Goal: Task Accomplishment & Management: Complete application form

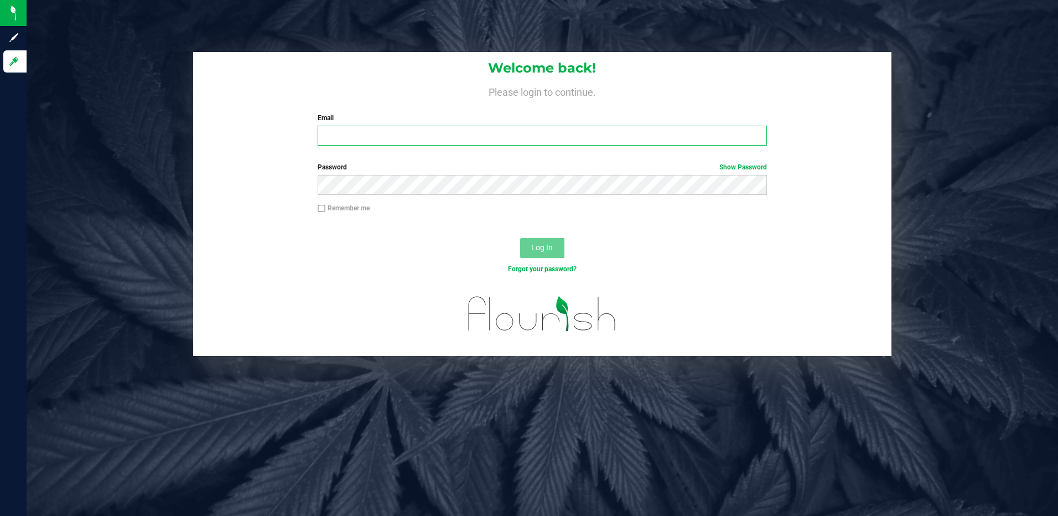
click at [362, 135] on input "Email" at bounding box center [542, 136] width 449 height 20
click at [382, 136] on input "[EMAIL_ADDRESS][DOMAIN_NAME]" at bounding box center [542, 136] width 449 height 20
type input "[EMAIL_ADDRESS][DOMAIN_NAME]"
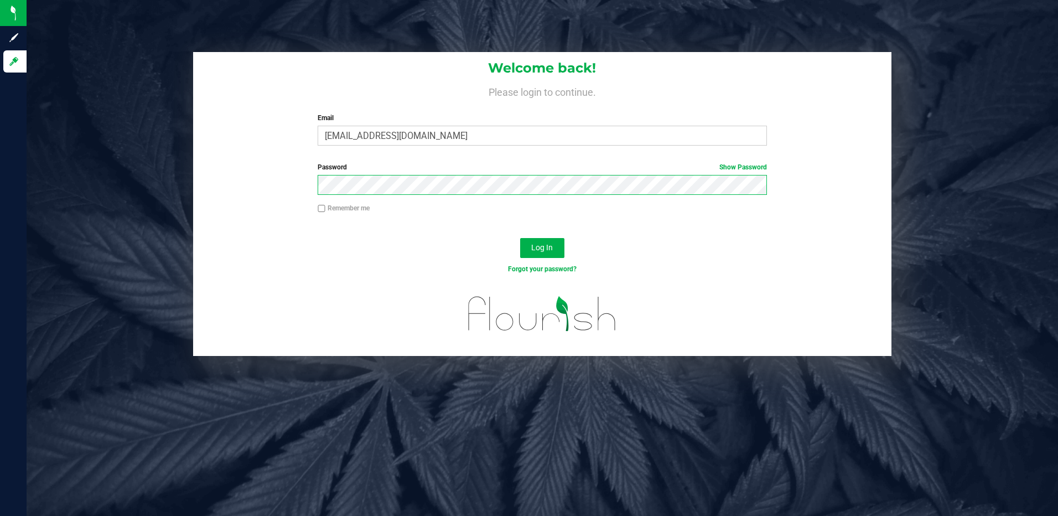
click at [520, 238] on button "Log In" at bounding box center [542, 248] width 44 height 20
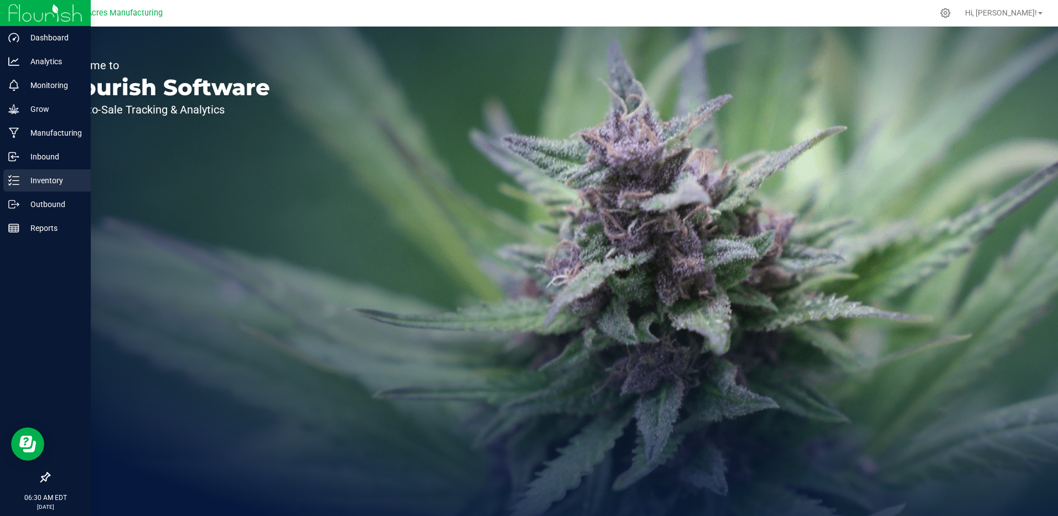
click at [50, 180] on p "Inventory" at bounding box center [52, 180] width 66 height 13
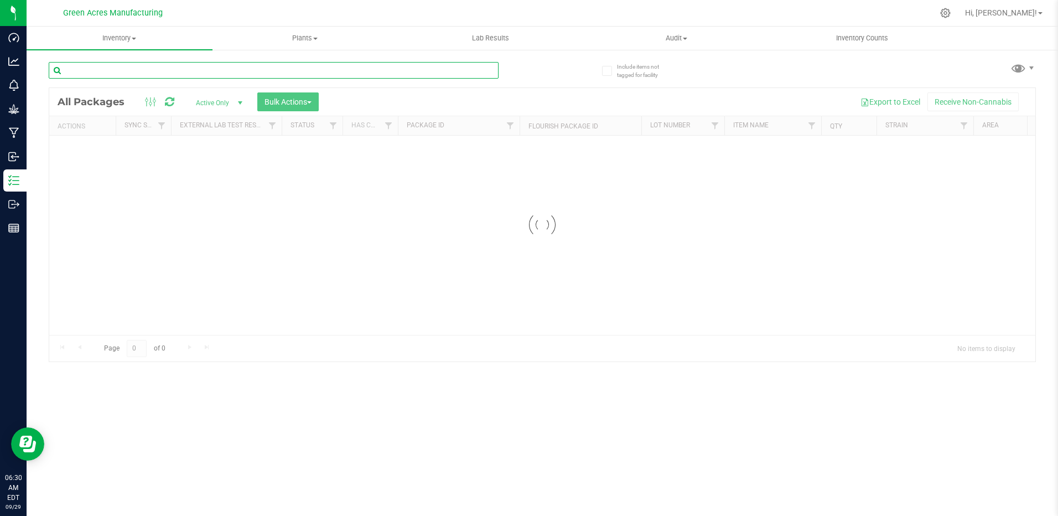
click at [172, 74] on input "text" at bounding box center [274, 70] width 450 height 17
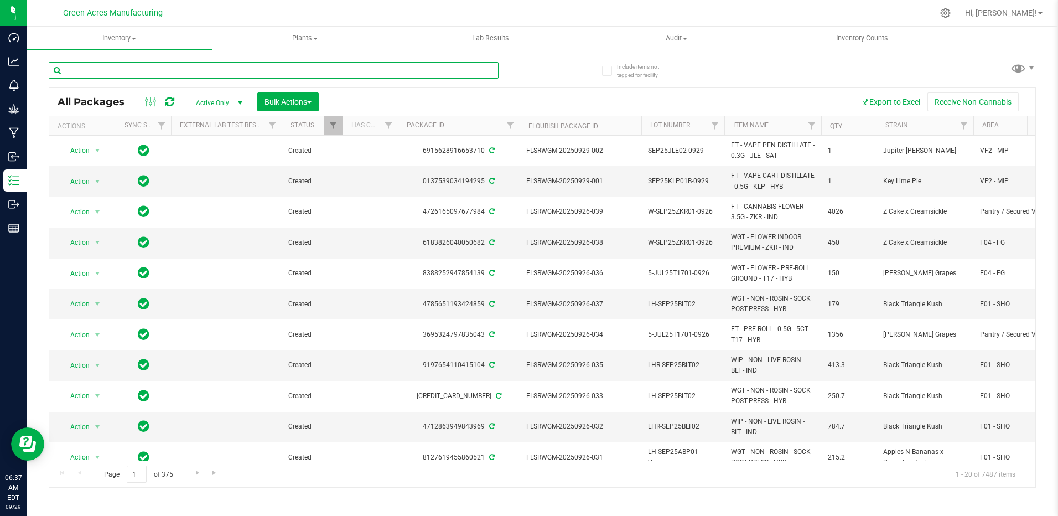
click at [118, 66] on input "text" at bounding box center [274, 70] width 450 height 17
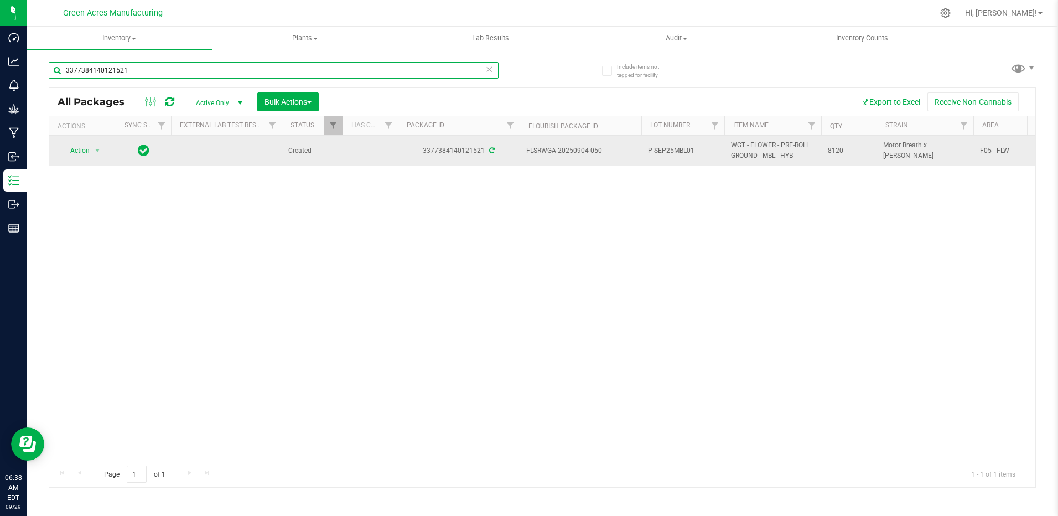
type input "3377384140121521"
click at [666, 153] on span "P-SEP25MBL01" at bounding box center [683, 151] width 70 height 11
type input "P-SEP25MBL01-0929"
click at [95, 152] on div "All Packages Active Only Active Only Lab Samples Locked All External Internal B…" at bounding box center [542, 287] width 987 height 400
click at [92, 153] on span "select" at bounding box center [98, 150] width 14 height 15
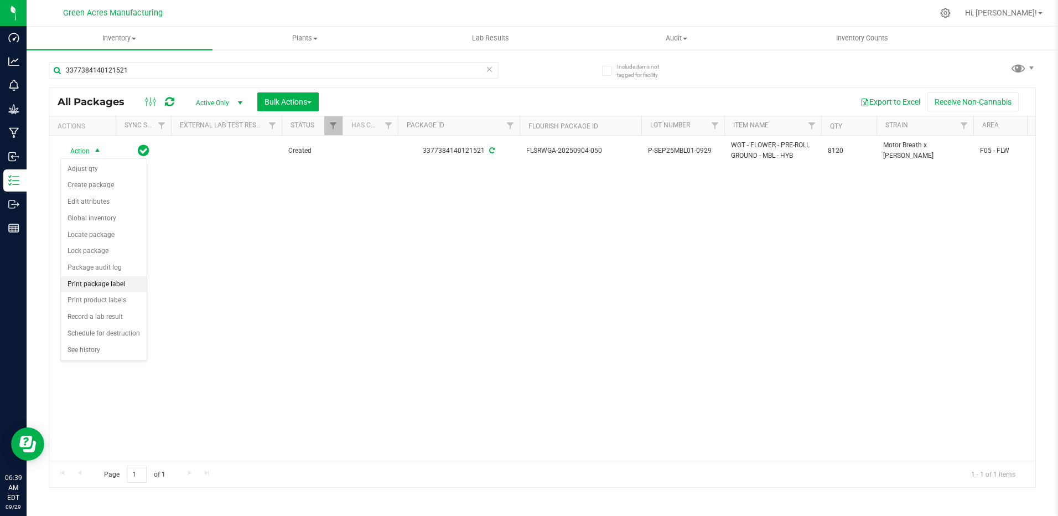
click at [115, 283] on li "Print package label" at bounding box center [104, 284] width 86 height 17
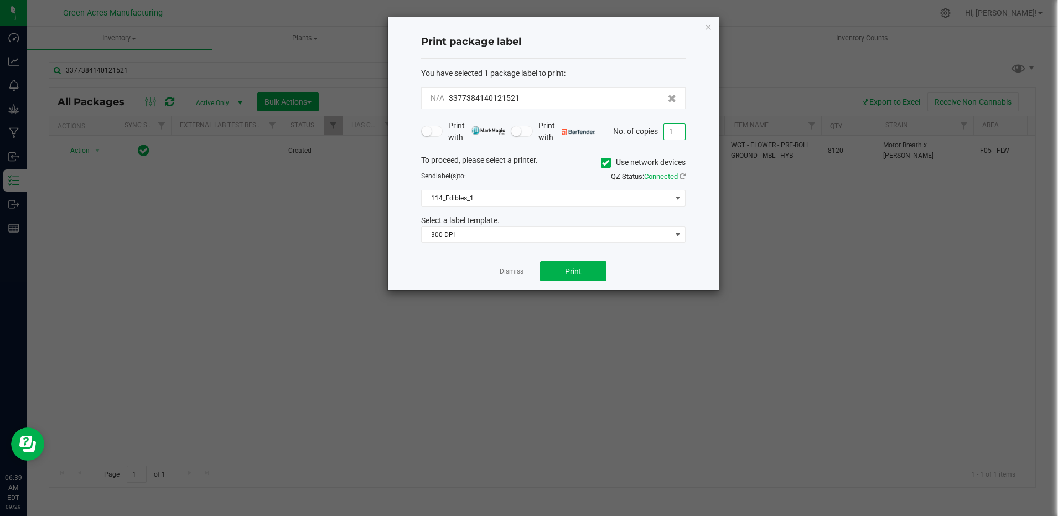
click at [680, 135] on input "1" at bounding box center [674, 131] width 21 height 15
type input "2"
click at [685, 178] on icon at bounding box center [683, 176] width 6 height 7
click at [662, 199] on span "114_Edibles_1" at bounding box center [547, 197] width 250 height 15
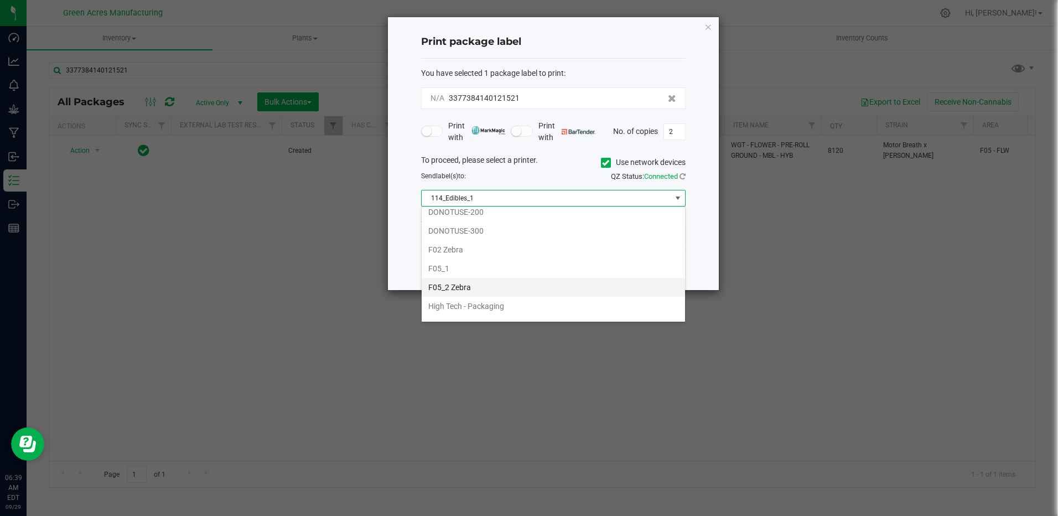
scroll to position [277, 0]
click at [528, 286] on li "F05_2 Zebra" at bounding box center [553, 280] width 263 height 19
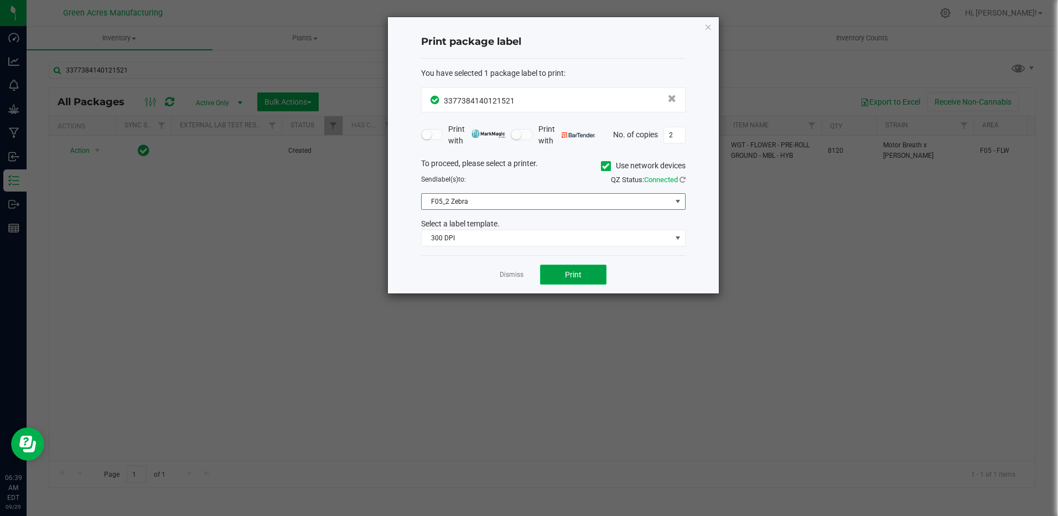
click at [573, 270] on span "Print" at bounding box center [573, 274] width 17 height 9
click at [707, 32] on icon "button" at bounding box center [708, 26] width 8 height 13
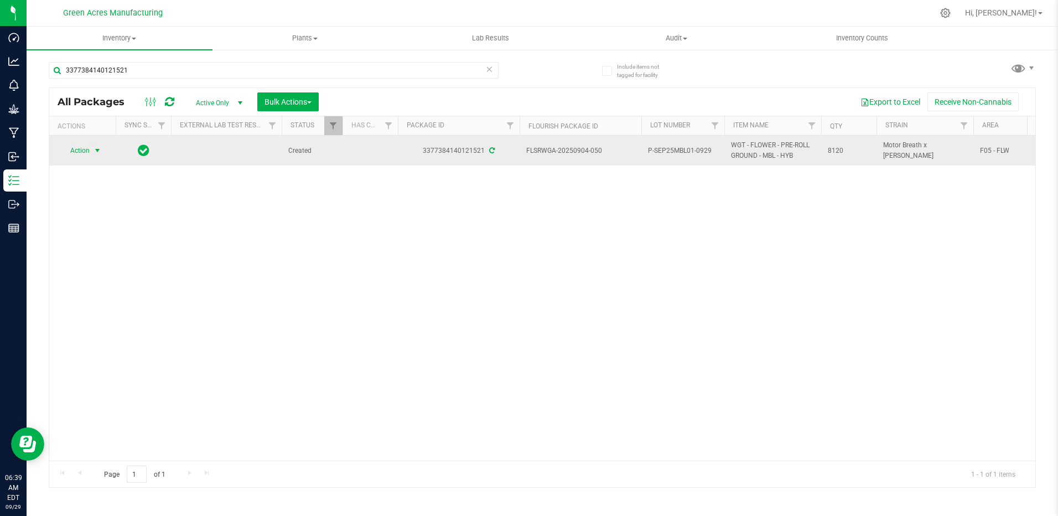
click at [96, 154] on span "select" at bounding box center [97, 150] width 9 height 9
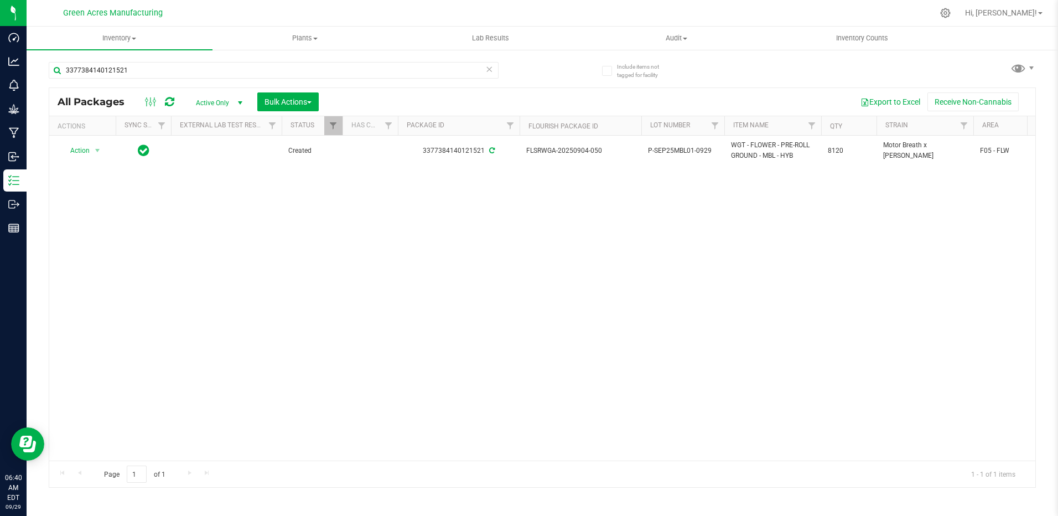
click at [269, 362] on div "Action Action Adjust qty Create package Edit attributes Global inventory Locate…" at bounding box center [542, 298] width 986 height 325
click at [158, 69] on input "3377384140121521" at bounding box center [274, 70] width 450 height 17
drag, startPoint x: 163, startPoint y: 304, endPoint x: 170, endPoint y: 292, distance: 13.7
click at [168, 301] on div "Action Action Adjust qty Create package Edit attributes Global inventory Locate…" at bounding box center [542, 298] width 986 height 325
click at [144, 66] on input "3377384140121521" at bounding box center [274, 70] width 450 height 17
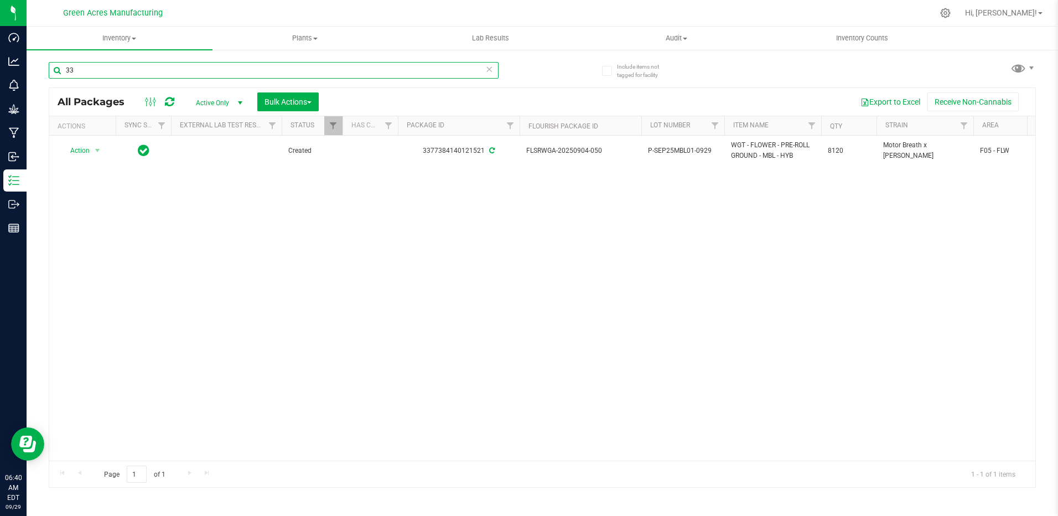
type input "3"
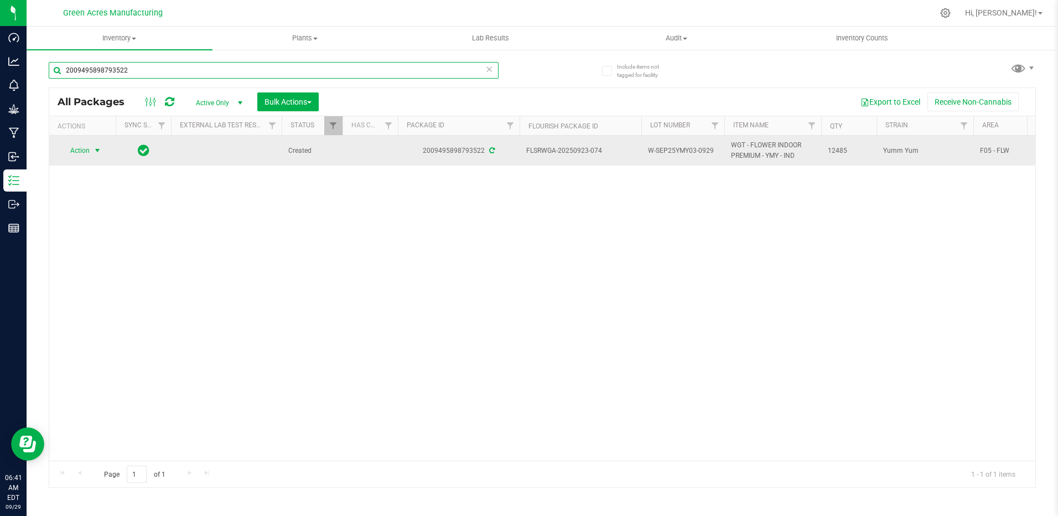
type input "2009495898793522"
click at [97, 148] on span "select" at bounding box center [97, 150] width 9 height 9
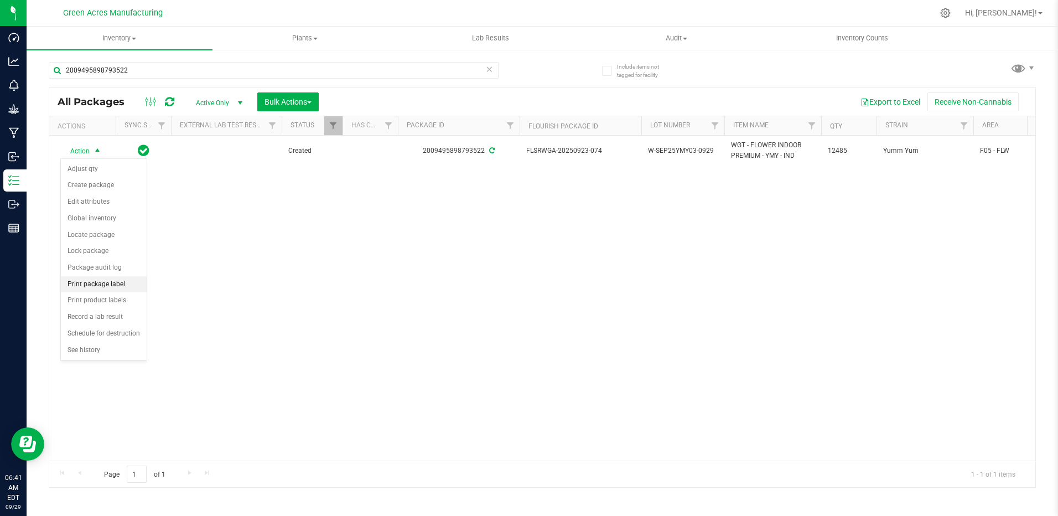
click at [120, 288] on li "Print package label" at bounding box center [104, 284] width 86 height 17
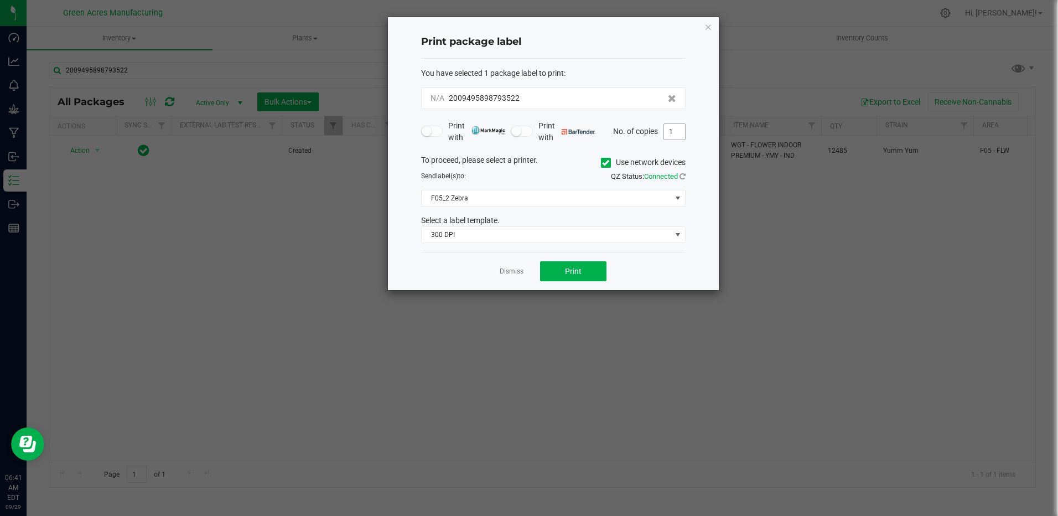
click at [677, 133] on input "1" at bounding box center [674, 131] width 21 height 15
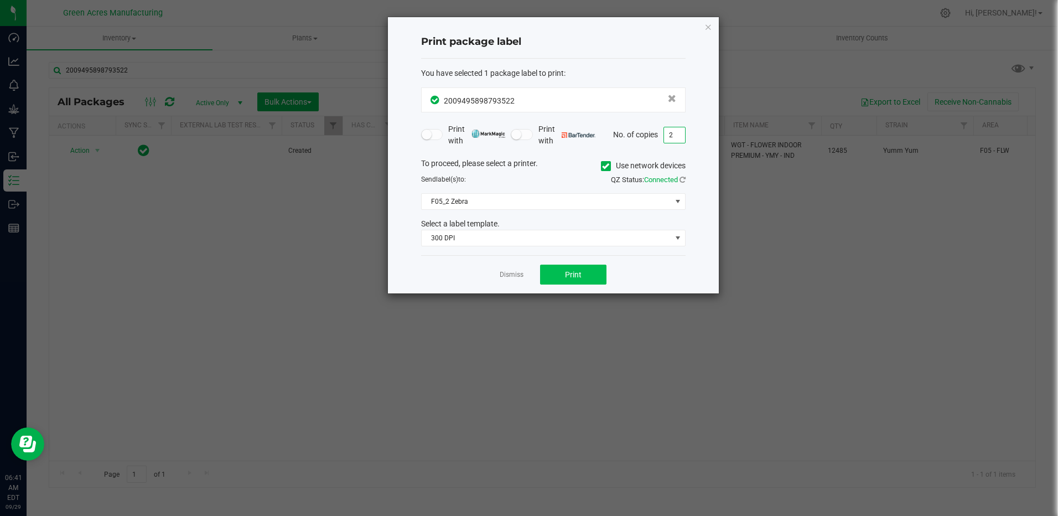
type input "2"
click at [597, 277] on button "Print" at bounding box center [573, 275] width 66 height 20
click at [710, 28] on icon "button" at bounding box center [708, 26] width 8 height 13
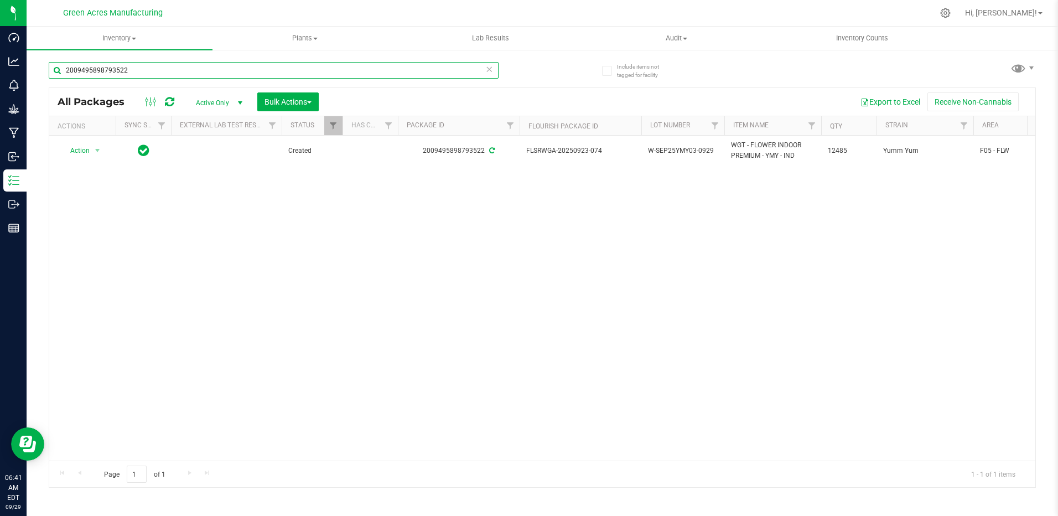
click at [162, 69] on input "2009495898793522" at bounding box center [274, 70] width 450 height 17
type input "2"
type input "3377384140121521"
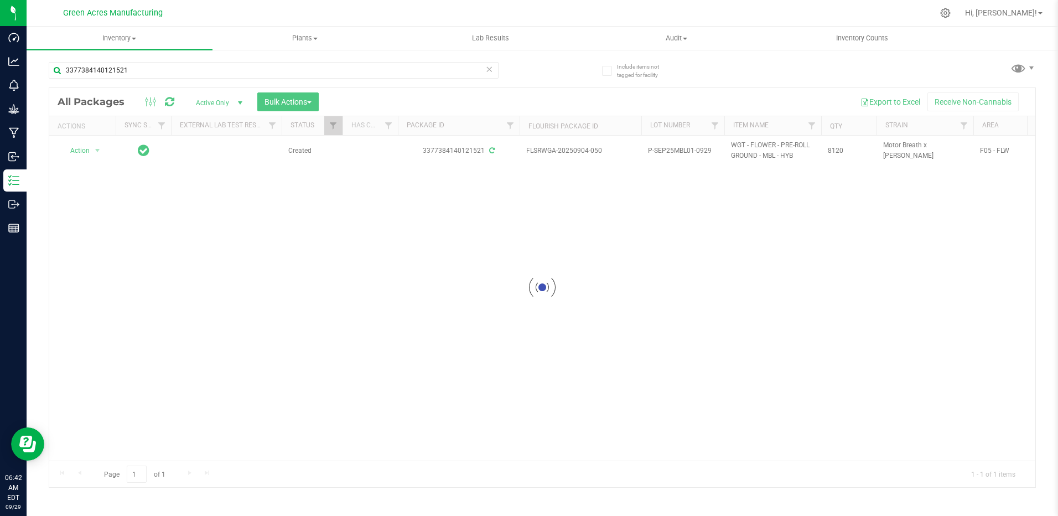
click at [330, 240] on div at bounding box center [542, 287] width 986 height 399
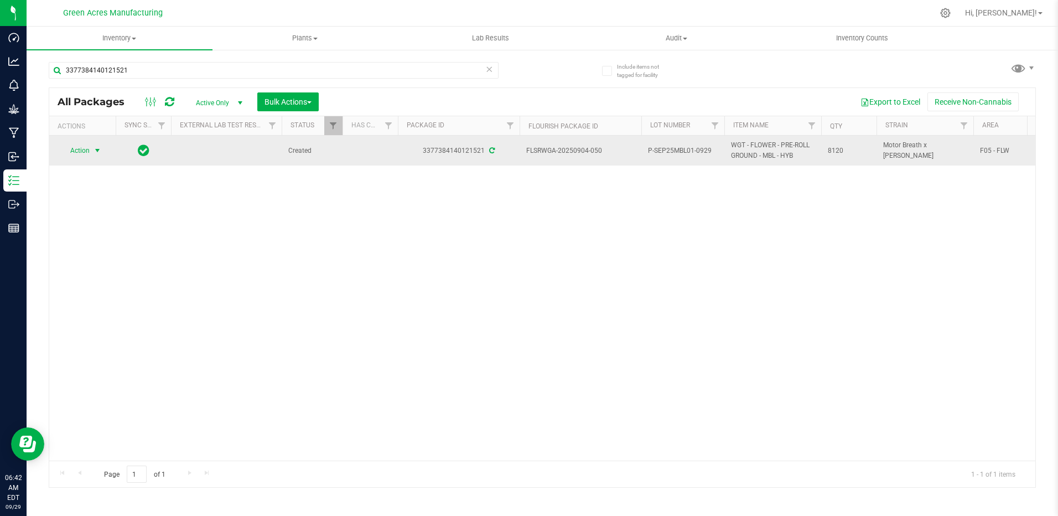
click at [92, 154] on span "select" at bounding box center [98, 150] width 14 height 15
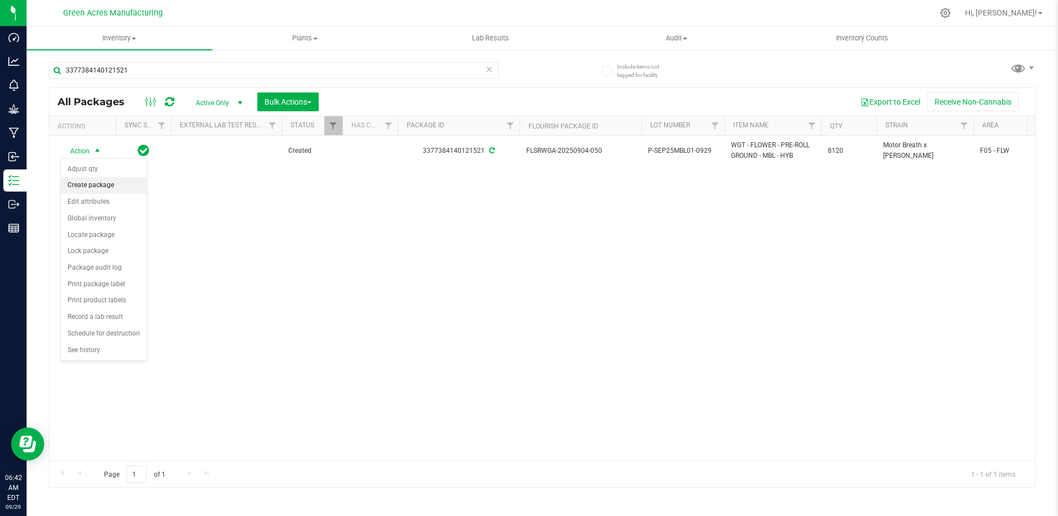
click at [105, 178] on li "Create package" at bounding box center [104, 185] width 86 height 17
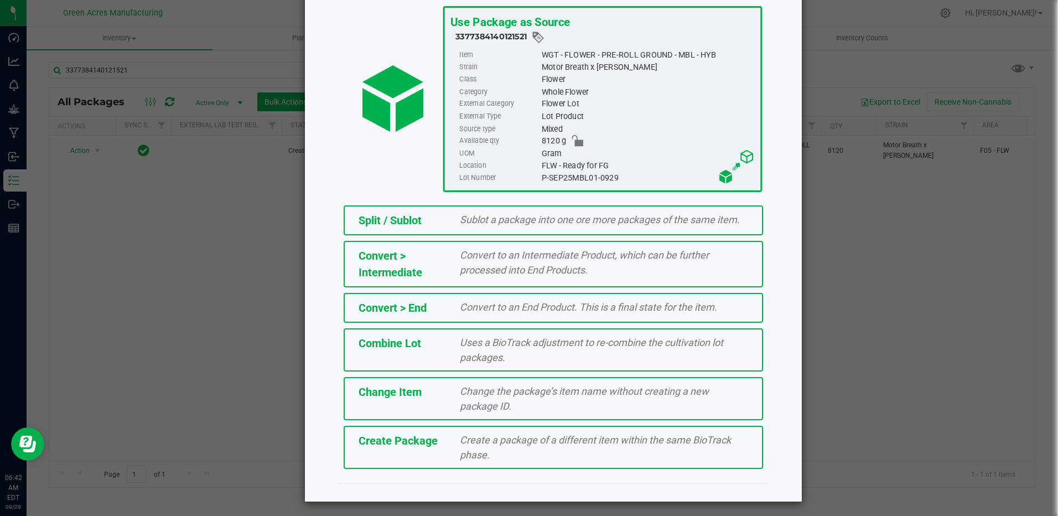
scroll to position [72, 0]
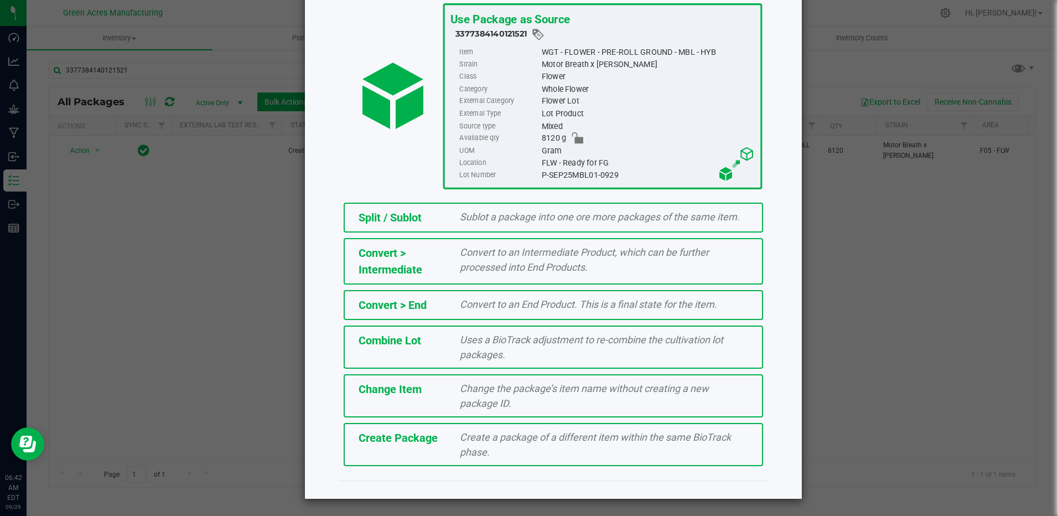
click at [436, 444] on div "Create Package" at bounding box center [401, 437] width 102 height 17
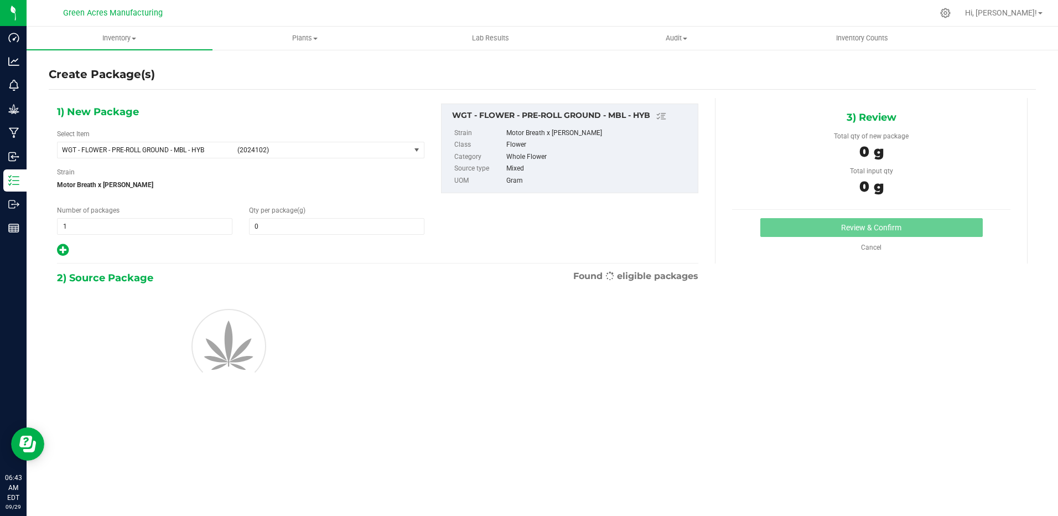
type input "0.0000"
click at [269, 231] on input "0.0000" at bounding box center [337, 226] width 174 height 15
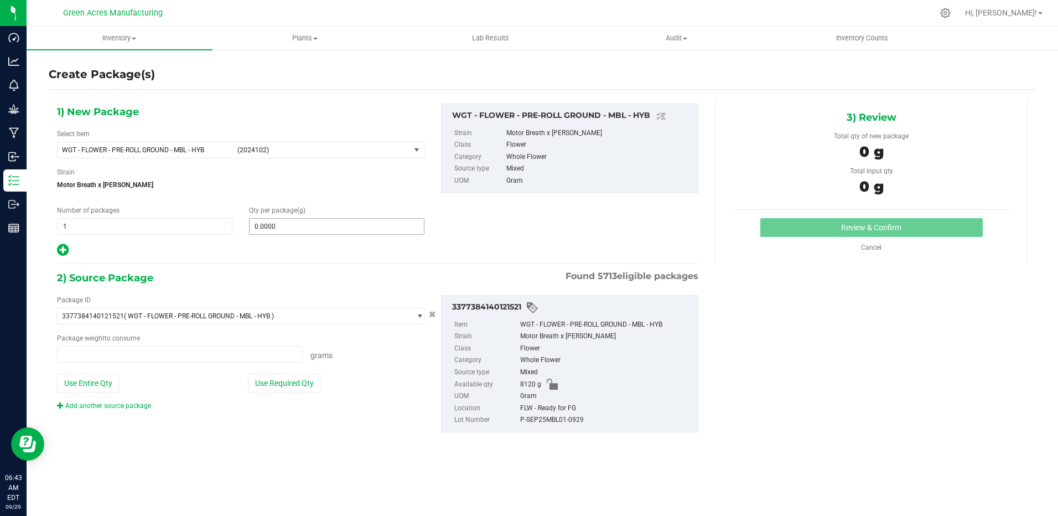
type input "0.0000 g"
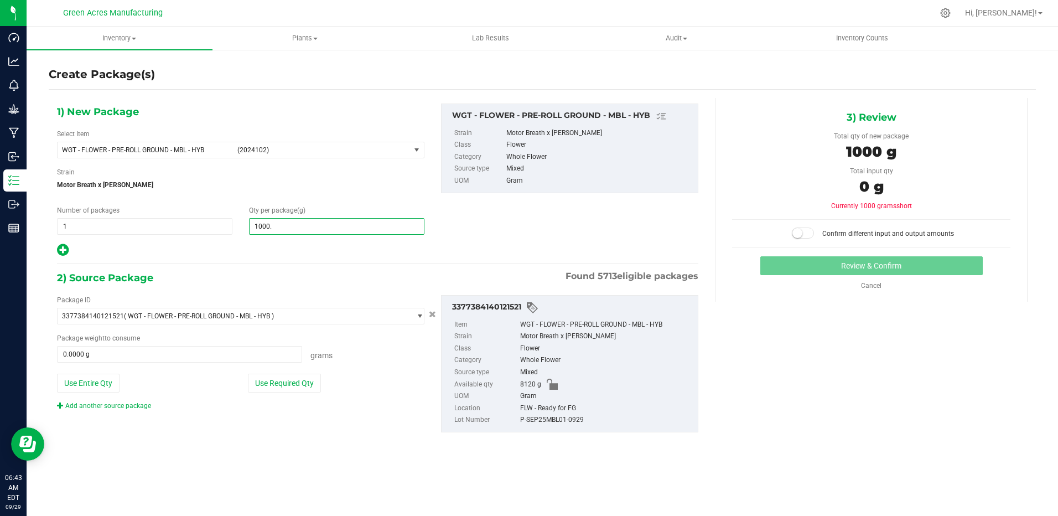
type input "1000.5"
type input "1,000.5000"
click at [282, 381] on button "Use Required Qty" at bounding box center [284, 383] width 73 height 19
type input "1000.5000 g"
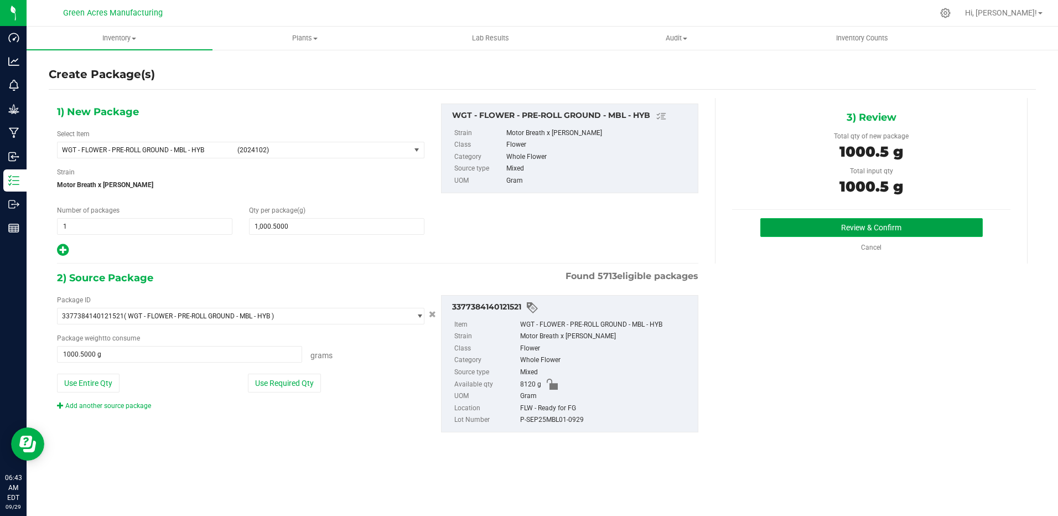
click at [797, 229] on button "Review & Confirm" at bounding box center [871, 227] width 222 height 19
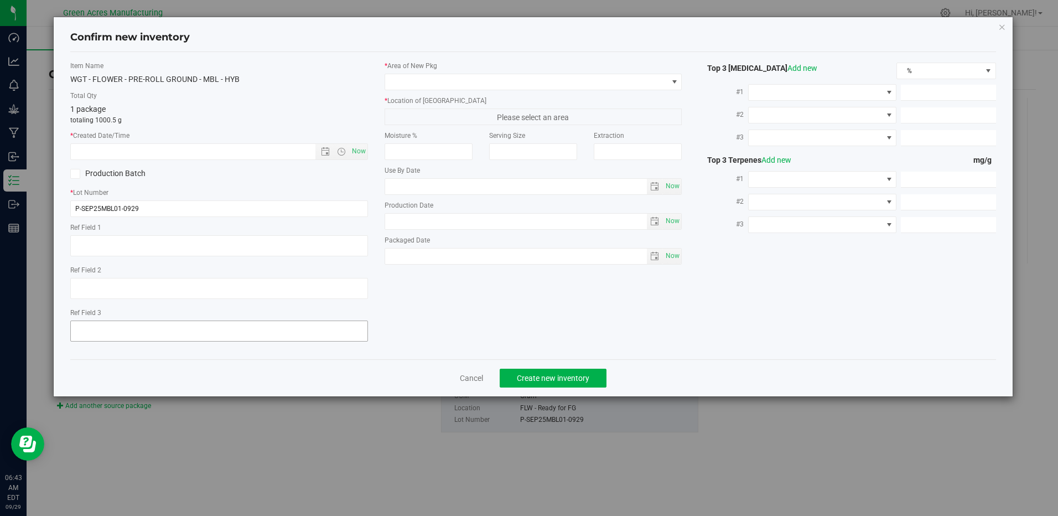
type textarea "Pckg on [DATE]"
click at [77, 207] on input "P-SEP25MBL01-0929" at bounding box center [218, 208] width 297 height 17
type input "1-SEP25MBL01-0929"
click at [360, 152] on span "Now" at bounding box center [358, 151] width 19 height 16
type input "9/29/2025 6:43 AM"
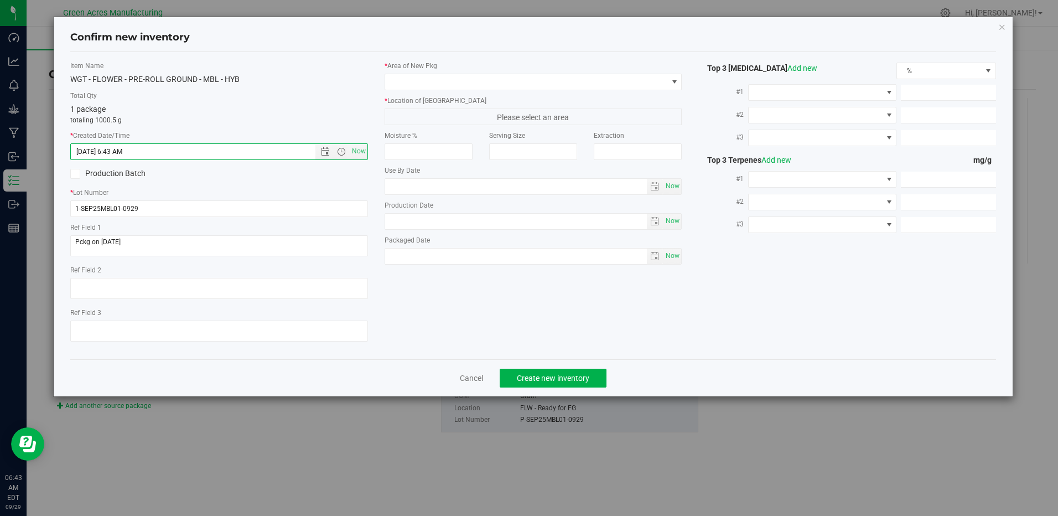
click at [423, 92] on div "* Area of New Pkg * Location of New Pkg Please select an area Moisture % Servin…" at bounding box center [533, 165] width 314 height 209
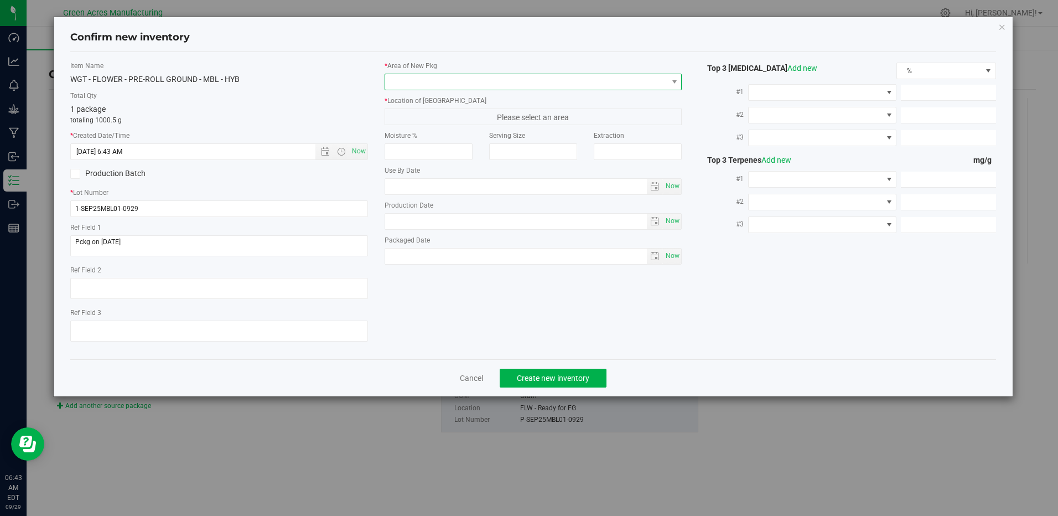
click at [432, 76] on span at bounding box center [526, 81] width 282 height 15
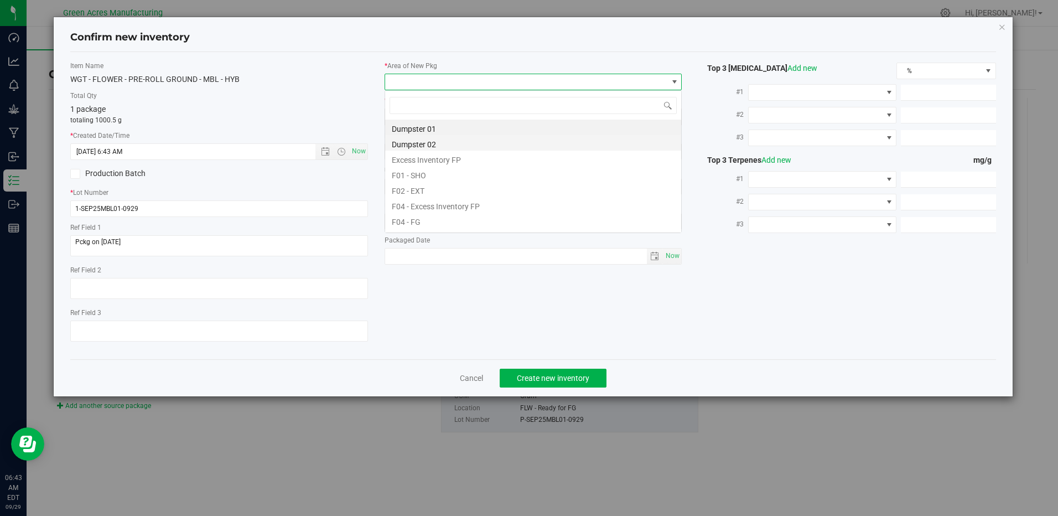
scroll to position [17, 298]
click at [450, 216] on li "F04 - FG" at bounding box center [533, 219] width 296 height 15
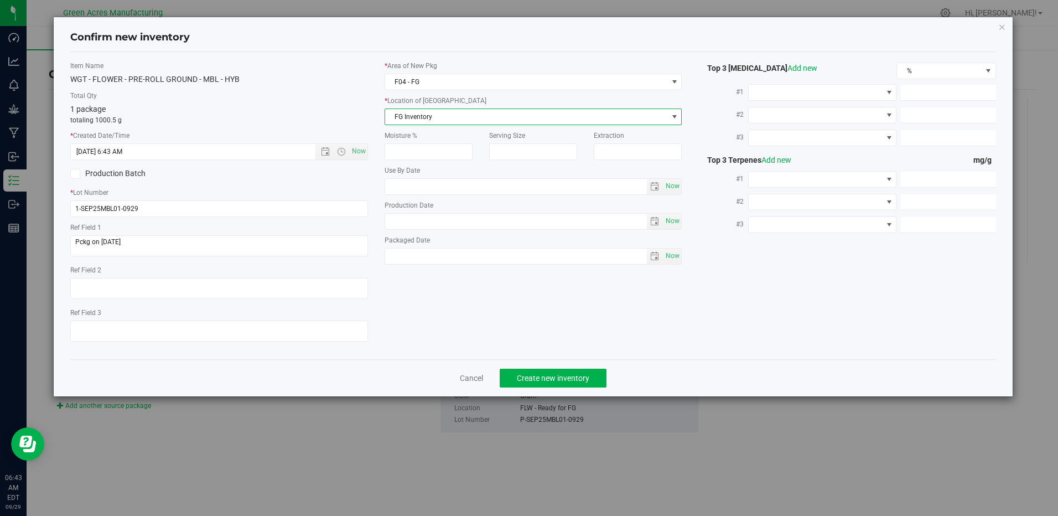
click at [439, 123] on span "FG Inventory" at bounding box center [526, 116] width 282 height 15
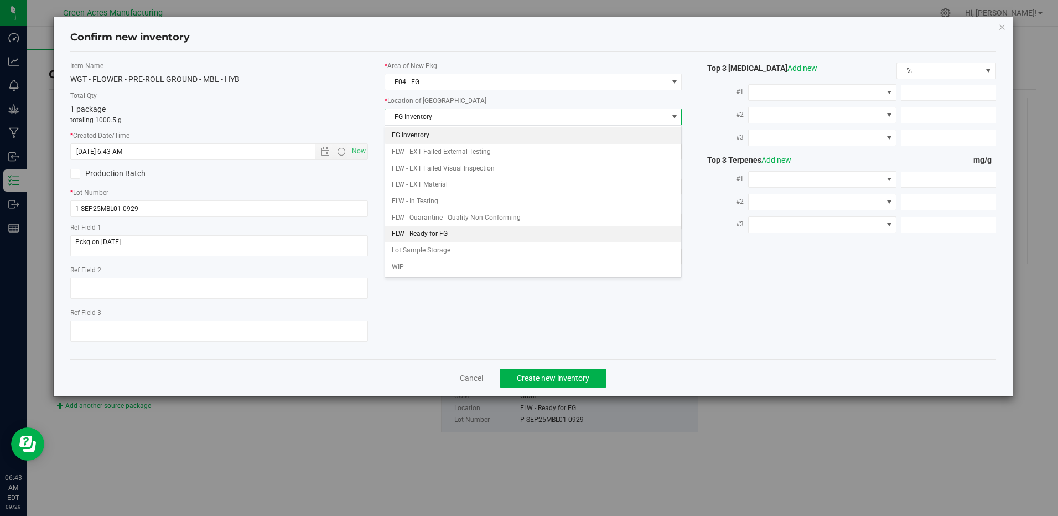
click at [453, 234] on li "FLW - Ready for FG" at bounding box center [533, 234] width 296 height 17
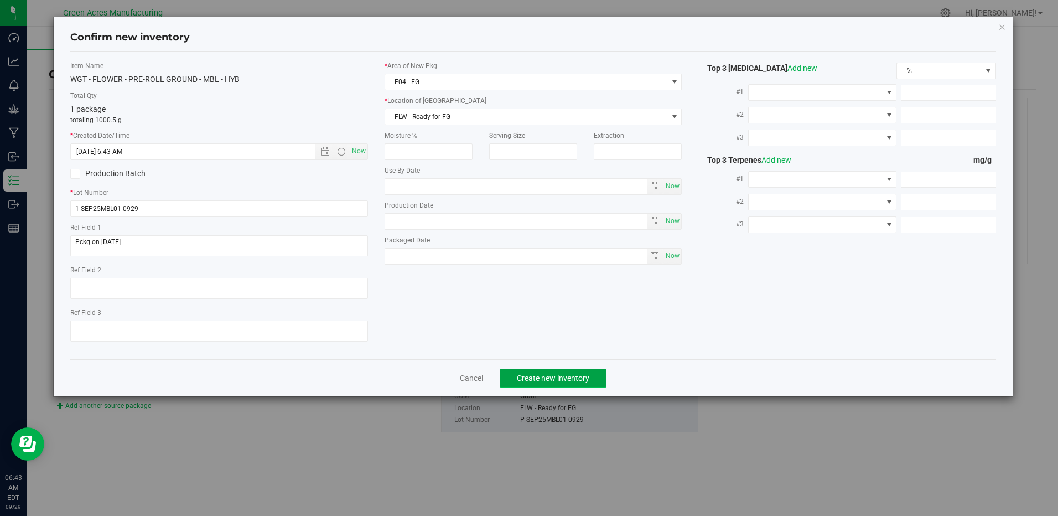
click at [536, 375] on span "Create new inventory" at bounding box center [553, 378] width 72 height 9
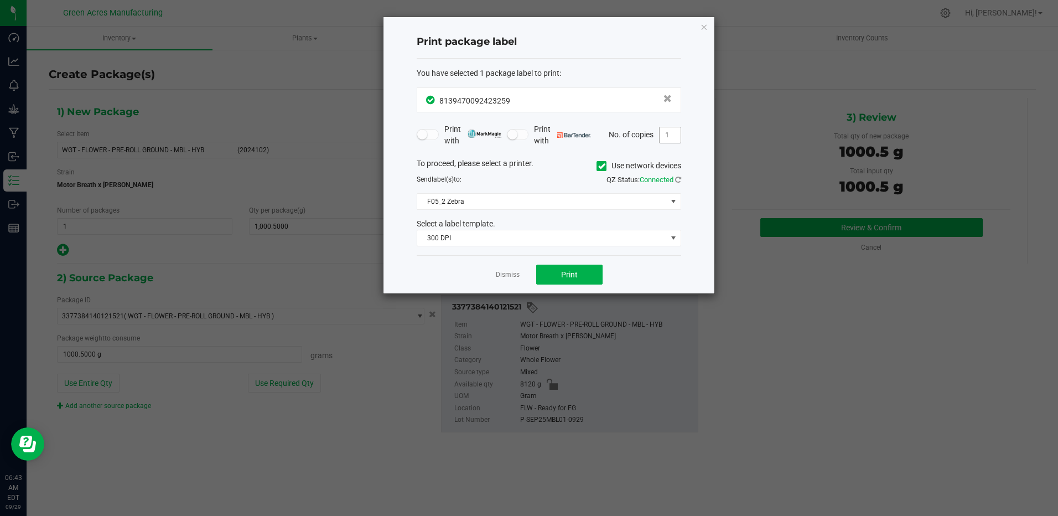
click at [674, 135] on input "1" at bounding box center [670, 134] width 21 height 15
type input "2"
click at [576, 283] on button "Print" at bounding box center [569, 275] width 66 height 20
click at [704, 25] on icon "button" at bounding box center [704, 26] width 8 height 13
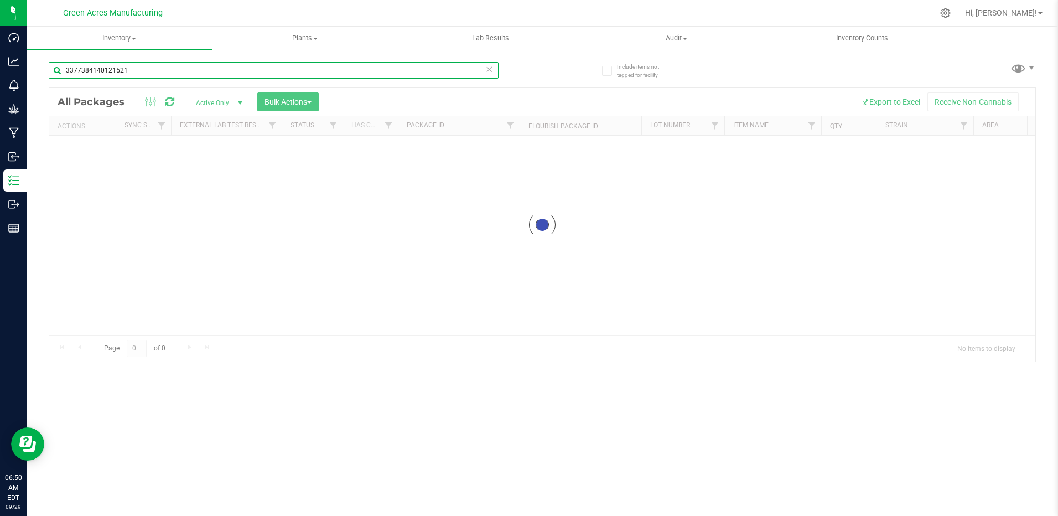
click at [129, 68] on input "3377384140121521" at bounding box center [274, 70] width 450 height 17
type input "2009495898793522"
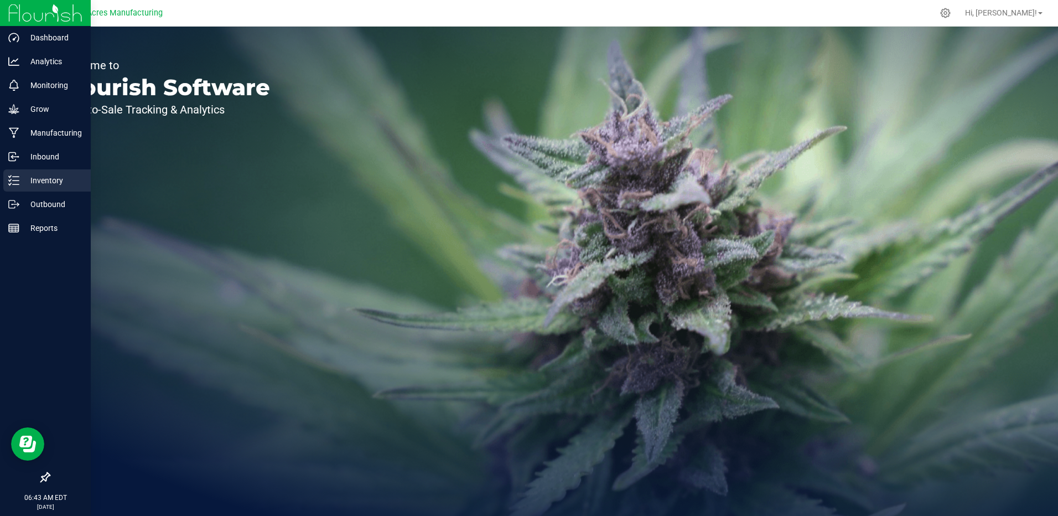
click at [8, 183] on div "Inventory" at bounding box center [46, 180] width 87 height 22
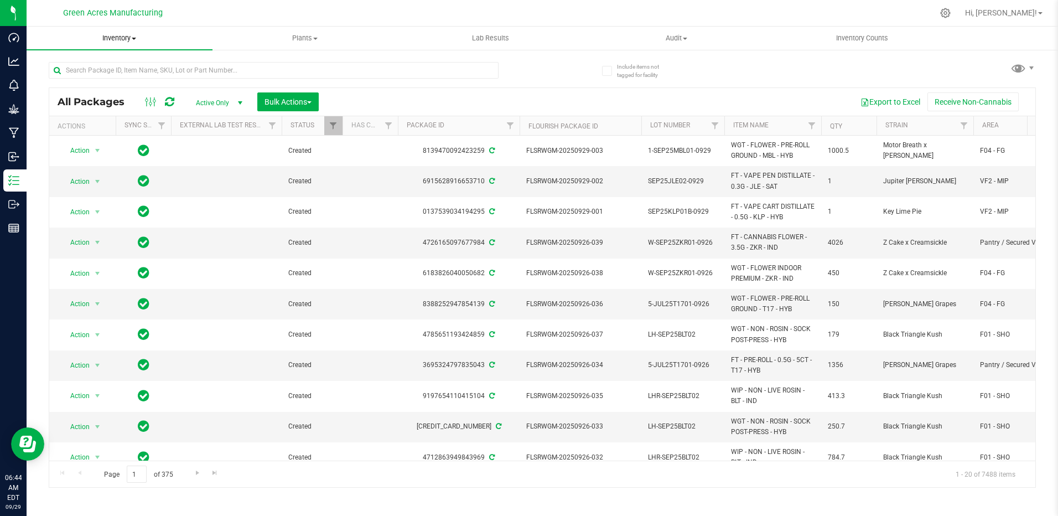
click at [133, 36] on span "Inventory" at bounding box center [120, 38] width 186 height 10
click at [122, 134] on span "From bill of materials" at bounding box center [77, 132] width 100 height 9
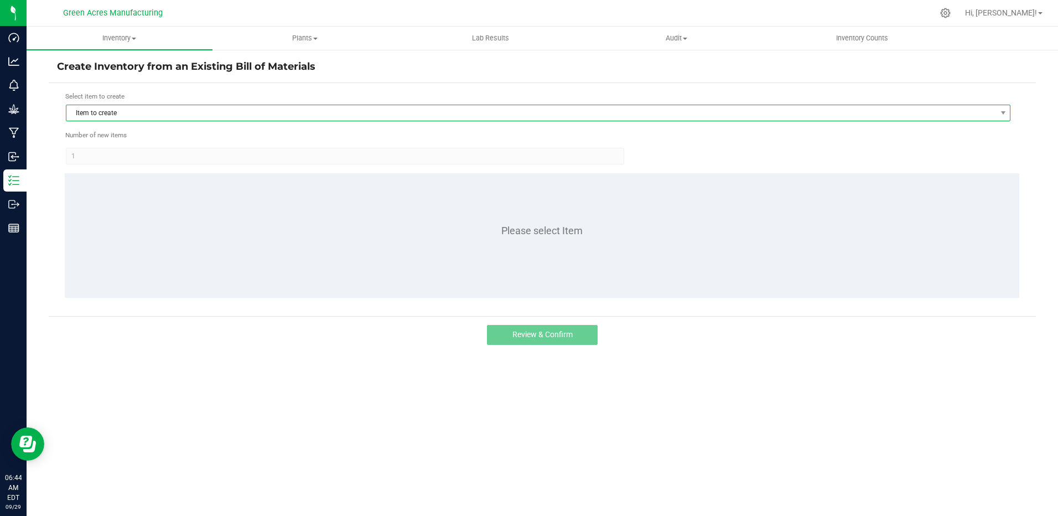
drag, startPoint x: 191, startPoint y: 120, endPoint x: 188, endPoint y: 114, distance: 6.8
click at [189, 118] on span "Item to create" at bounding box center [531, 112] width 930 height 15
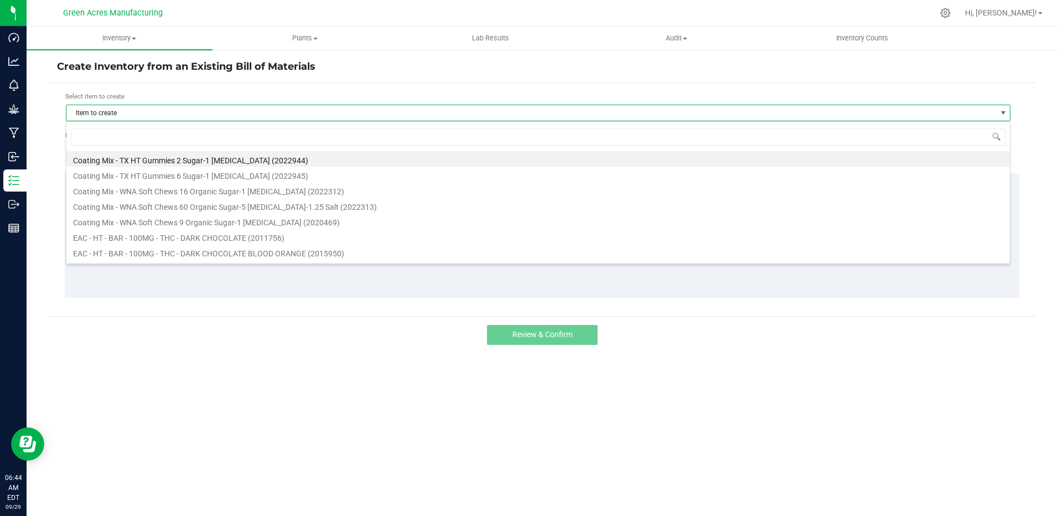
scroll to position [17, 945]
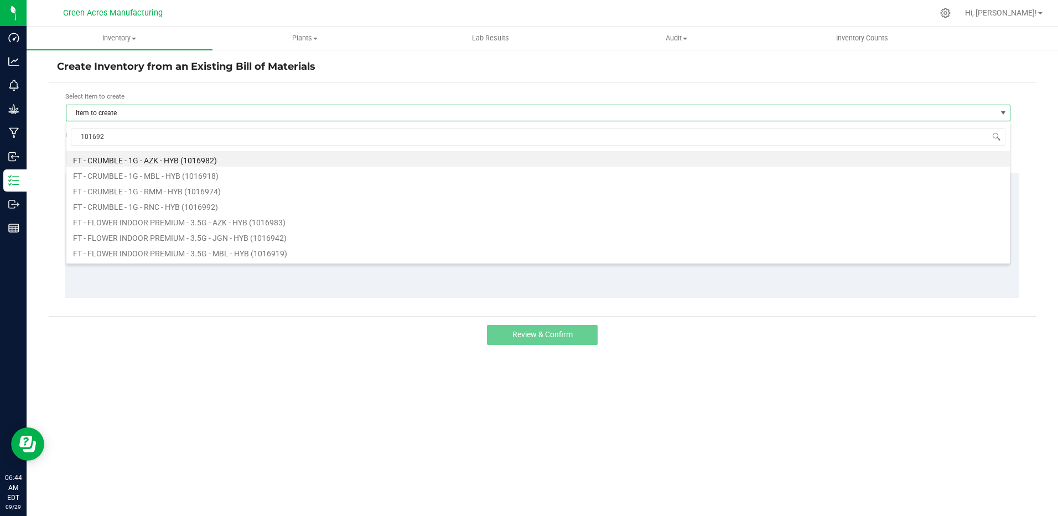
type input "1016922"
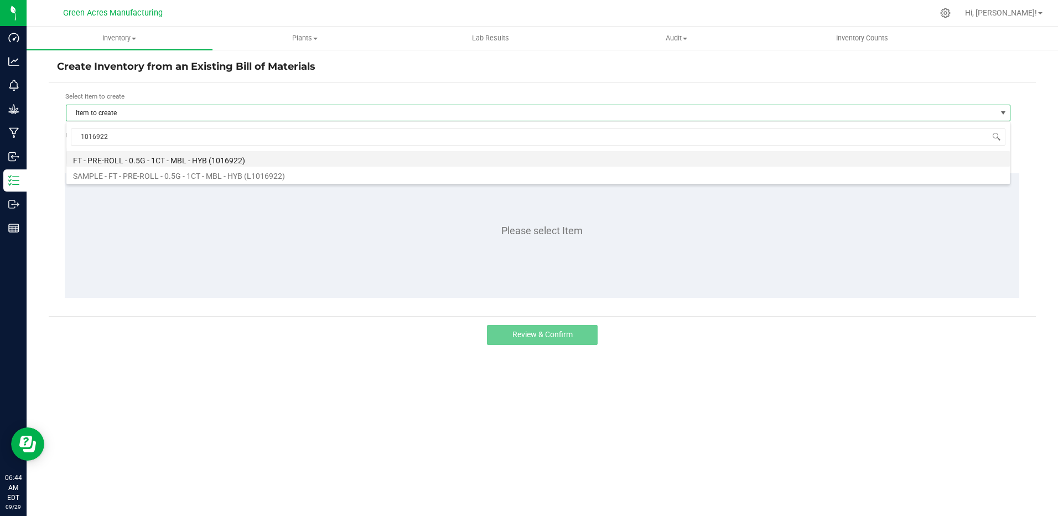
click at [303, 158] on li "FT - PRE-ROLL - 0.5G - 1CT - MBL - HYB (1016922)" at bounding box center [538, 158] width 944 height 15
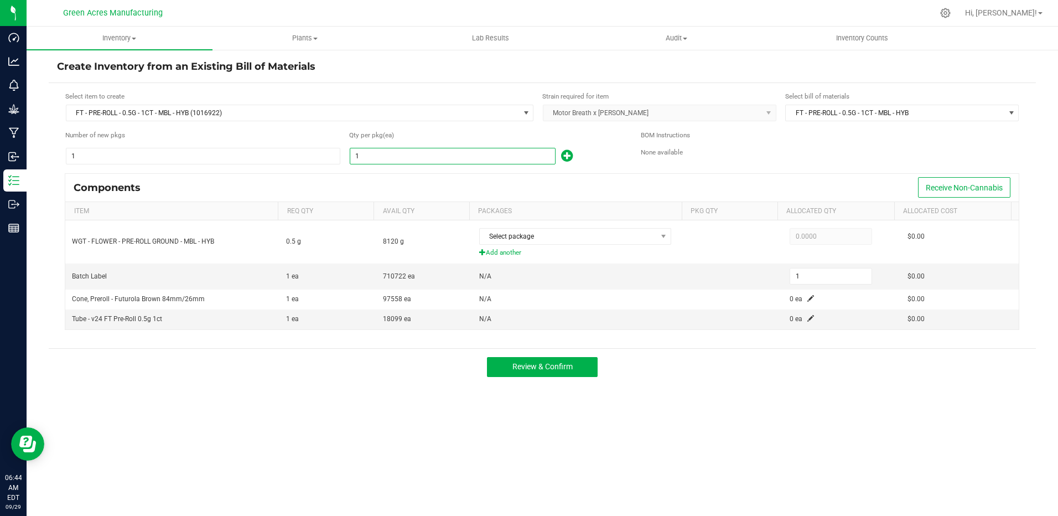
click at [415, 153] on input "1" at bounding box center [452, 155] width 205 height 15
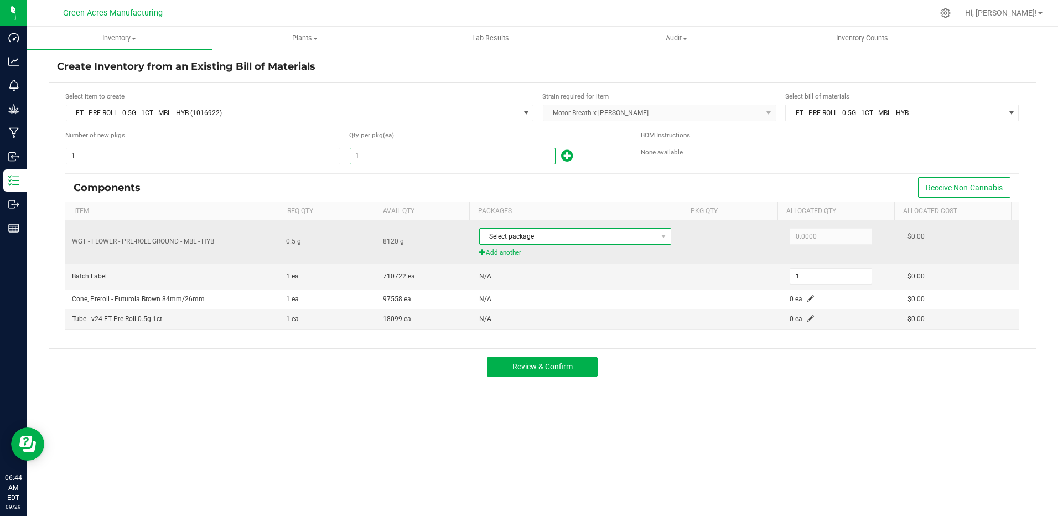
click at [521, 237] on span "Select package" at bounding box center [568, 236] width 177 height 15
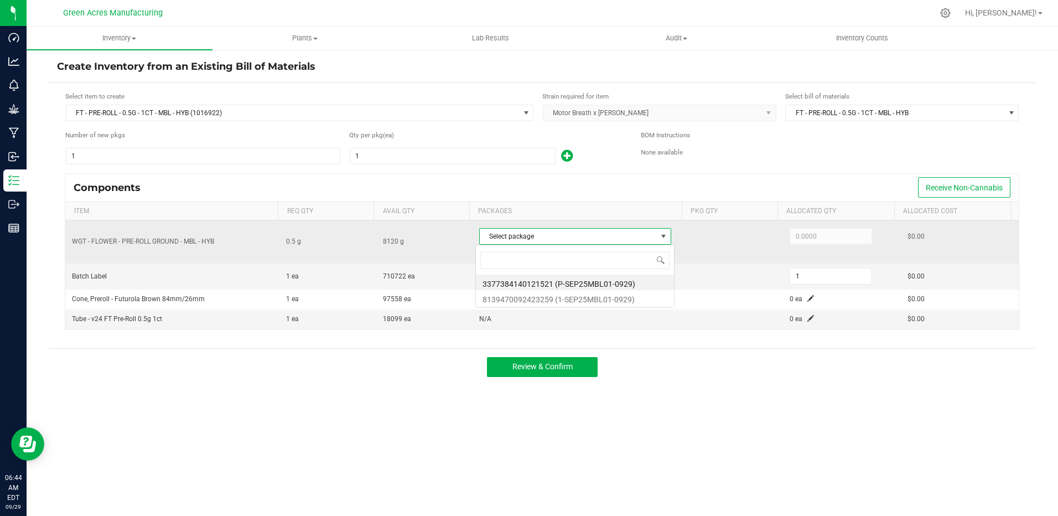
scroll to position [17, 190]
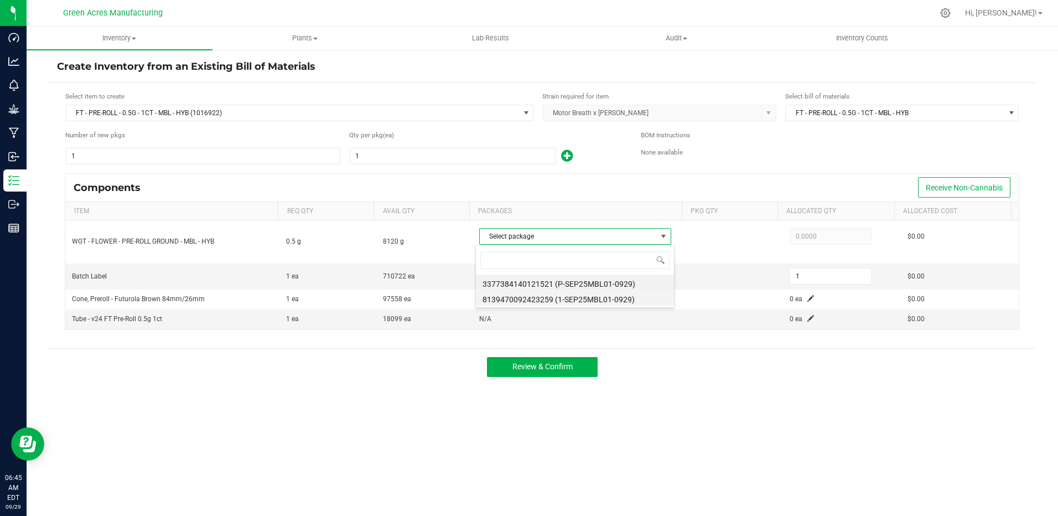
click at [536, 299] on li "8139470092423259 (1-SEP25MBL01-0929)" at bounding box center [575, 297] width 198 height 15
type input "0.5000"
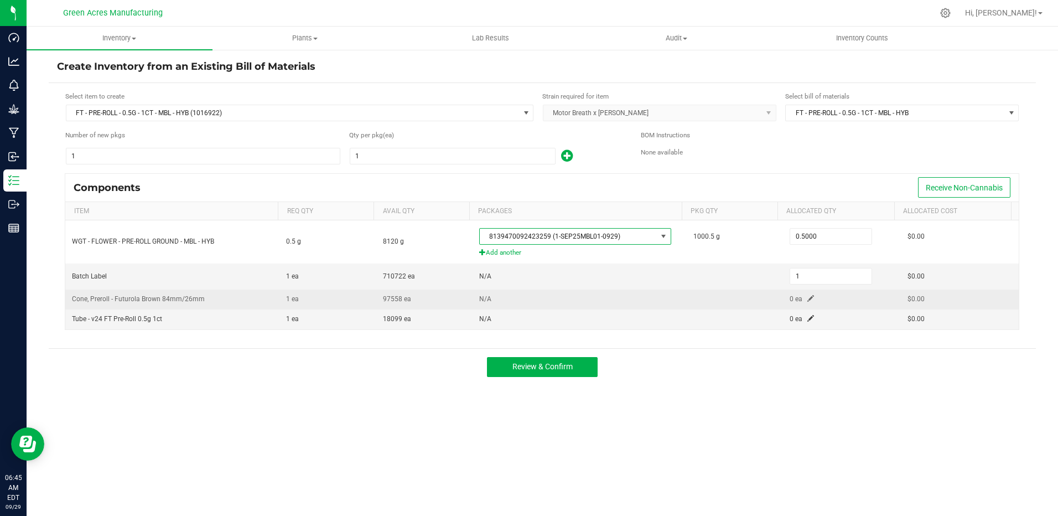
click at [807, 298] on span at bounding box center [810, 298] width 7 height 7
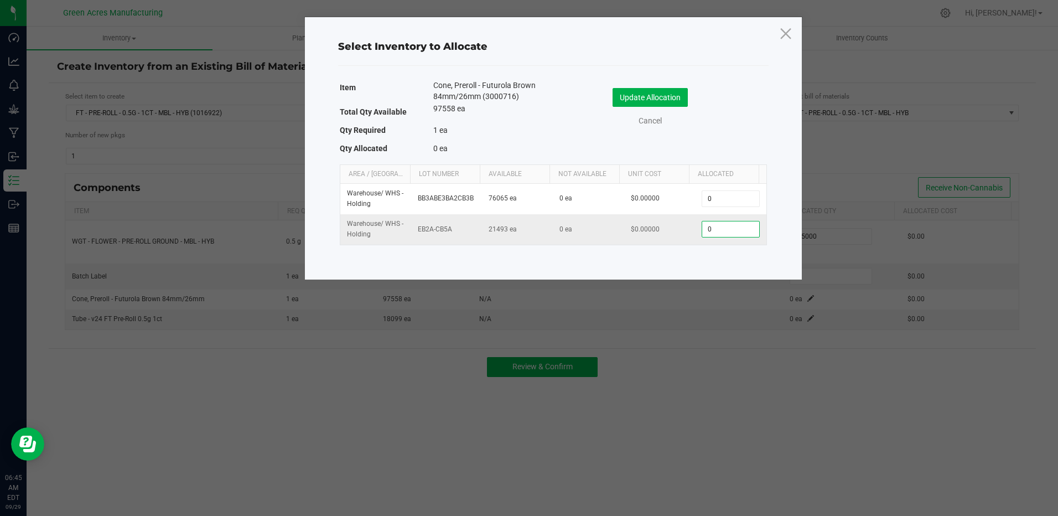
click at [725, 231] on input "0" at bounding box center [730, 228] width 56 height 15
type input "1"
click at [677, 100] on button "Update Allocation" at bounding box center [650, 97] width 75 height 19
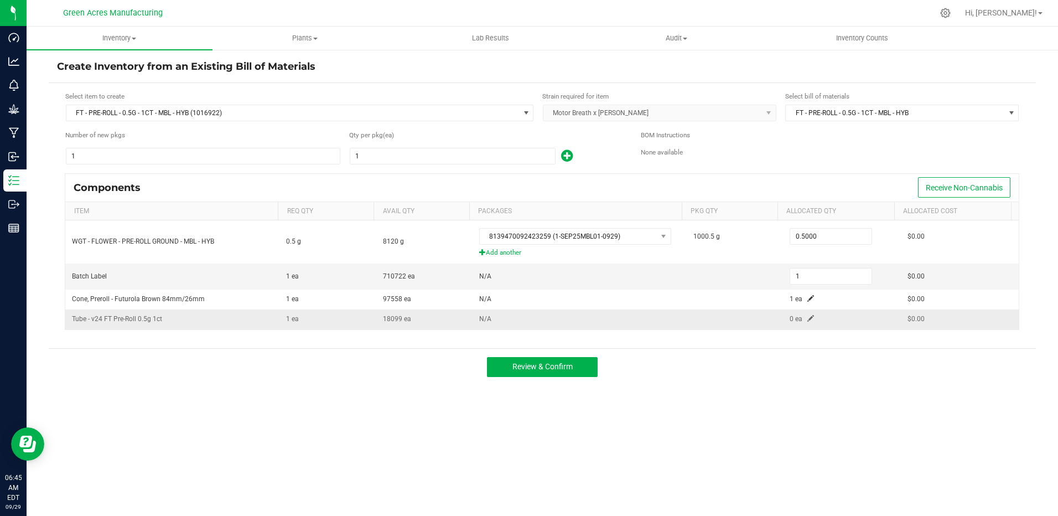
click at [804, 323] on td "0 ea" at bounding box center [842, 318] width 118 height 19
click at [807, 318] on span at bounding box center [810, 318] width 7 height 7
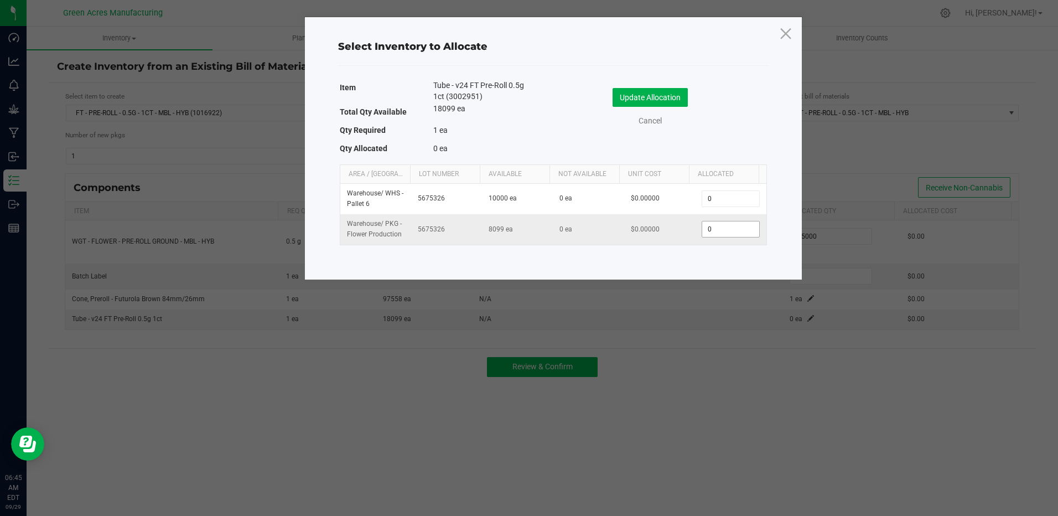
click at [725, 230] on input "0" at bounding box center [730, 228] width 56 height 15
type input "1"
click at [651, 99] on button "Update Allocation" at bounding box center [650, 97] width 75 height 19
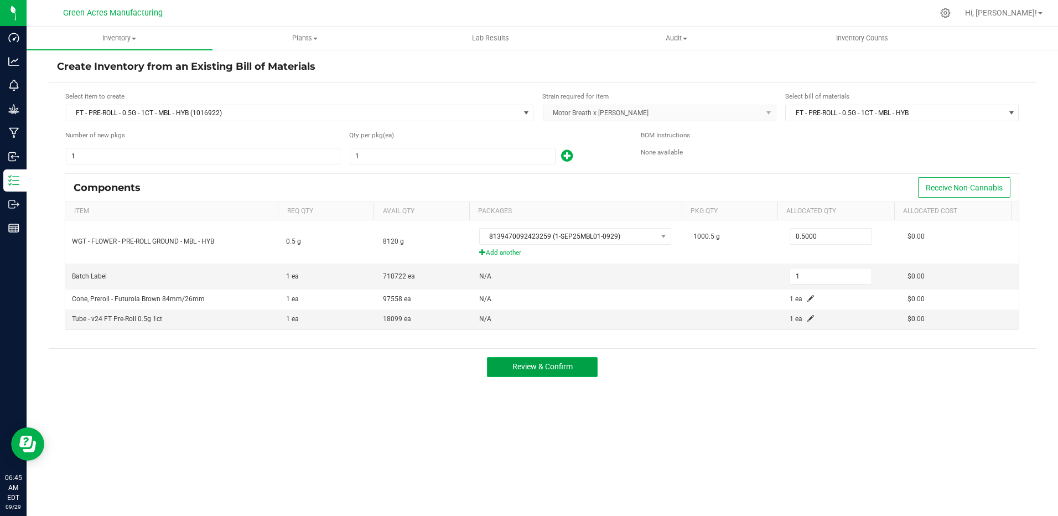
click at [576, 360] on button "Review & Confirm" at bounding box center [542, 367] width 111 height 20
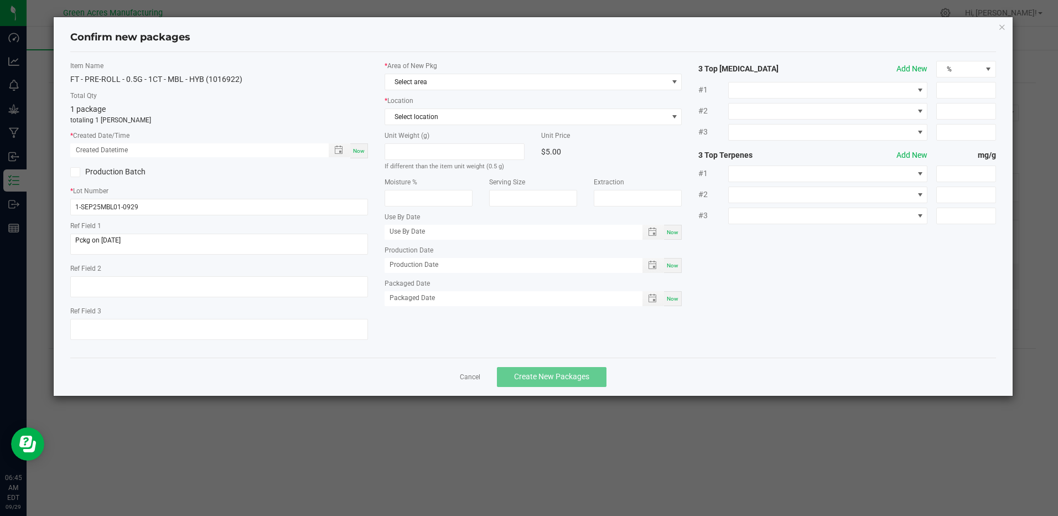
click at [359, 148] on span "Now" at bounding box center [359, 151] width 12 height 6
type input "09/29/2025 06:45 AM"
click at [420, 82] on span "Select area" at bounding box center [526, 81] width 282 height 15
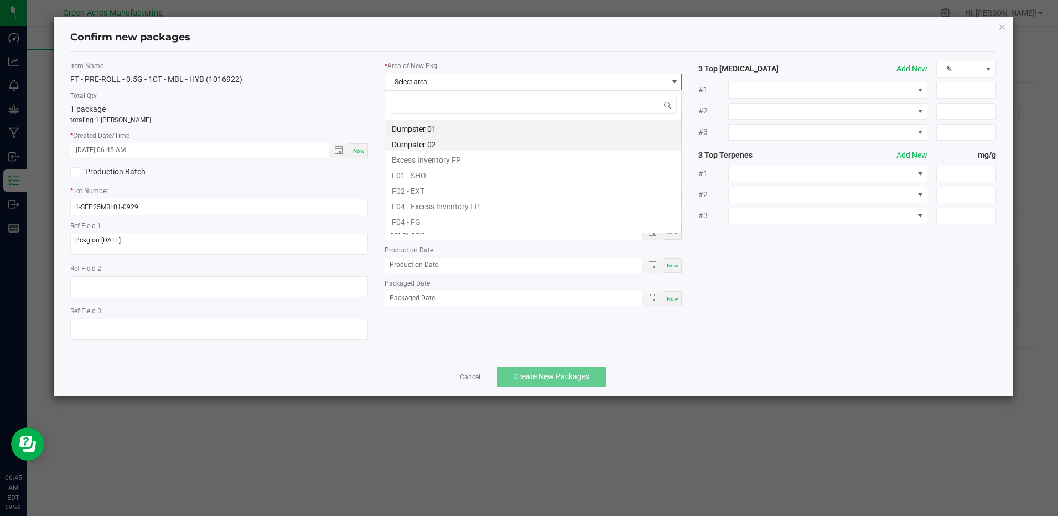
scroll to position [17, 298]
click at [459, 216] on li "F04 - FG" at bounding box center [533, 219] width 296 height 15
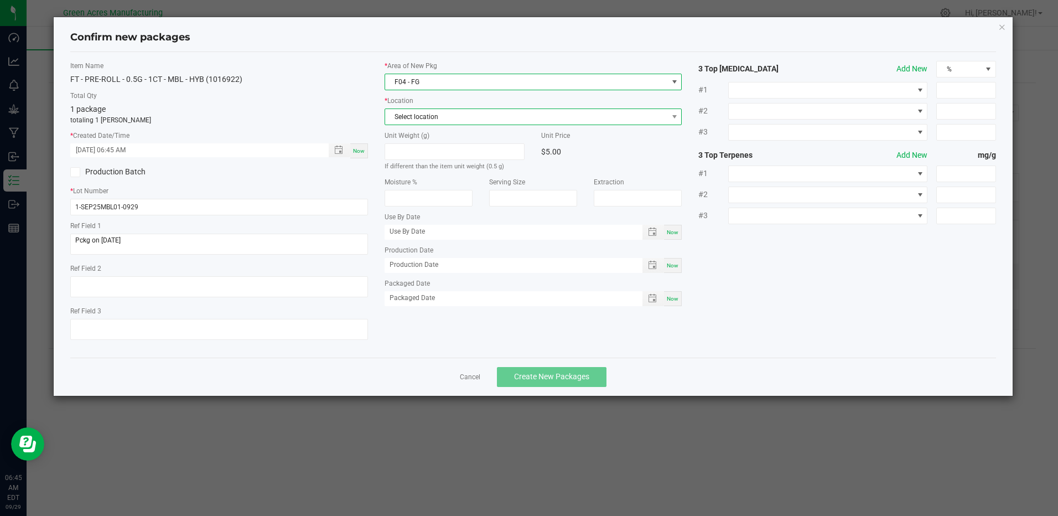
click at [443, 115] on span "Select location" at bounding box center [526, 116] width 282 height 15
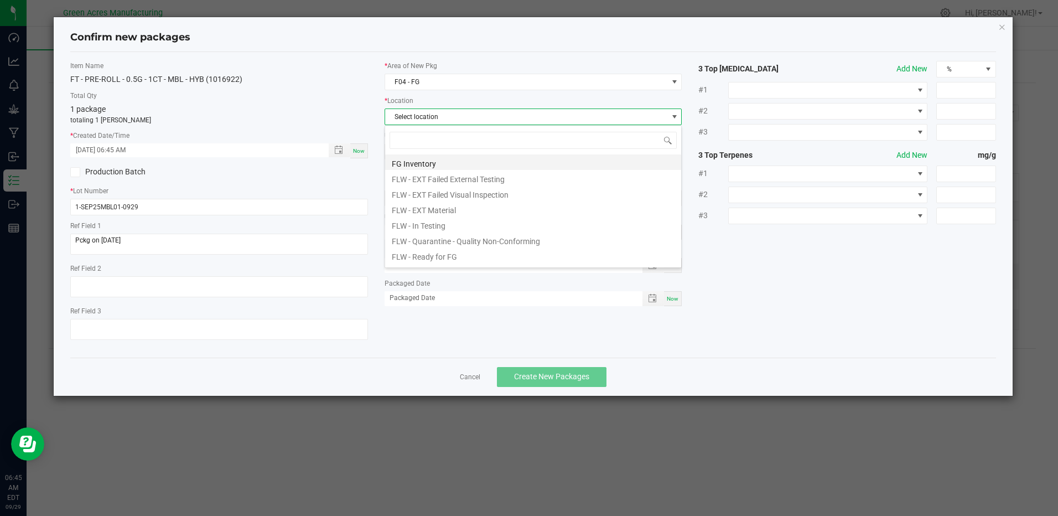
click at [422, 165] on li "FG Inventory" at bounding box center [533, 161] width 296 height 15
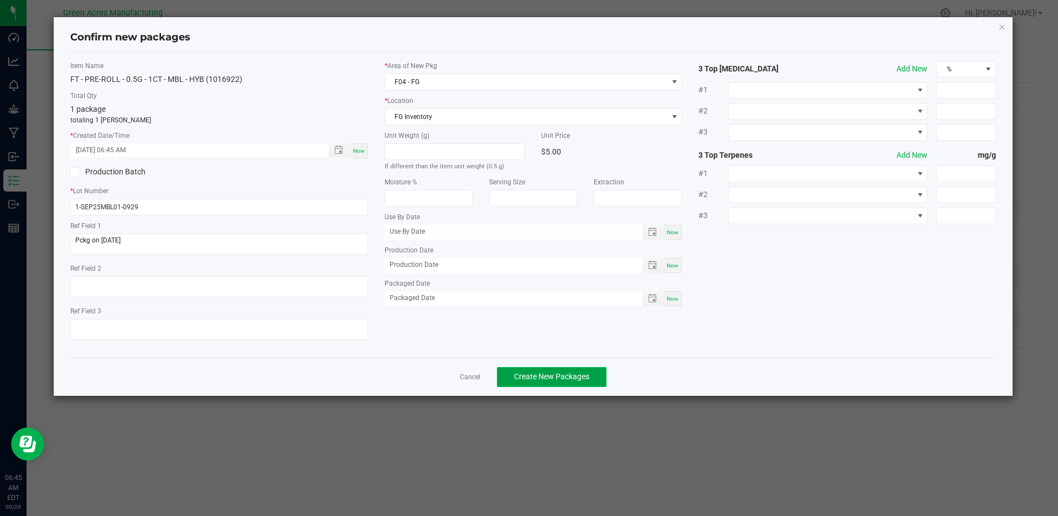
click at [550, 380] on span "Create New Packages" at bounding box center [551, 376] width 75 height 9
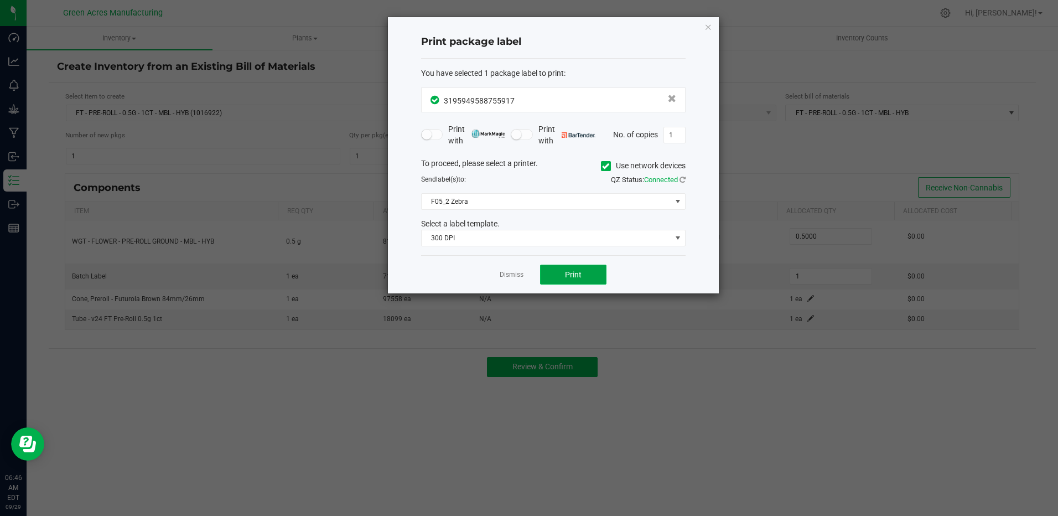
click at [574, 274] on span "Print" at bounding box center [573, 274] width 17 height 9
click at [714, 27] on div "Print package label You have selected 1 package label to print : 31959495887559…" at bounding box center [553, 155] width 331 height 276
click at [698, 27] on div "Print package label You have selected 1 package label to print : 31959495887559…" at bounding box center [553, 155] width 331 height 276
click at [706, 29] on icon "button" at bounding box center [708, 26] width 8 height 13
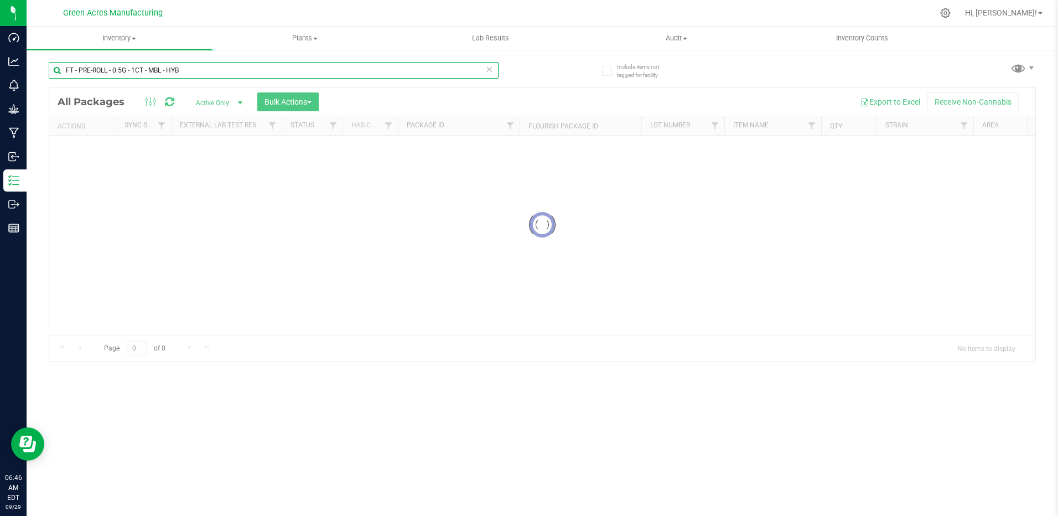
click at [183, 74] on input "FT - PRE-ROLL - 0.5G - 1CT - MBL - HYB" at bounding box center [274, 70] width 450 height 17
type input "3195949588755917"
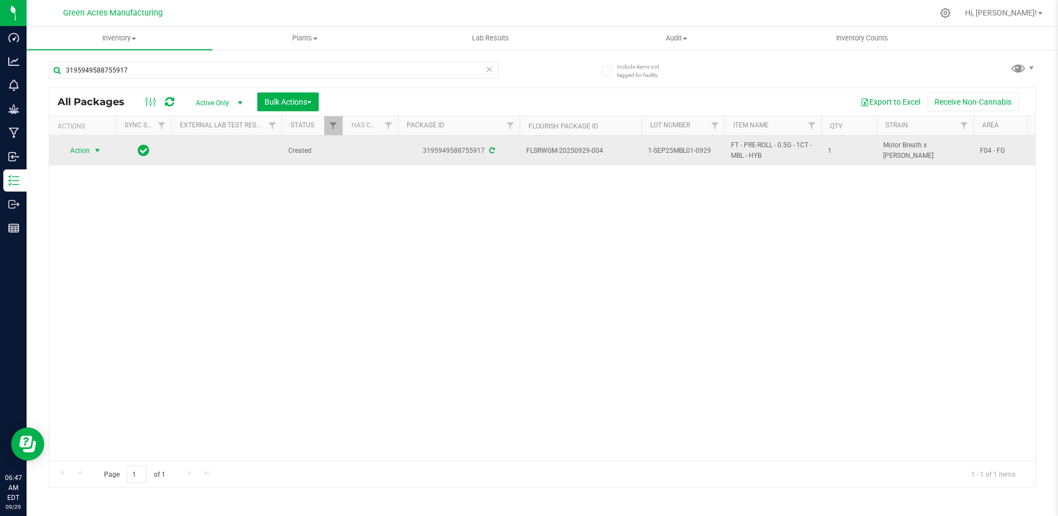
click at [93, 154] on span "select" at bounding box center [97, 150] width 9 height 9
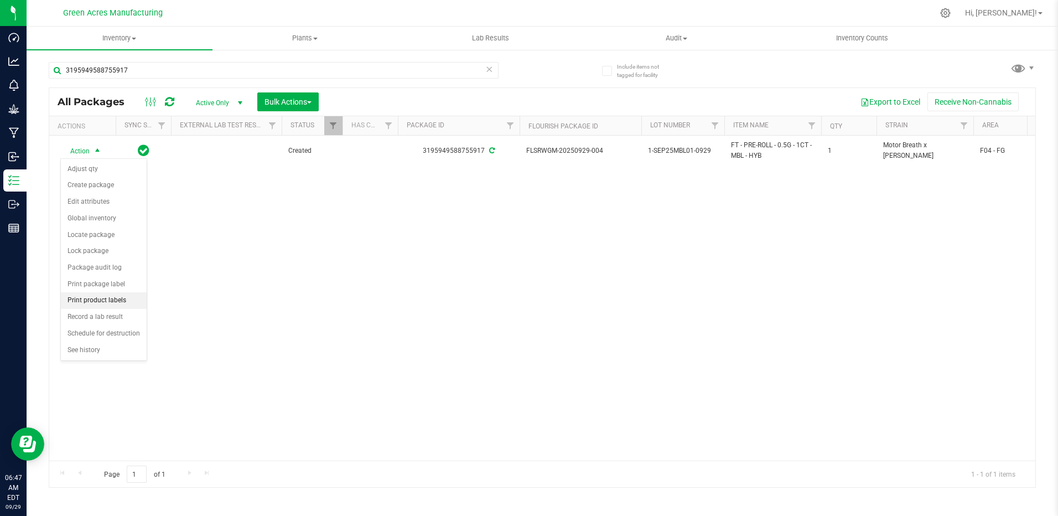
click at [122, 300] on li "Print product labels" at bounding box center [104, 300] width 86 height 17
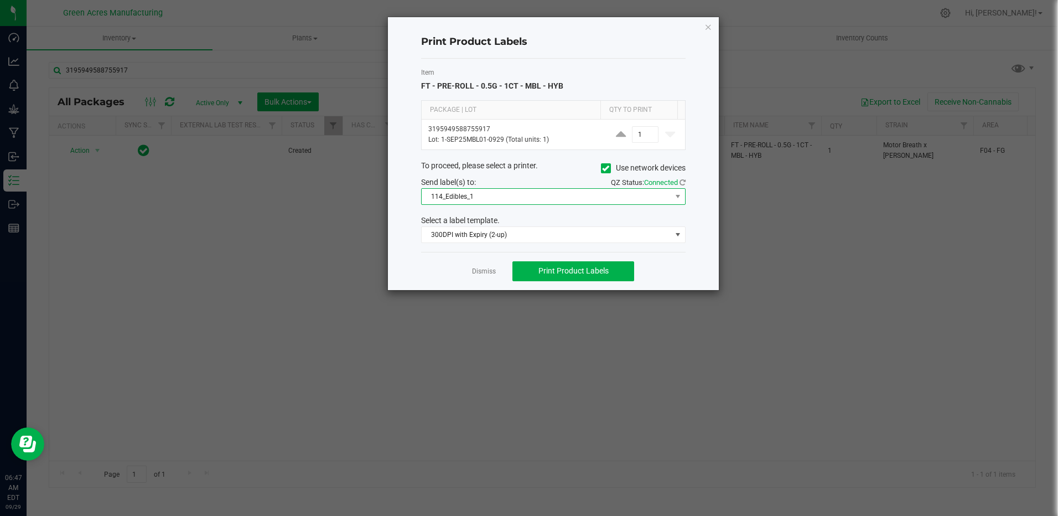
click at [576, 196] on span "114_Edibles_1" at bounding box center [547, 196] width 250 height 15
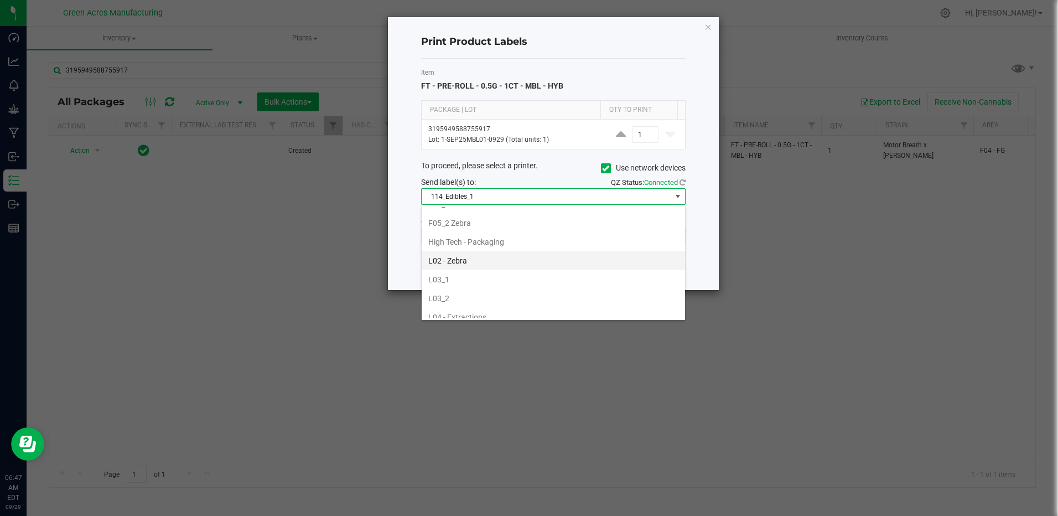
scroll to position [277, 0]
click at [469, 261] on li "F05_1" at bounding box center [553, 259] width 263 height 19
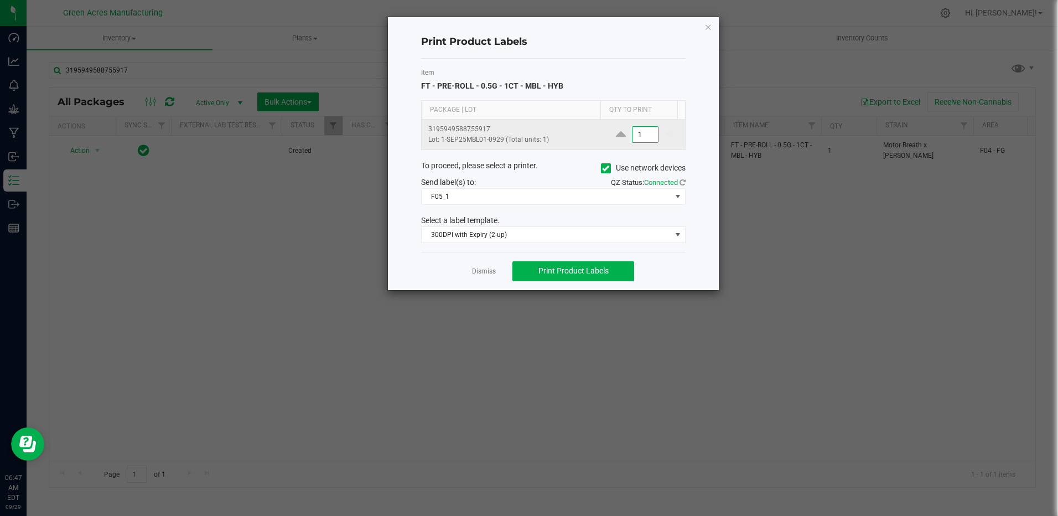
click at [633, 129] on input "1" at bounding box center [645, 134] width 25 height 15
type input "4"
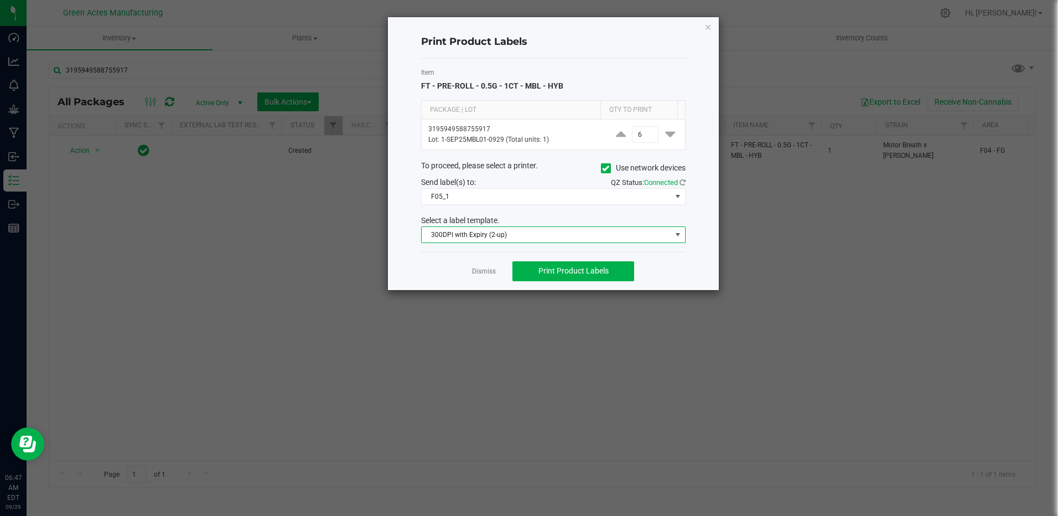
click at [587, 230] on span "300DPI with Expiry (2-up)" at bounding box center [547, 234] width 250 height 15
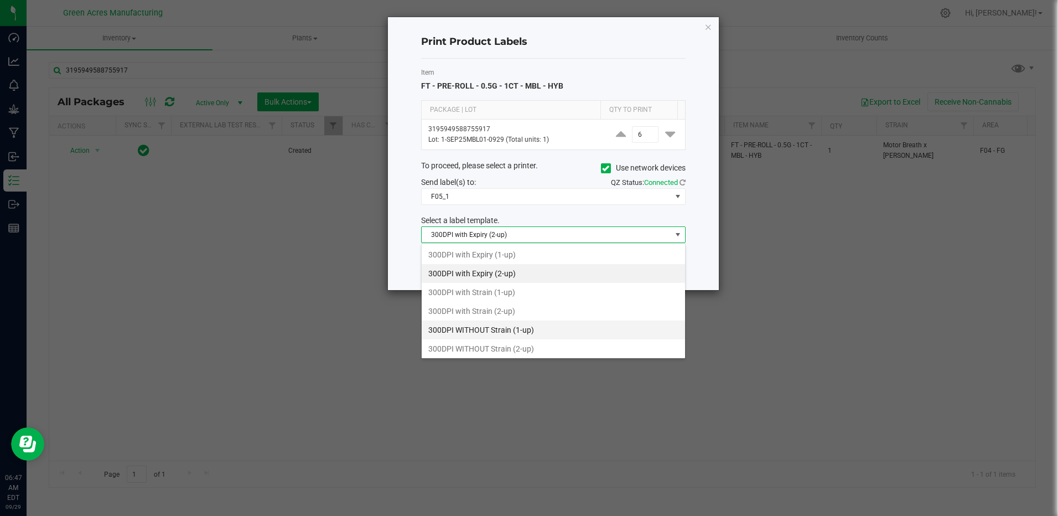
scroll to position [17, 265]
click at [536, 317] on li "300DPI with Strain (2-up)" at bounding box center [553, 311] width 263 height 19
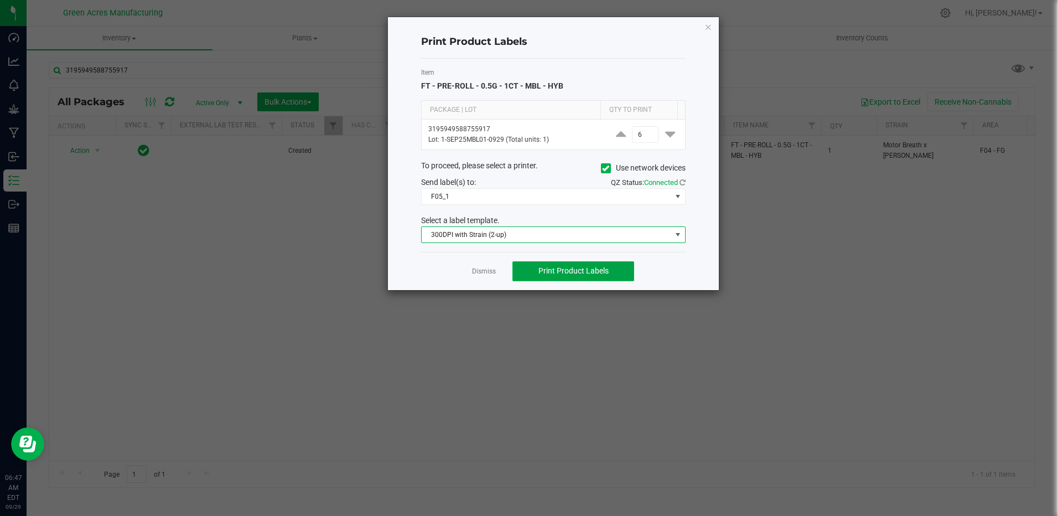
click at [586, 273] on span "Print Product Labels" at bounding box center [573, 270] width 70 height 9
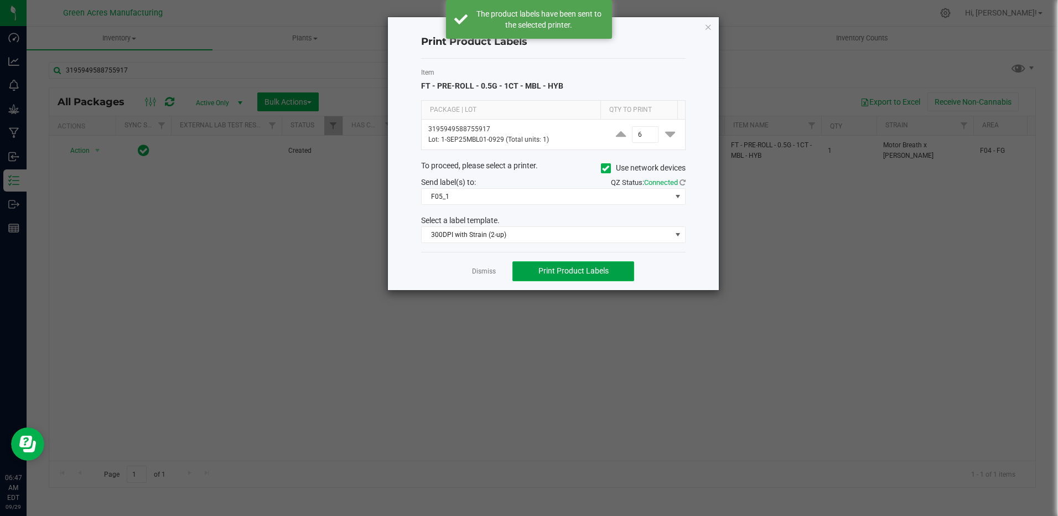
click at [583, 276] on button "Print Product Labels" at bounding box center [573, 271] width 122 height 20
click at [581, 274] on button "Print Product Labels" at bounding box center [573, 271] width 122 height 20
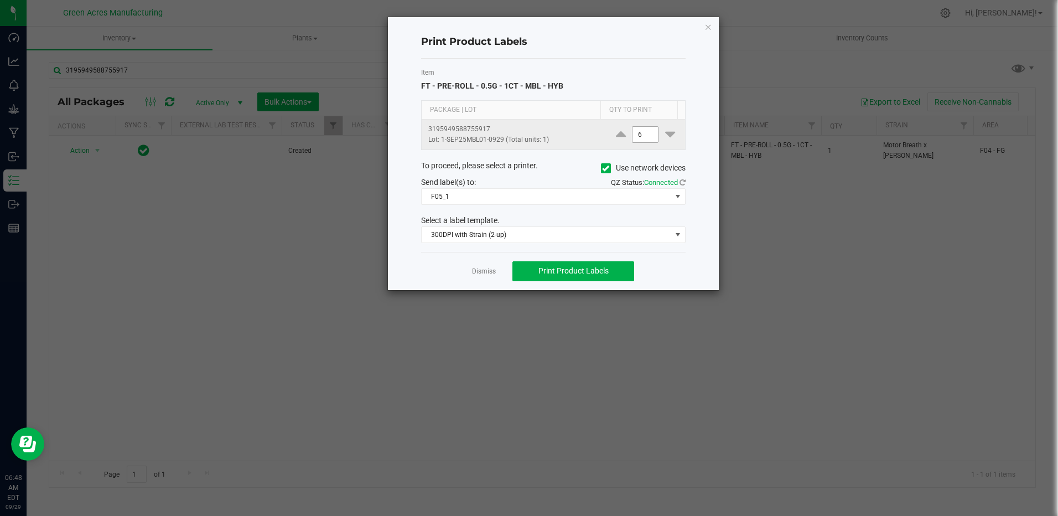
click at [639, 137] on input "6" at bounding box center [645, 134] width 25 height 15
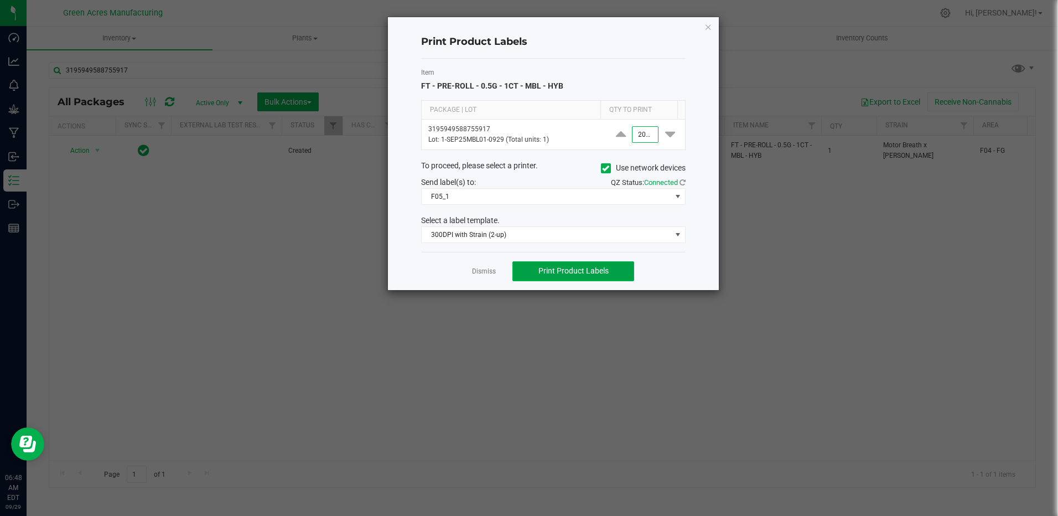
type input "2,000"
click at [563, 277] on button "Print Product Labels" at bounding box center [573, 271] width 122 height 20
click at [710, 30] on icon "button" at bounding box center [708, 26] width 8 height 13
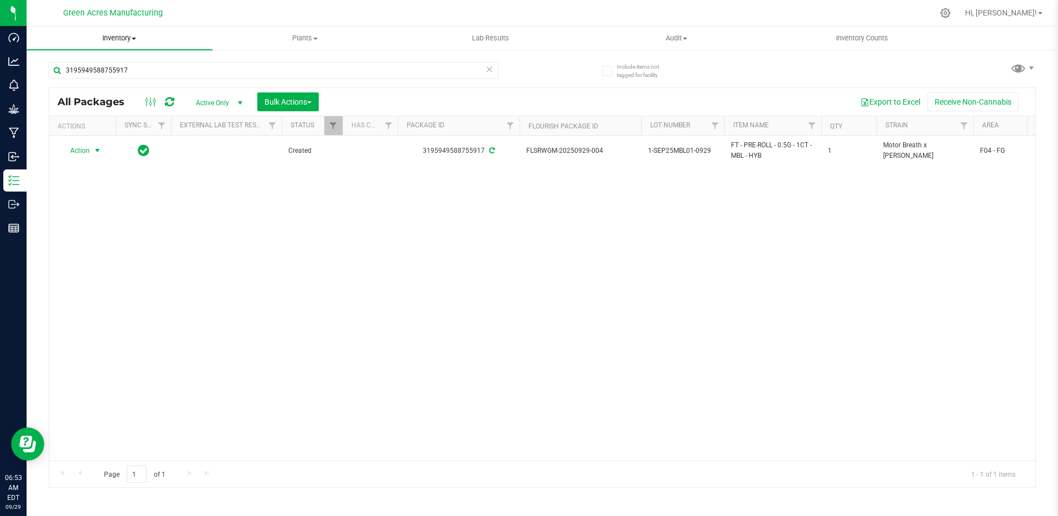
click at [123, 38] on span "Inventory" at bounding box center [120, 38] width 186 height 10
click at [145, 134] on li "From bill of materials" at bounding box center [120, 133] width 186 height 13
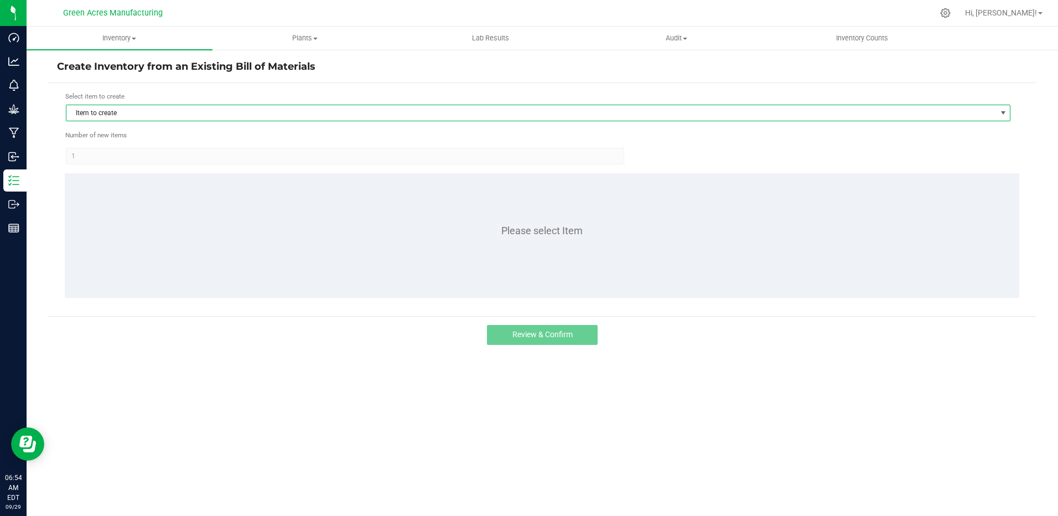
click at [155, 120] on span "Item to create" at bounding box center [531, 112] width 930 height 15
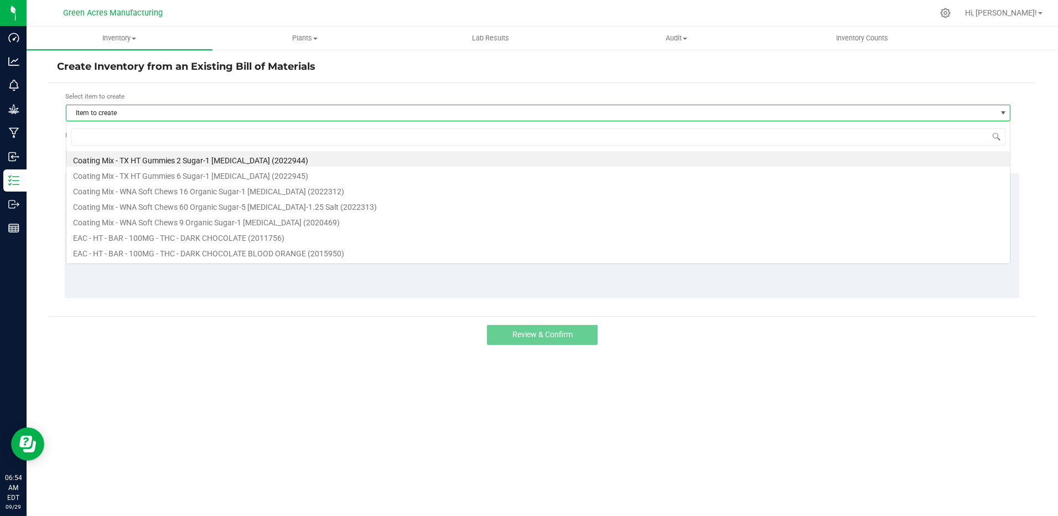
scroll to position [17, 945]
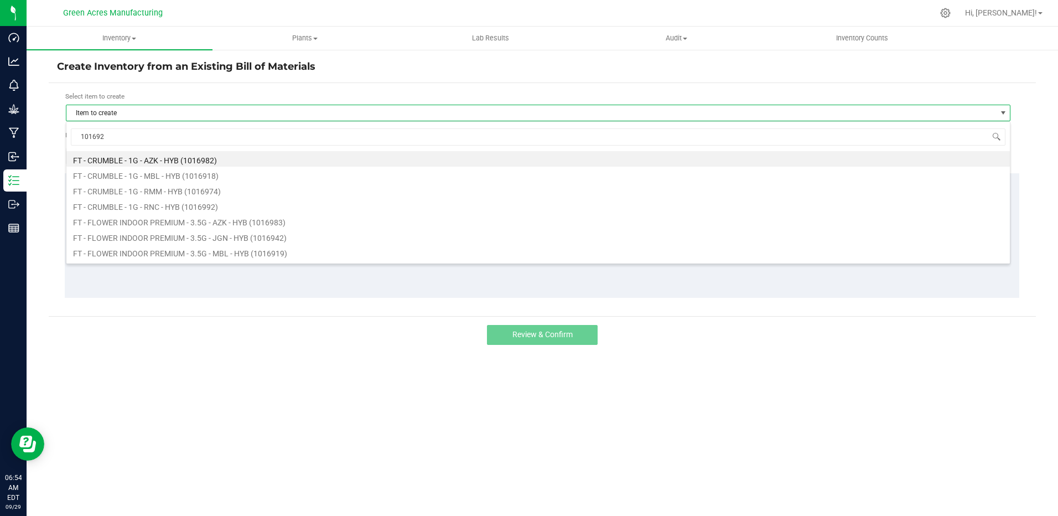
type input "1016923"
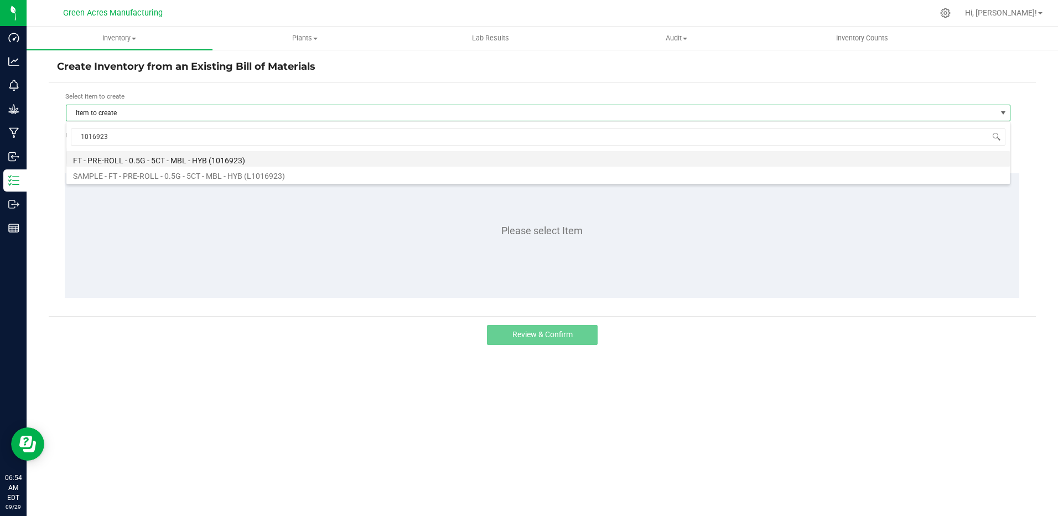
click at [169, 163] on li "FT - PRE-ROLL - 0.5G - 5CT - MBL - HYB (1016923)" at bounding box center [538, 158] width 944 height 15
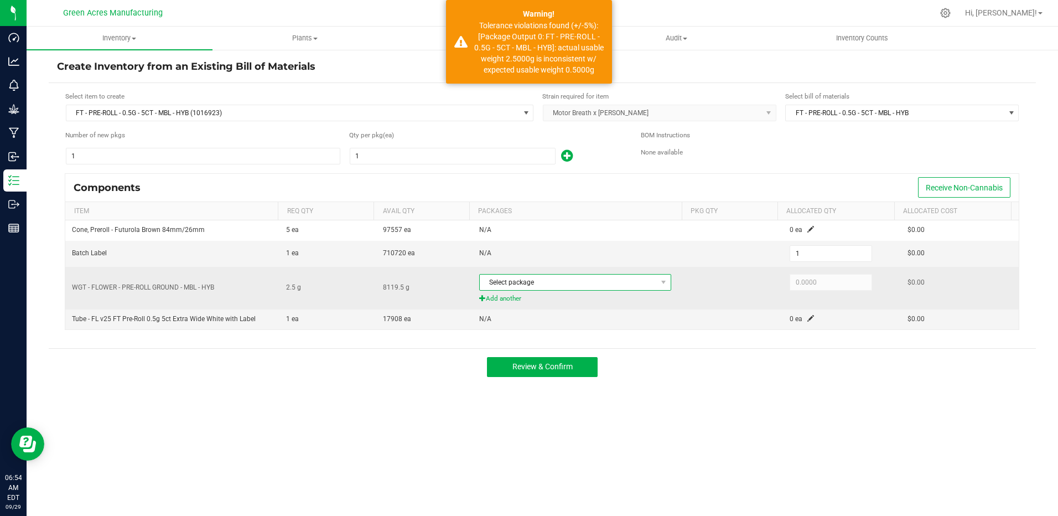
click at [523, 284] on span "Select package" at bounding box center [568, 281] width 177 height 15
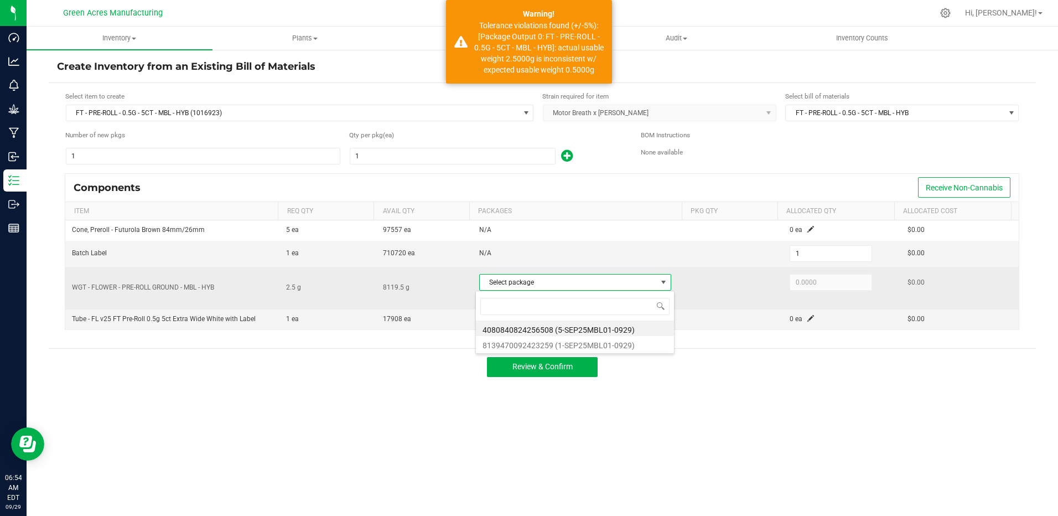
scroll to position [17, 190]
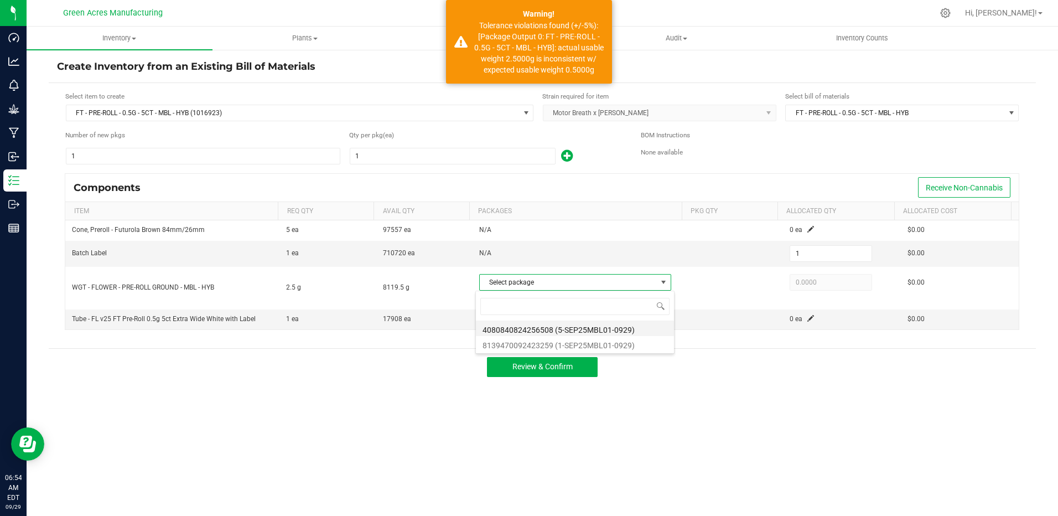
click at [554, 326] on li "4080840824256508 (5-SEP25MBL01-0929)" at bounding box center [575, 327] width 198 height 15
type input "2.5000"
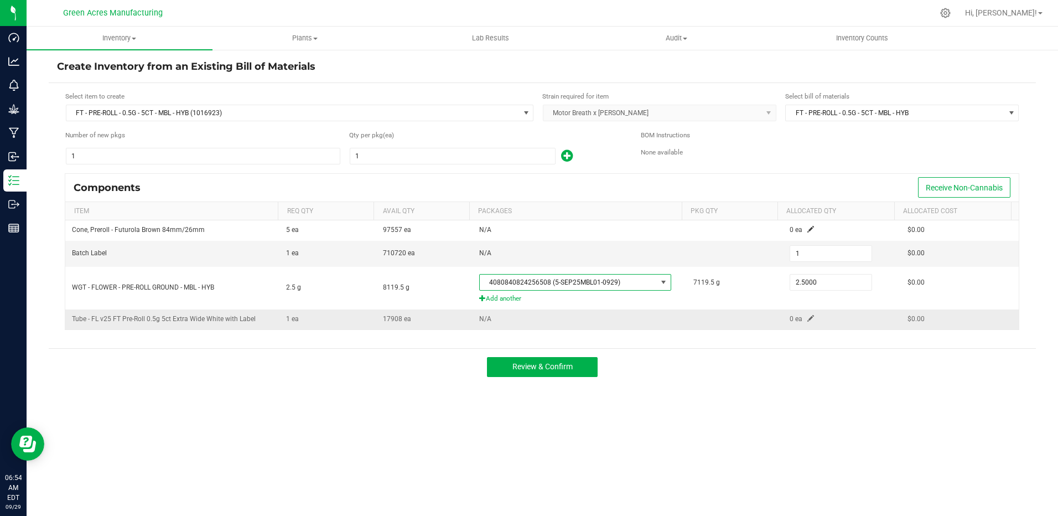
click at [807, 319] on span at bounding box center [810, 318] width 7 height 7
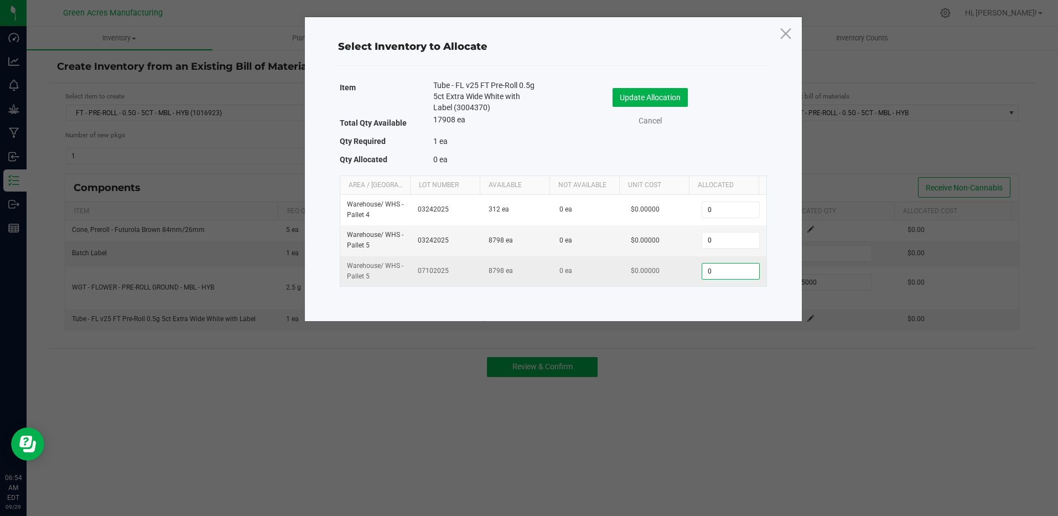
click at [729, 272] on input "0" at bounding box center [730, 270] width 56 height 15
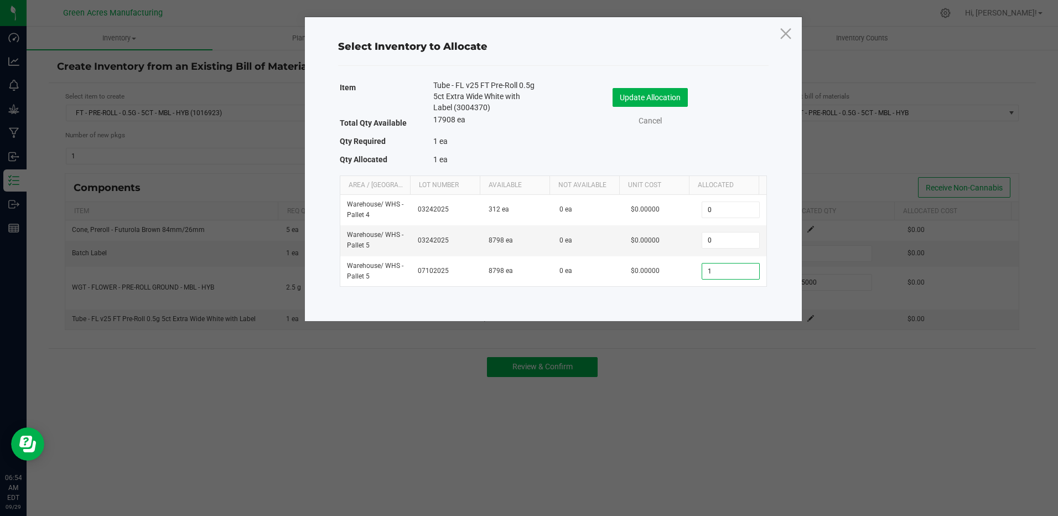
type input "1"
click at [681, 107] on div "Update Allocation Cancel" at bounding box center [660, 107] width 197 height 39
click at [674, 97] on button "Update Allocation" at bounding box center [650, 97] width 75 height 19
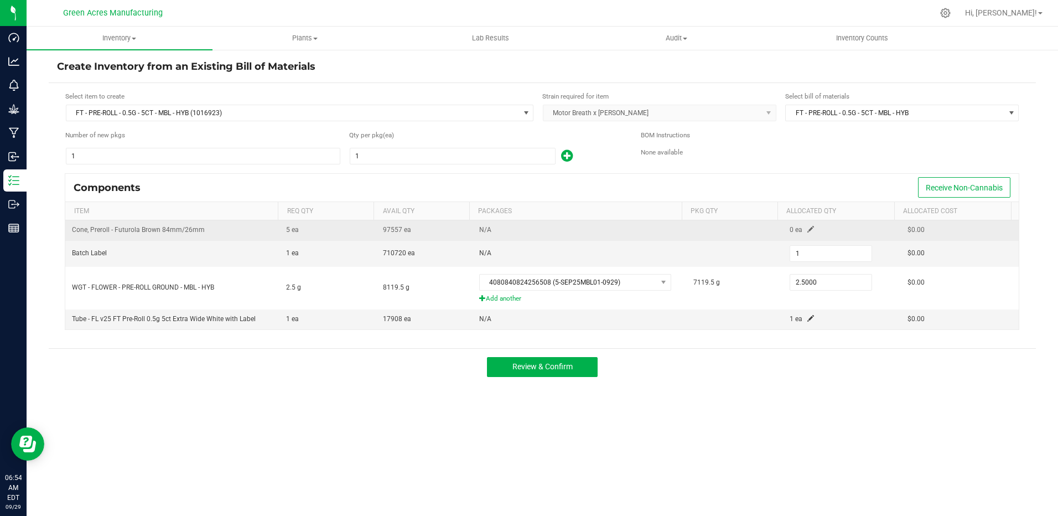
click at [807, 226] on span at bounding box center [810, 229] width 7 height 7
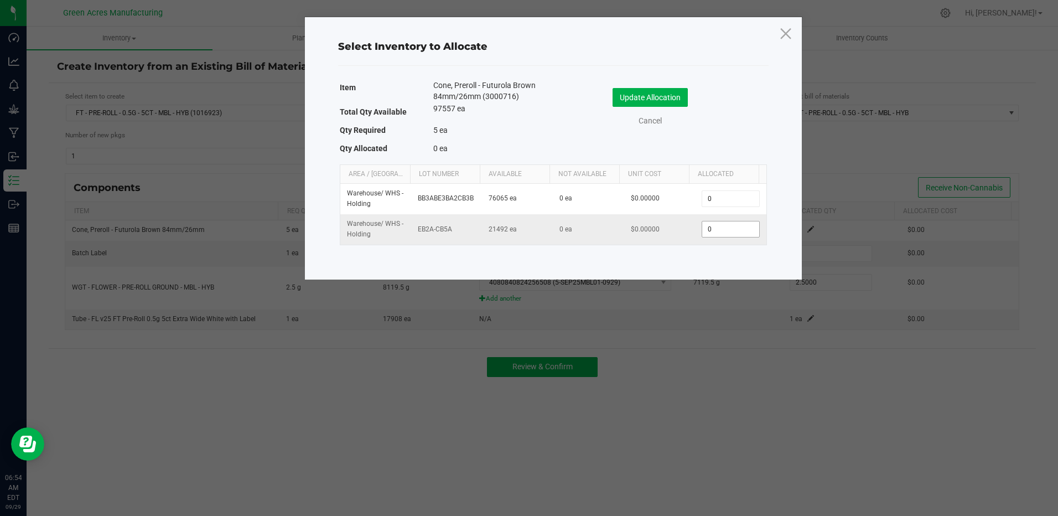
click at [725, 232] on input "0" at bounding box center [730, 228] width 56 height 15
type input "5"
click at [652, 88] on button "Update Allocation" at bounding box center [650, 97] width 75 height 19
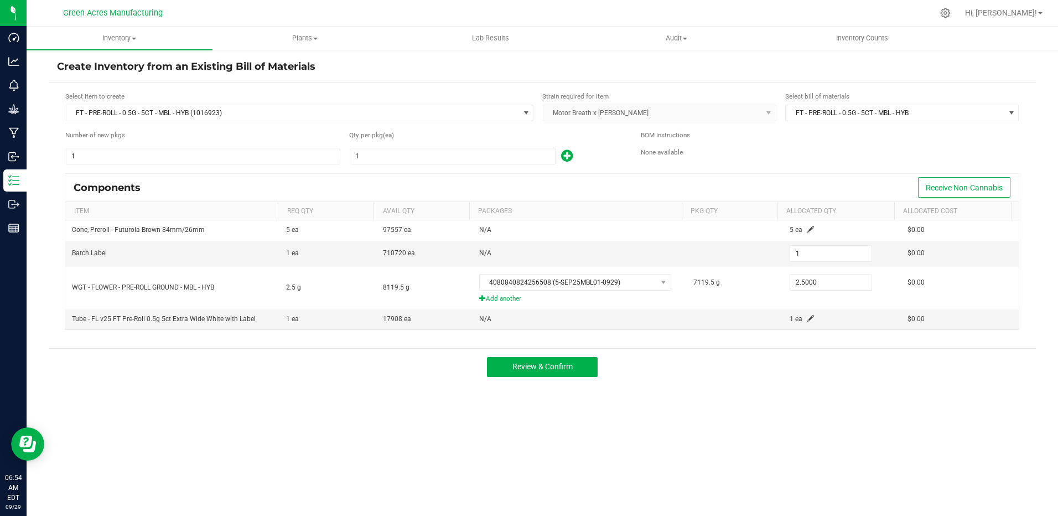
click at [566, 377] on div "Review & Confirm" at bounding box center [542, 366] width 987 height 37
click at [568, 359] on button "Review & Confirm" at bounding box center [542, 367] width 111 height 20
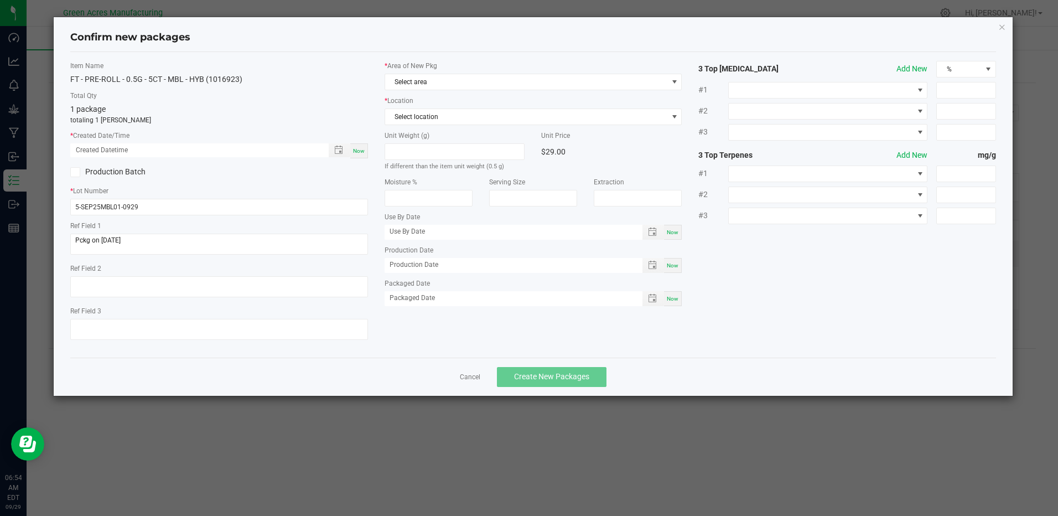
click at [361, 152] on span "Now" at bounding box center [359, 151] width 12 height 6
type input "09/29/2025 06:54 AM"
click at [428, 84] on span "Select area" at bounding box center [526, 81] width 282 height 15
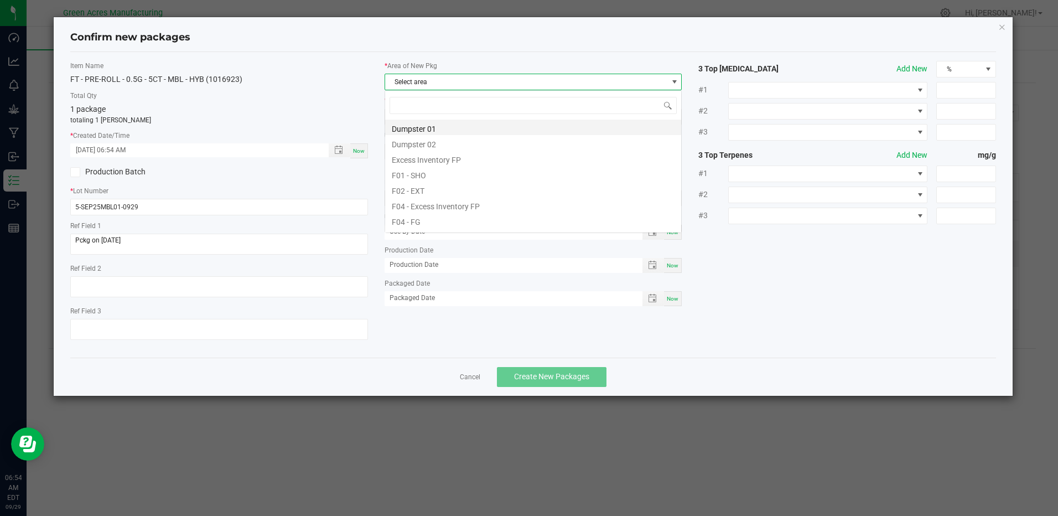
scroll to position [17, 298]
click at [444, 226] on li "F04 - FG" at bounding box center [533, 219] width 296 height 15
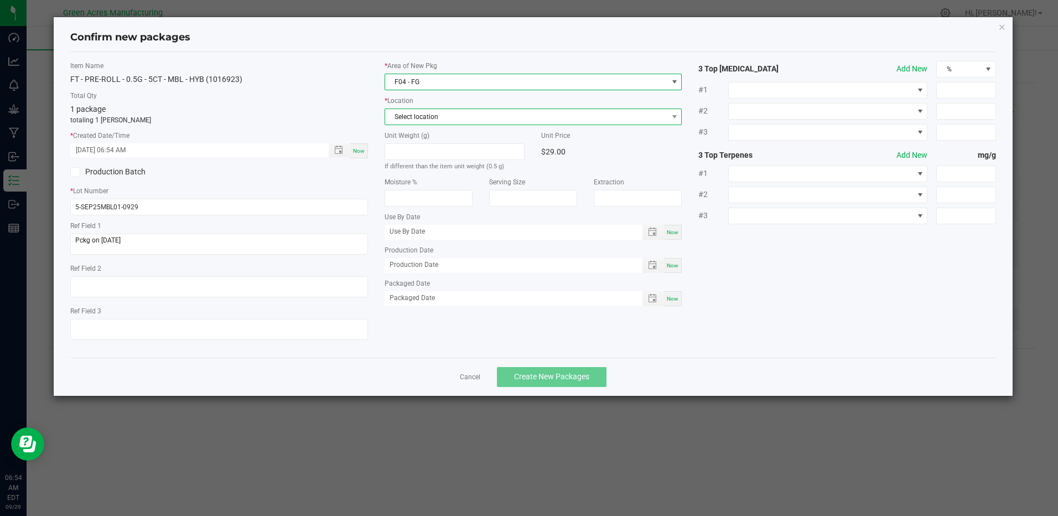
click at [437, 122] on span "Select location" at bounding box center [526, 116] width 282 height 15
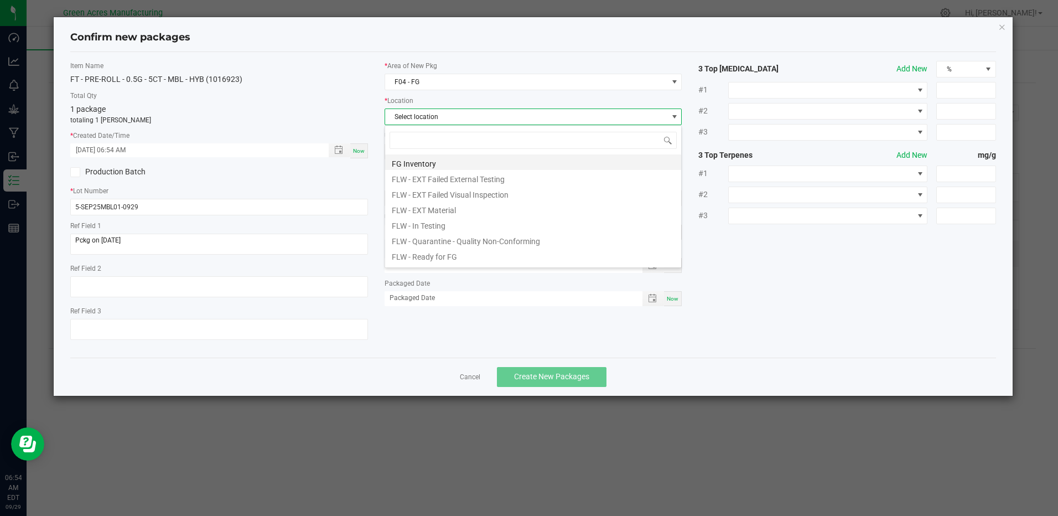
click at [438, 166] on li "FG Inventory" at bounding box center [533, 161] width 296 height 15
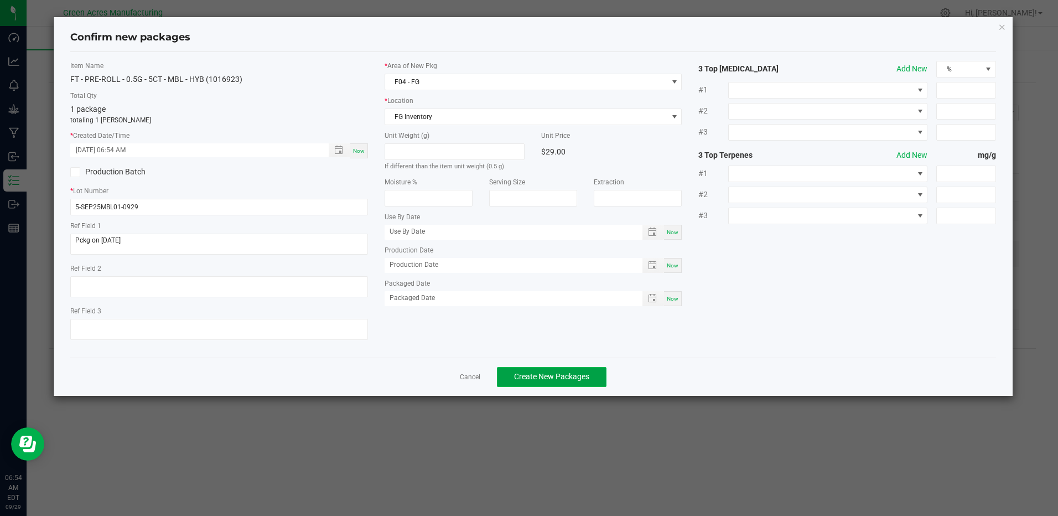
click at [554, 377] on span "Create New Packages" at bounding box center [551, 376] width 75 height 9
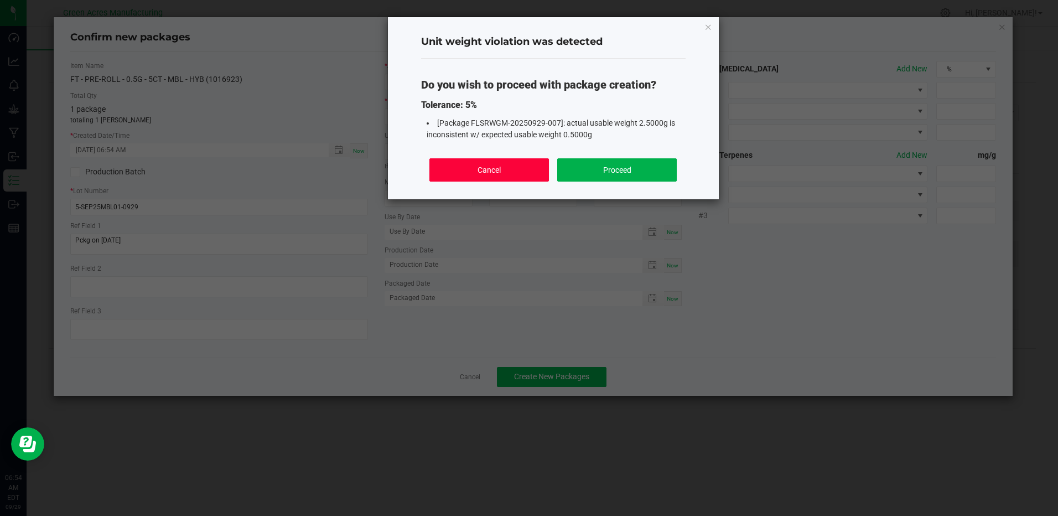
click at [494, 175] on button "Cancel" at bounding box center [488, 169] width 119 height 23
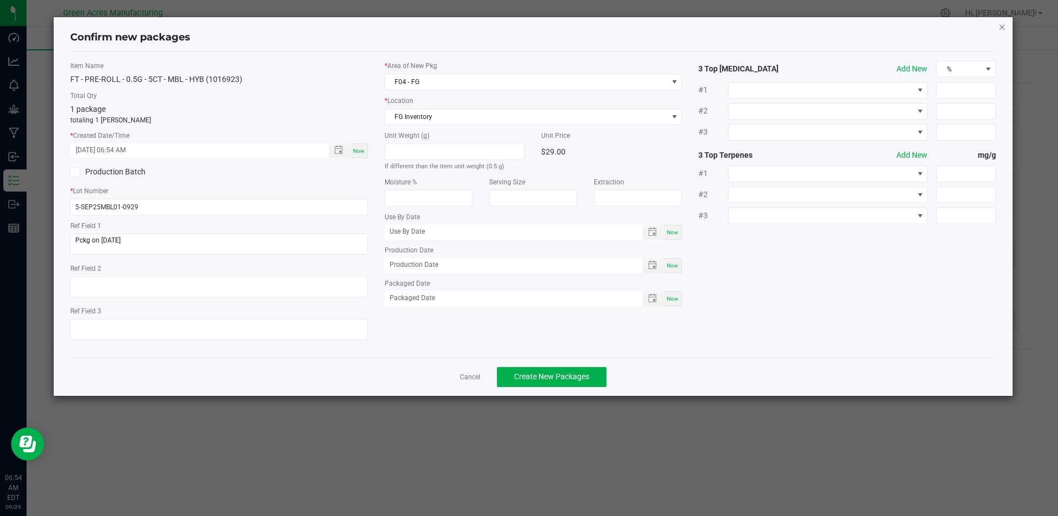
click at [1004, 23] on icon "button" at bounding box center [1002, 26] width 8 height 13
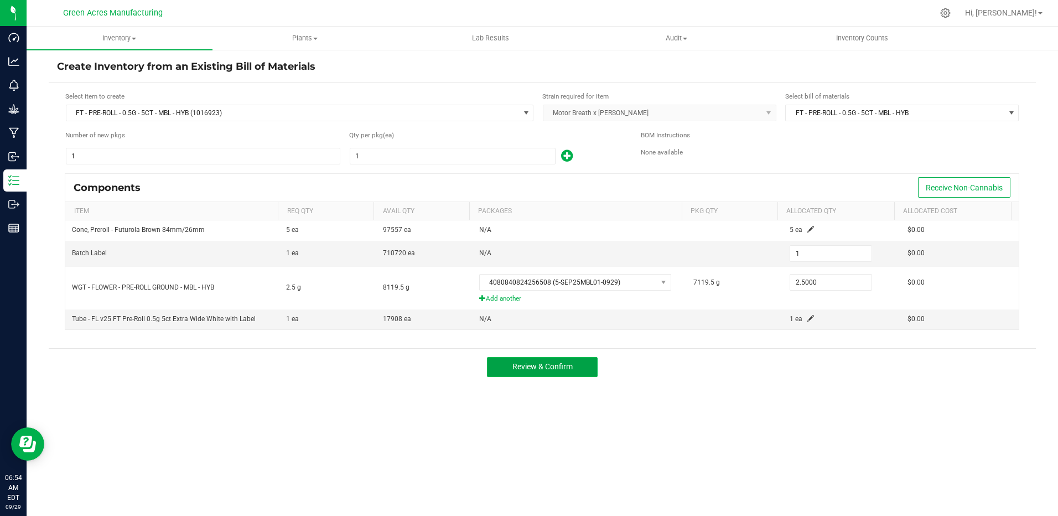
click at [532, 375] on button "Review & Confirm" at bounding box center [542, 367] width 111 height 20
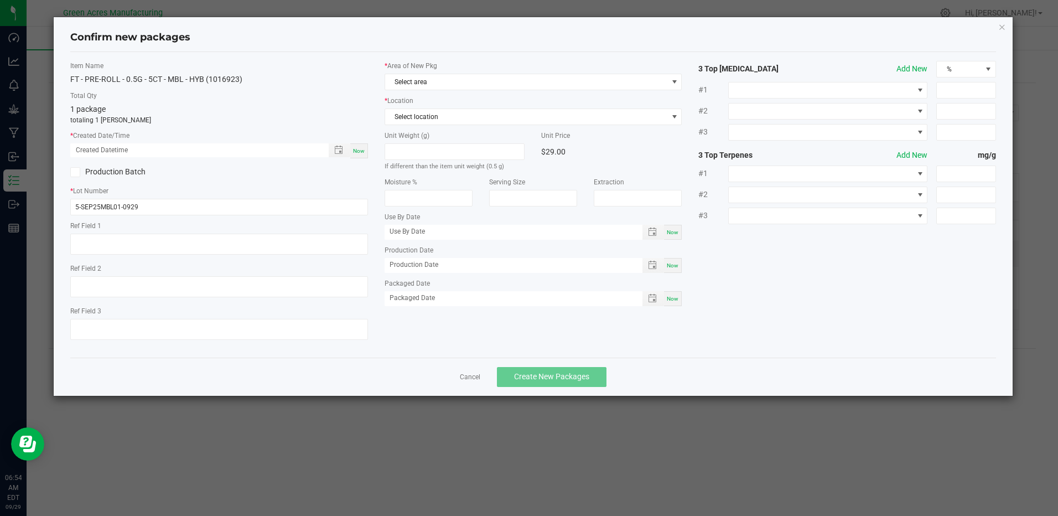
type textarea "Pckg on [DATE]"
click at [358, 152] on span "Now" at bounding box center [359, 151] width 12 height 6
type input "09/29/2025 06:54 AM"
click at [405, 88] on span "Select area" at bounding box center [526, 81] width 282 height 15
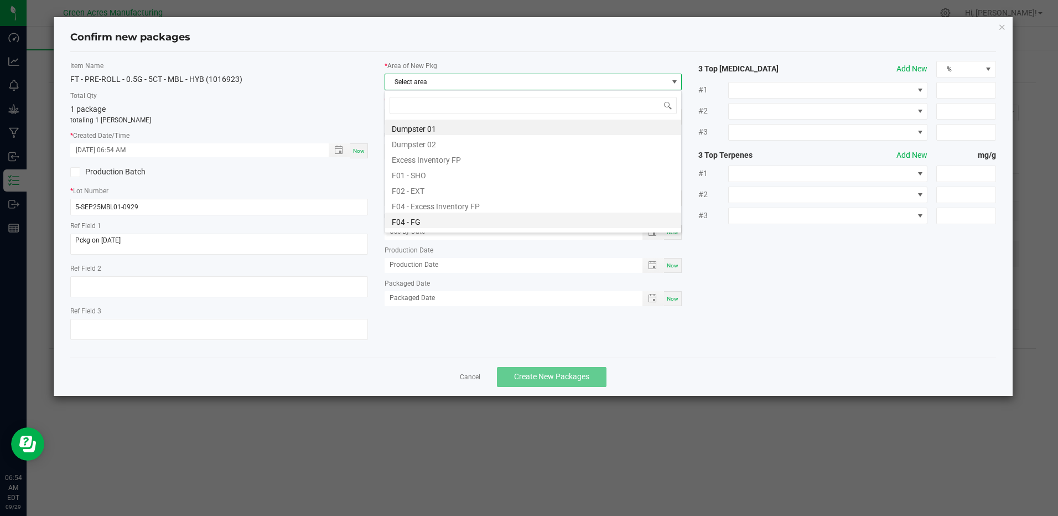
click at [429, 218] on li "F04 - FG" at bounding box center [533, 219] width 296 height 15
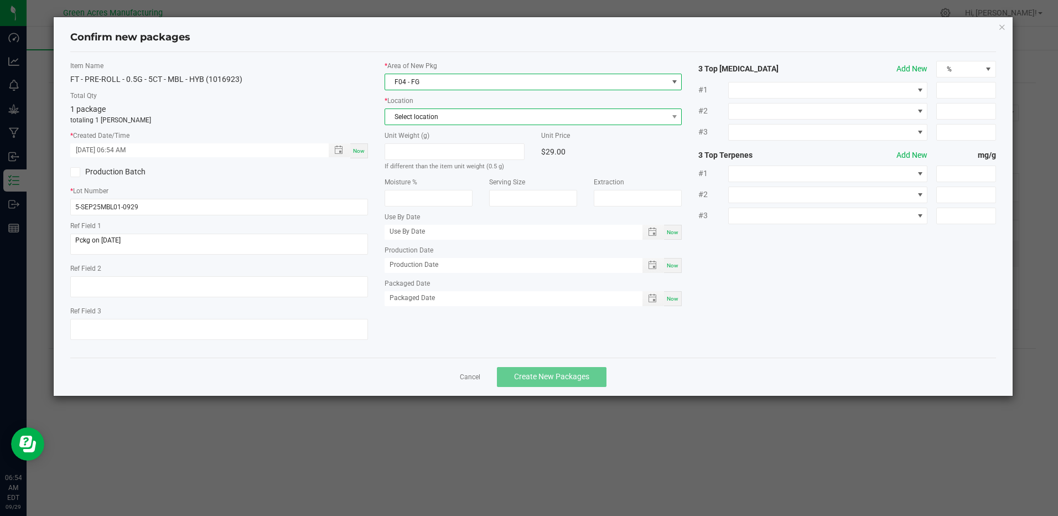
click at [438, 117] on span "Select location" at bounding box center [526, 116] width 282 height 15
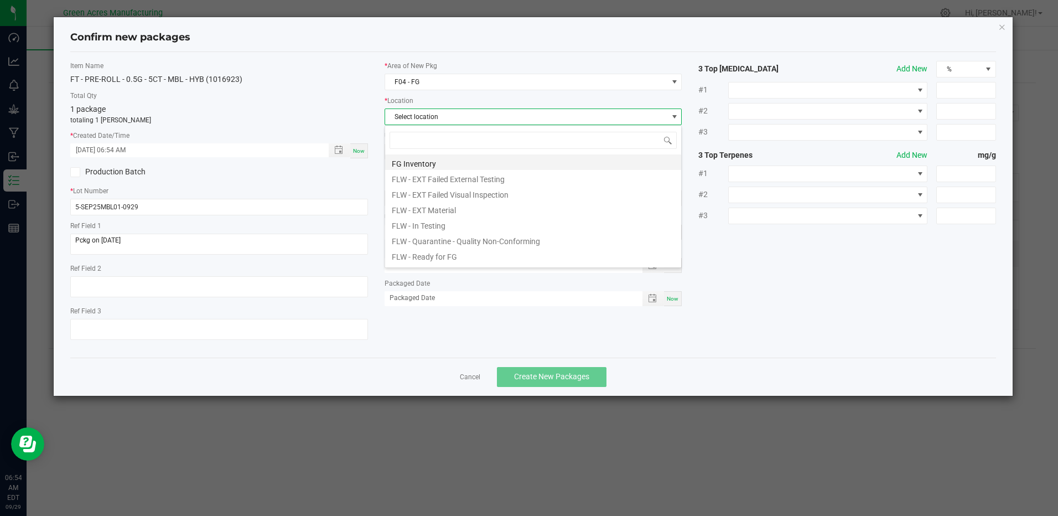
click at [445, 164] on li "FG Inventory" at bounding box center [533, 161] width 296 height 15
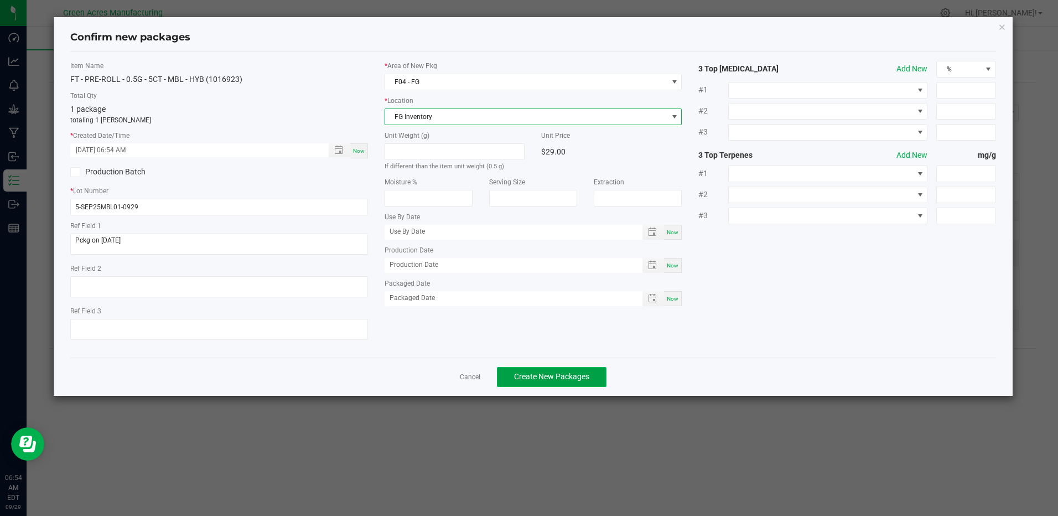
click at [552, 375] on span "Create New Packages" at bounding box center [551, 376] width 75 height 9
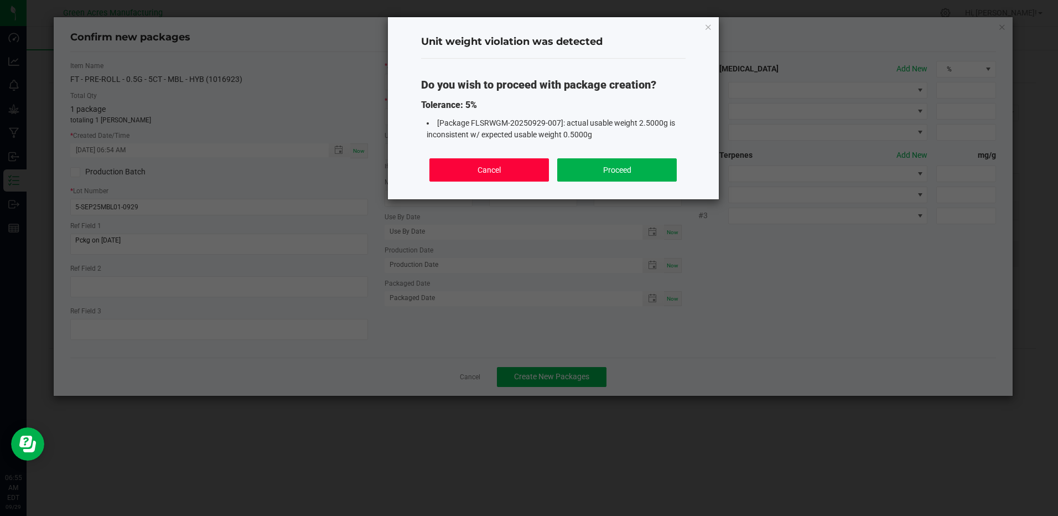
click at [517, 170] on button "Cancel" at bounding box center [488, 169] width 119 height 23
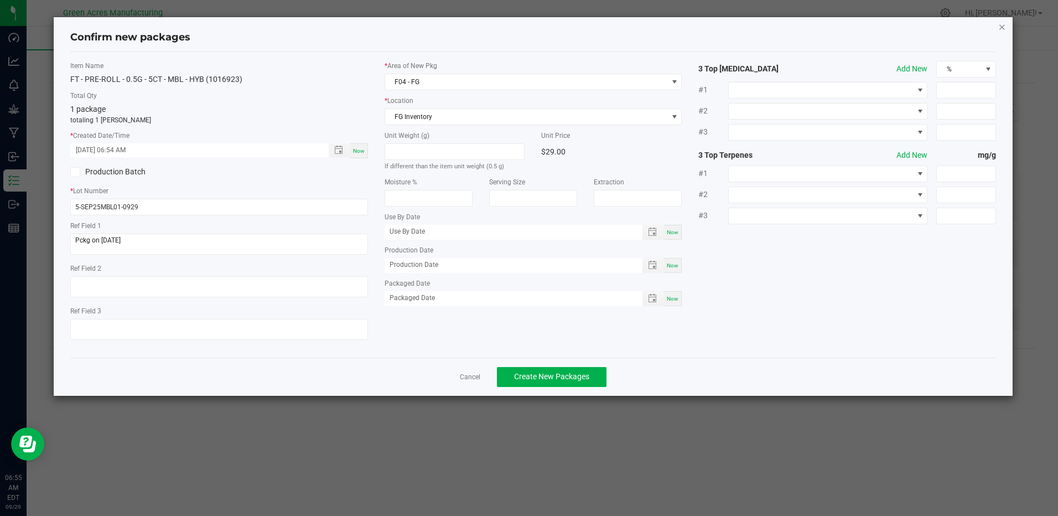
click at [1000, 27] on icon "button" at bounding box center [1002, 26] width 8 height 13
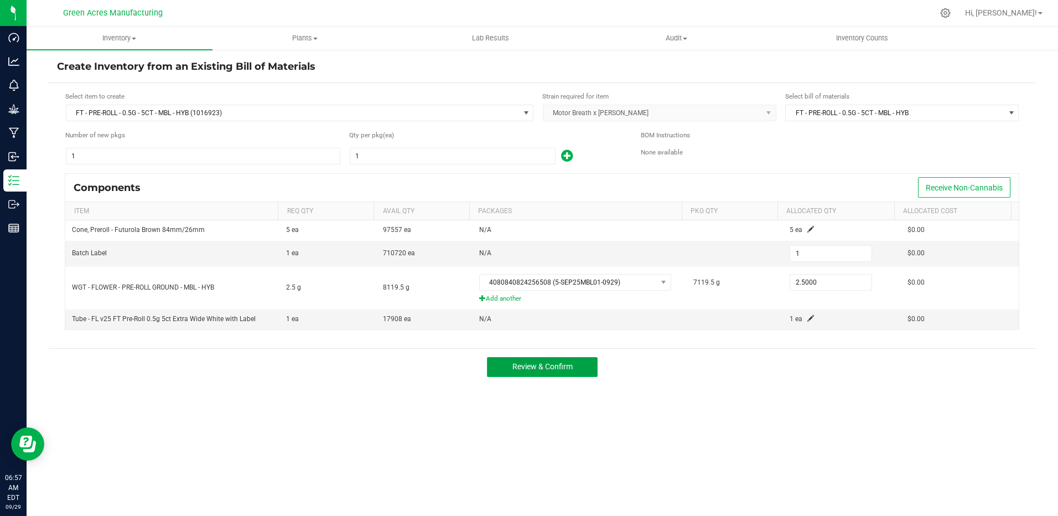
click at [571, 360] on button "Review & Confirm" at bounding box center [542, 367] width 111 height 20
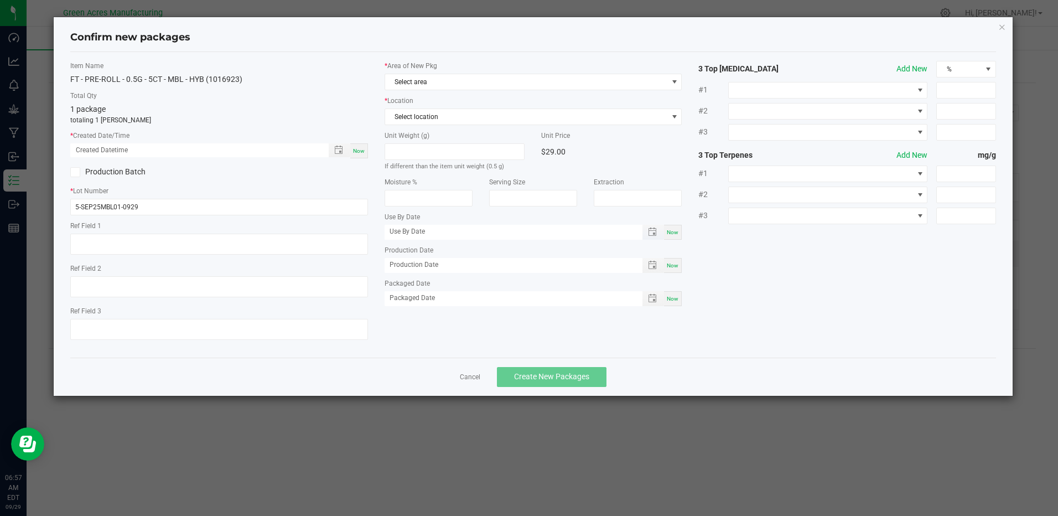
type textarea "Pckg on [DATE]"
click at [359, 148] on span "Now" at bounding box center [359, 151] width 12 height 6
type input "09/29/2025 06:57 AM"
click at [429, 81] on span "Select area" at bounding box center [526, 81] width 282 height 15
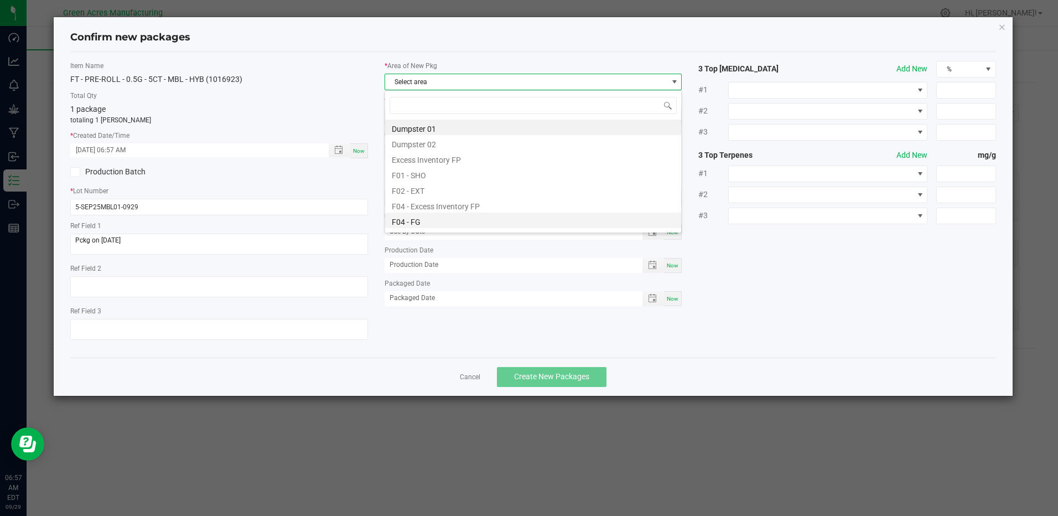
click at [463, 222] on li "F04 - FG" at bounding box center [533, 219] width 296 height 15
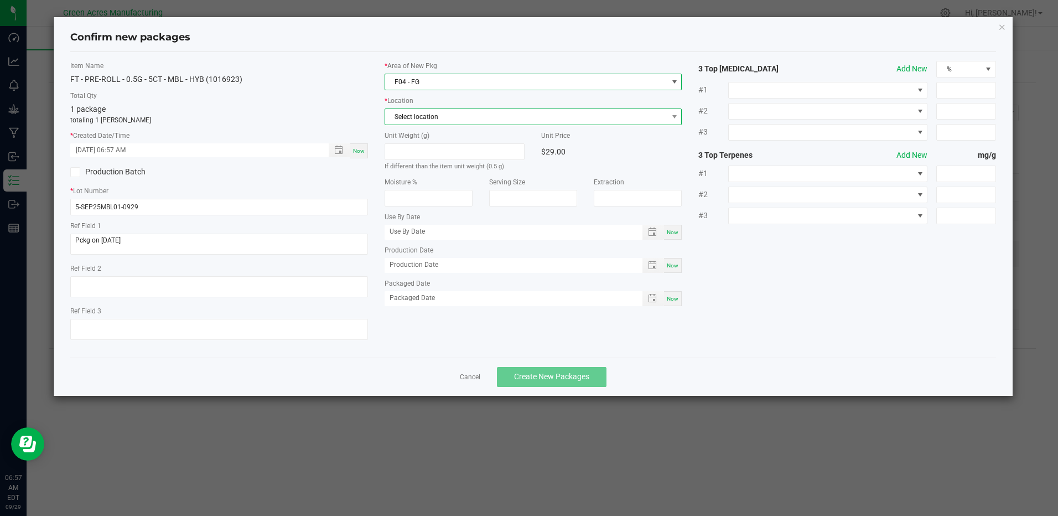
click at [442, 117] on span "Select location" at bounding box center [526, 116] width 282 height 15
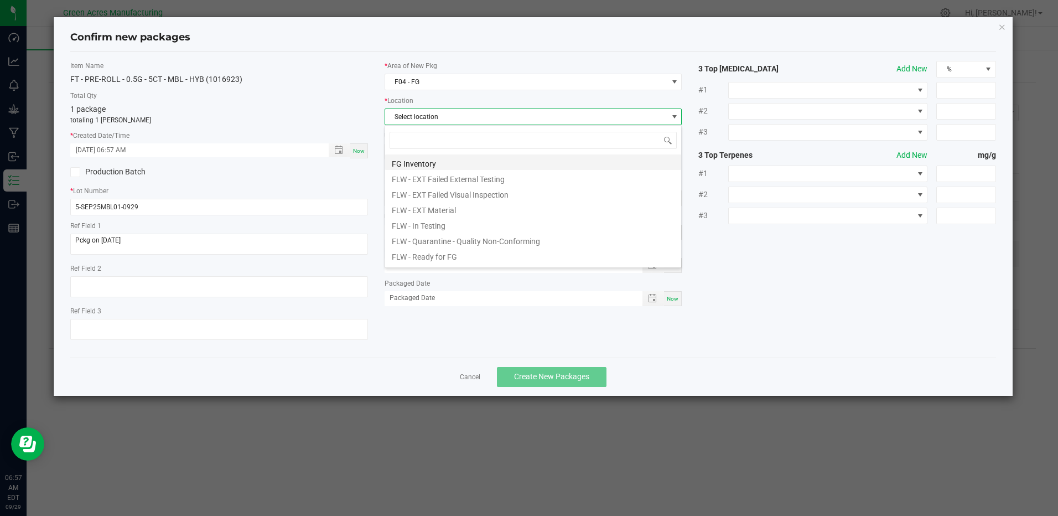
click at [421, 167] on li "FG Inventory" at bounding box center [533, 161] width 296 height 15
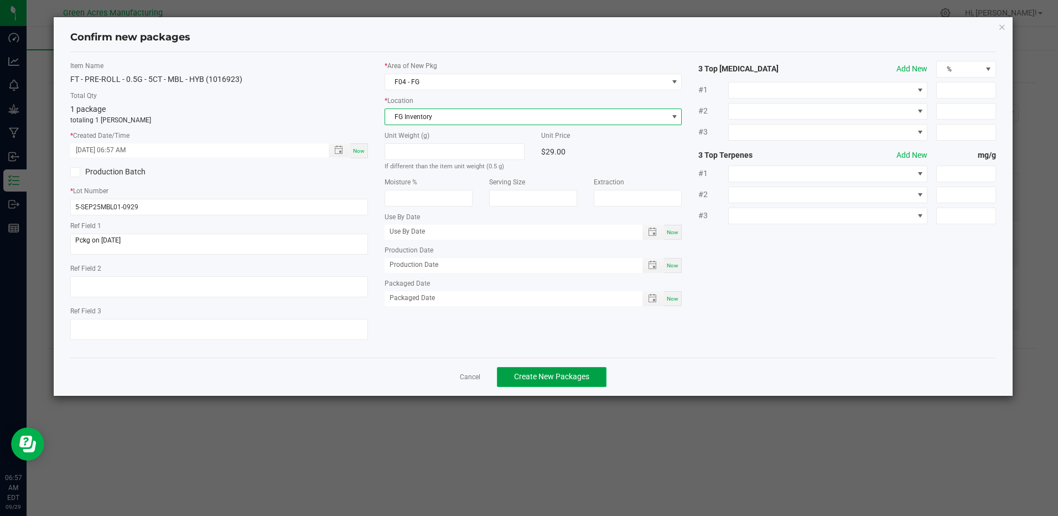
click at [536, 375] on span "Create New Packages" at bounding box center [551, 376] width 75 height 9
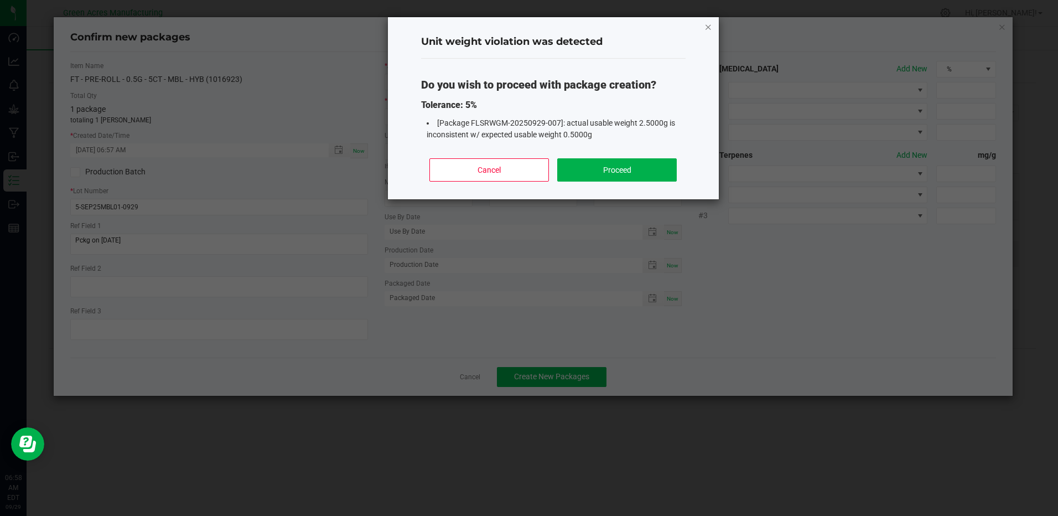
click at [706, 28] on icon "Close" at bounding box center [708, 26] width 8 height 13
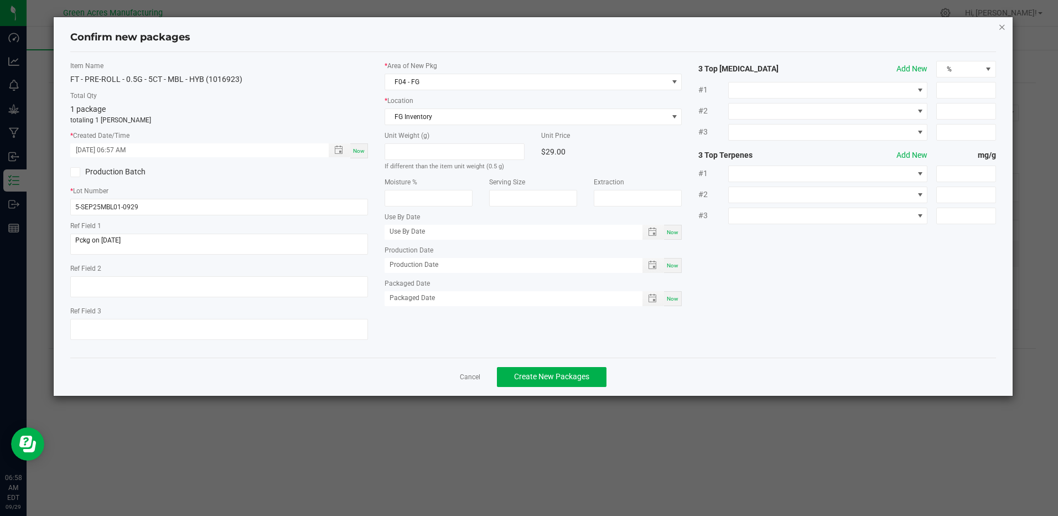
click at [1004, 27] on icon "button" at bounding box center [1002, 26] width 8 height 13
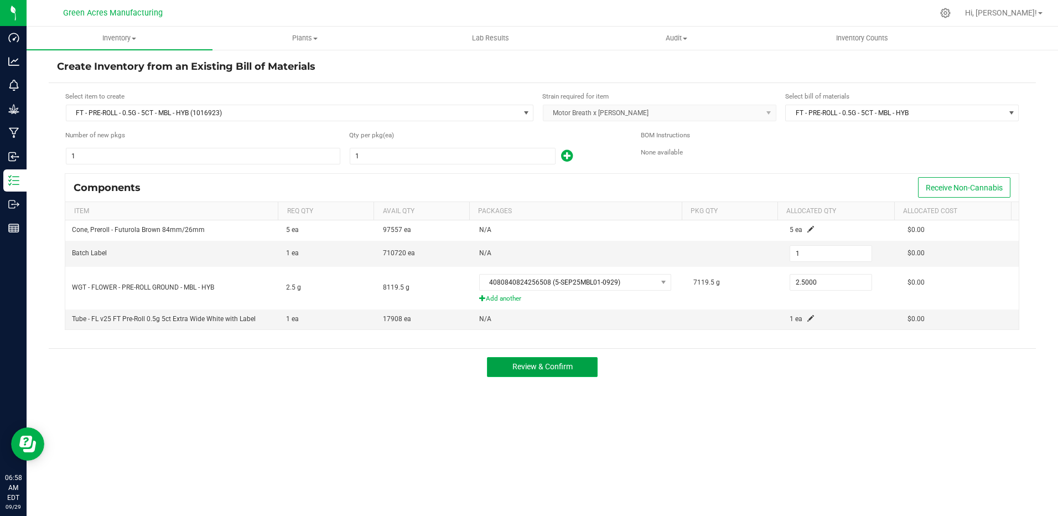
click at [560, 371] on span "Review & Confirm" at bounding box center [542, 366] width 60 height 9
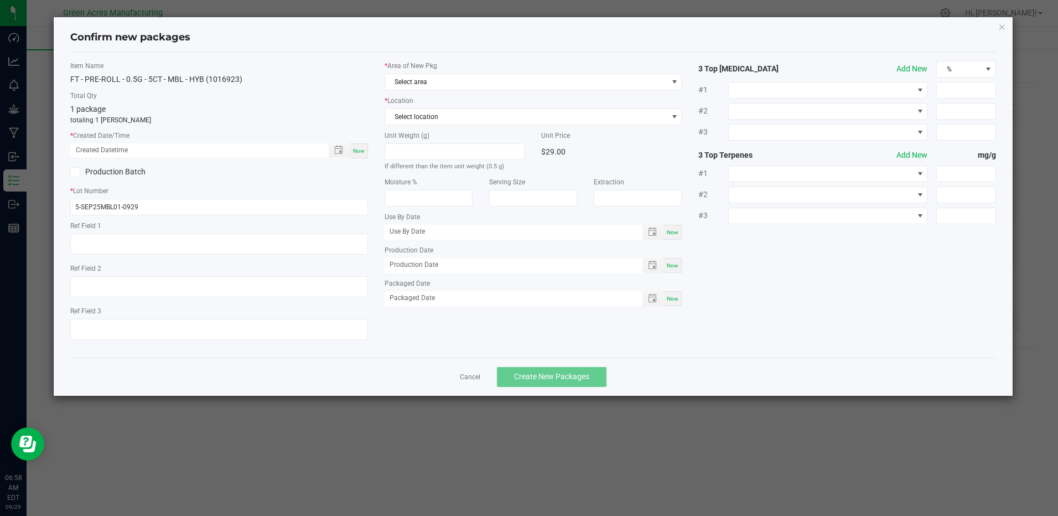
type textarea "Pckg on [DATE]"
drag, startPoint x: 358, startPoint y: 153, endPoint x: 397, endPoint y: 115, distance: 54.4
click at [358, 152] on span "Now" at bounding box center [359, 151] width 12 height 6
type input "09/29/2025 06:58 AM"
click at [426, 84] on span "Select area" at bounding box center [526, 81] width 282 height 15
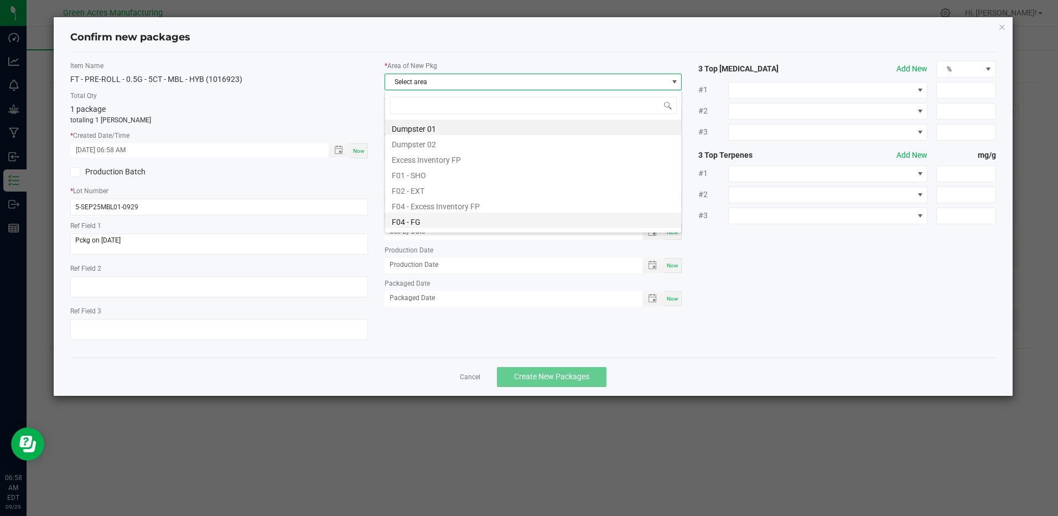
click at [431, 223] on li "F04 - FG" at bounding box center [533, 219] width 296 height 15
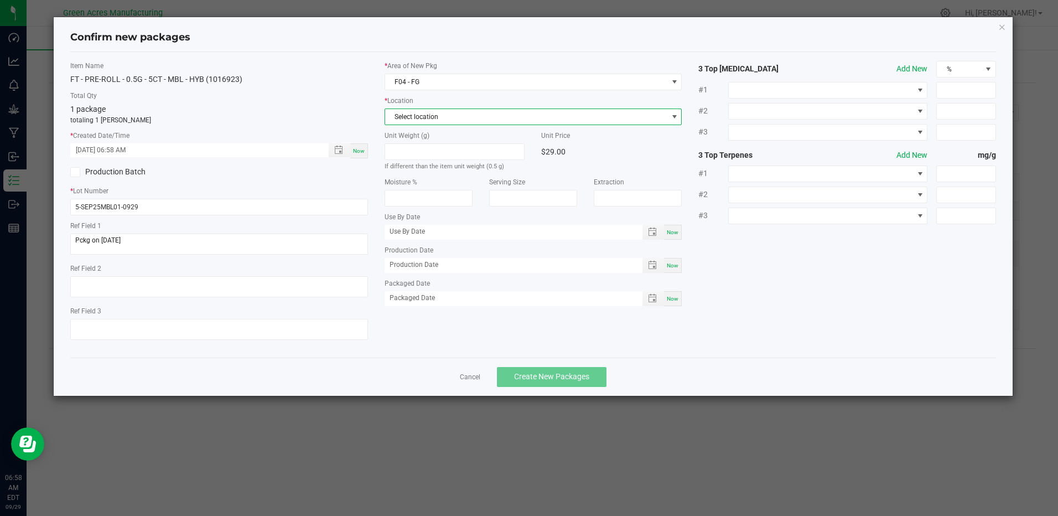
click at [429, 120] on span "Select location" at bounding box center [526, 116] width 282 height 15
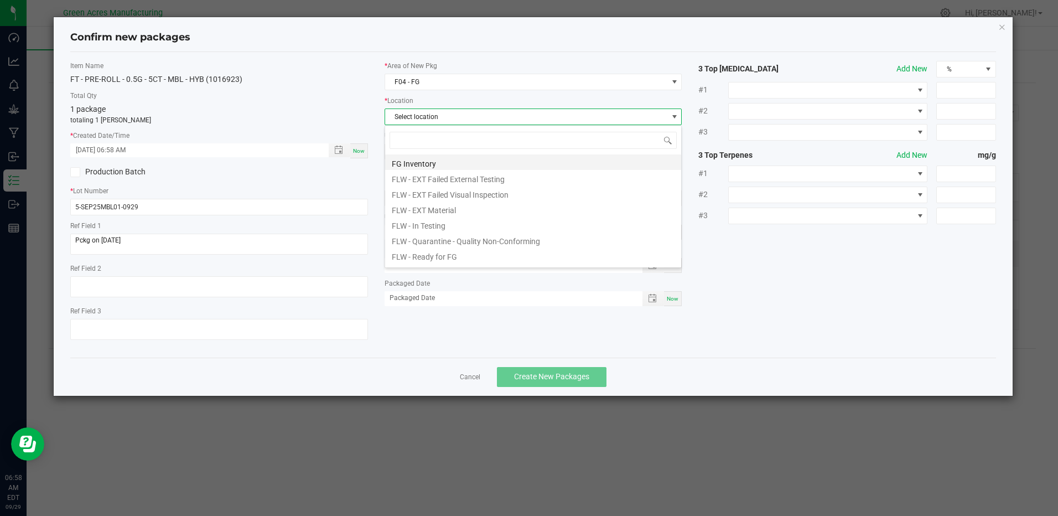
click at [432, 166] on li "FG Inventory" at bounding box center [533, 161] width 296 height 15
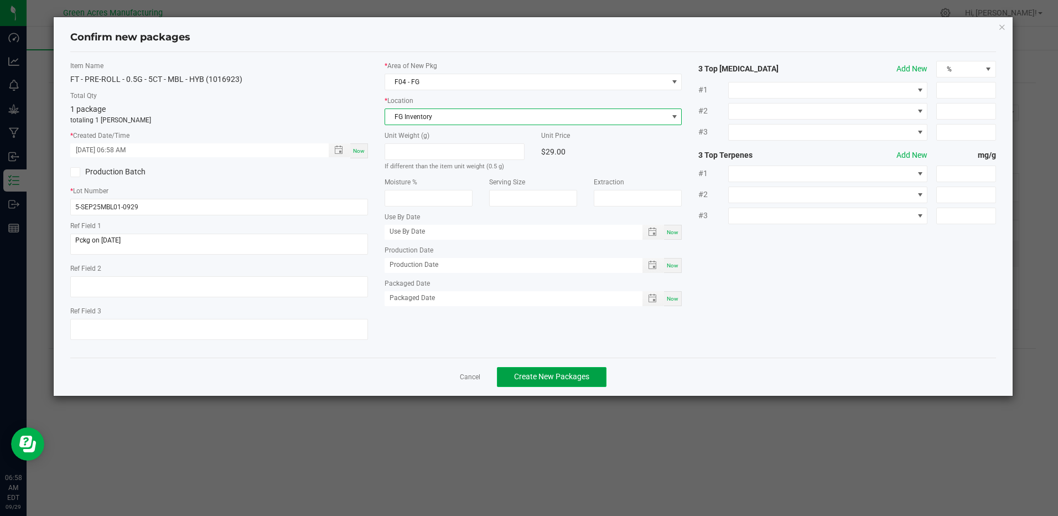
click at [516, 379] on span "Create New Packages" at bounding box center [551, 376] width 75 height 9
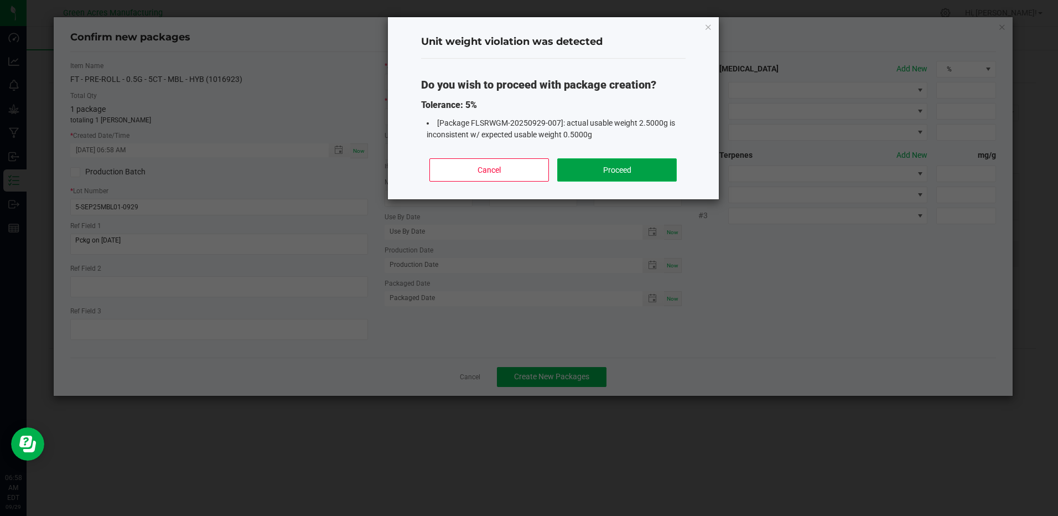
click at [569, 169] on button "Proceed" at bounding box center [616, 169] width 119 height 23
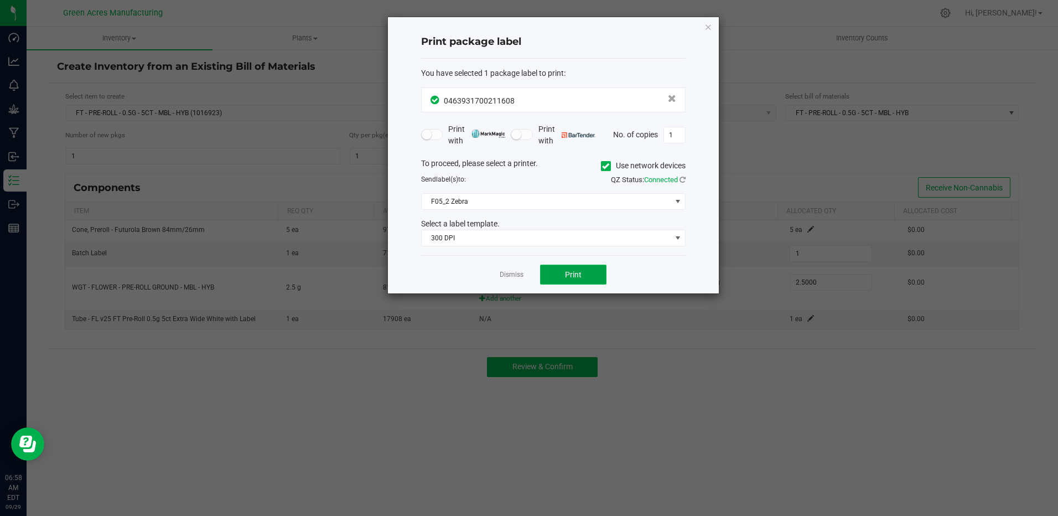
click at [565, 277] on span "Print" at bounding box center [573, 274] width 17 height 9
click at [708, 24] on icon "button" at bounding box center [708, 26] width 8 height 13
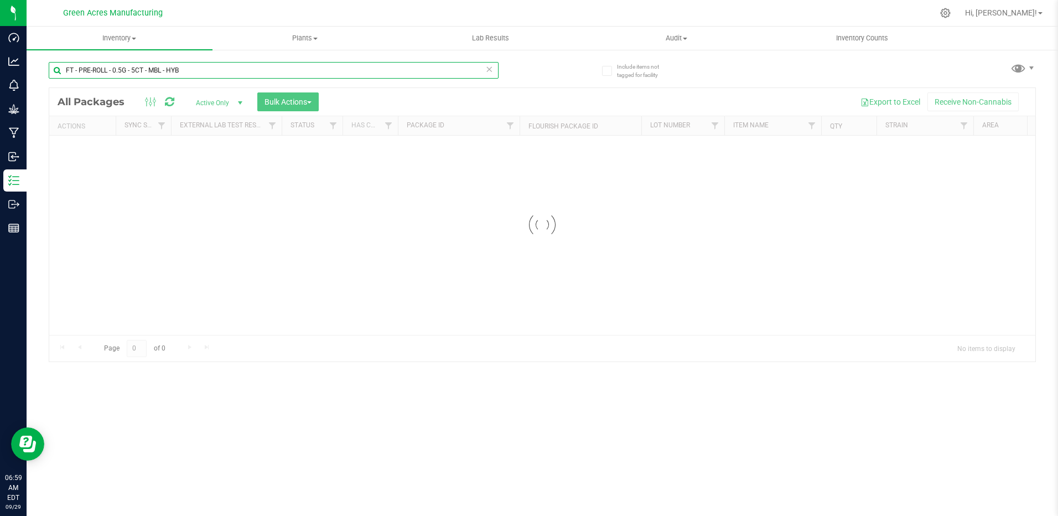
click at [135, 66] on input "FT - PRE-ROLL - 0.5G - 5CT - MBL - HYB" at bounding box center [274, 70] width 450 height 17
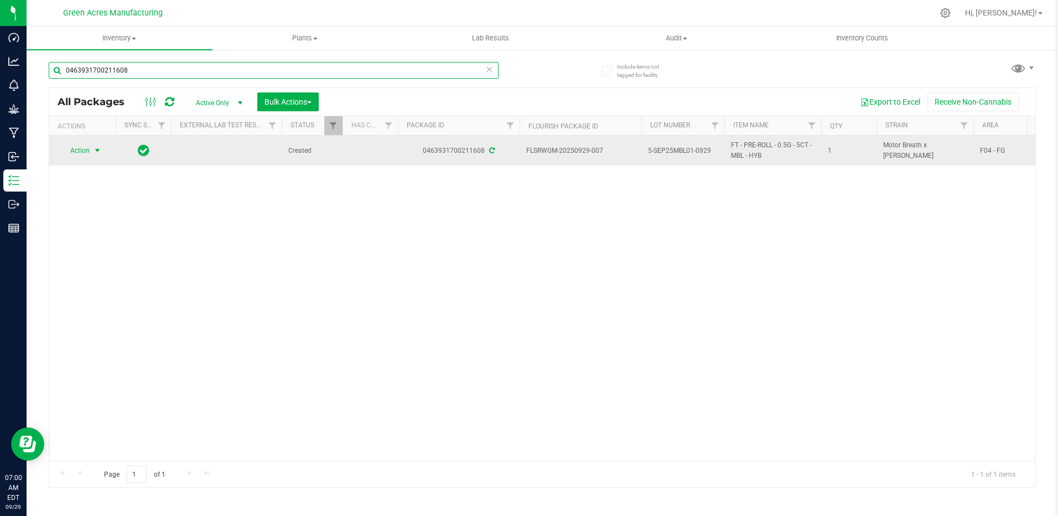
type input "0463931700211608"
click at [87, 156] on span "Action" at bounding box center [75, 150] width 30 height 15
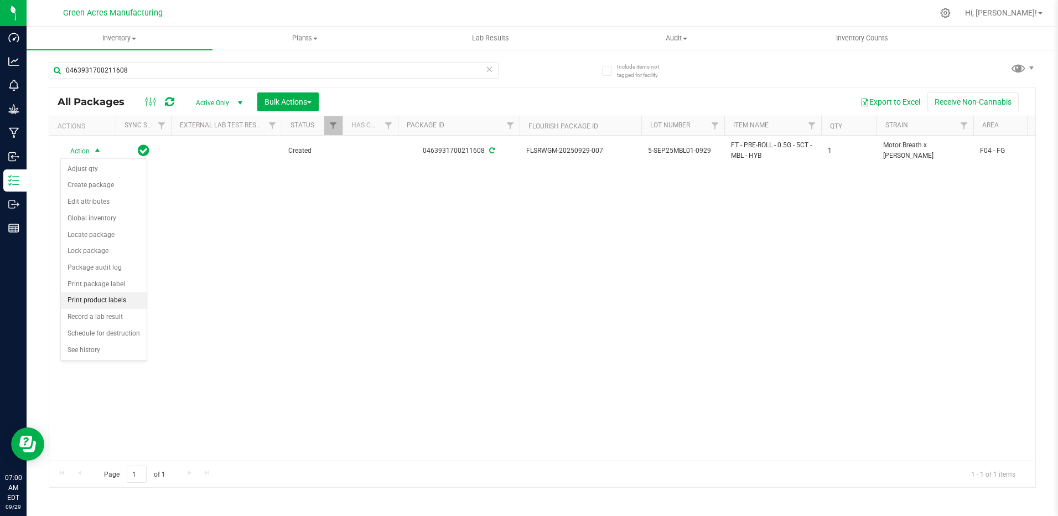
click at [109, 301] on li "Print product labels" at bounding box center [104, 300] width 86 height 17
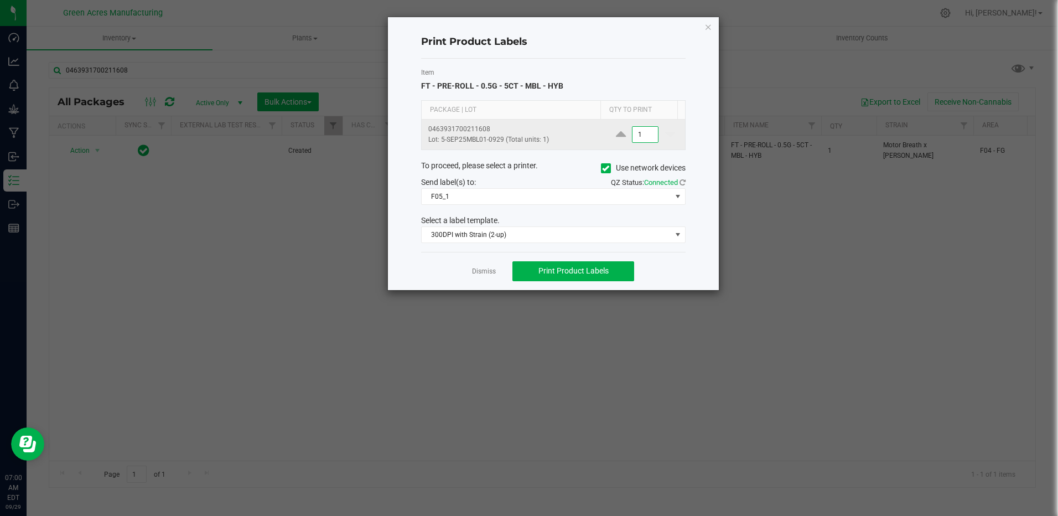
click at [639, 137] on input "1" at bounding box center [645, 134] width 25 height 15
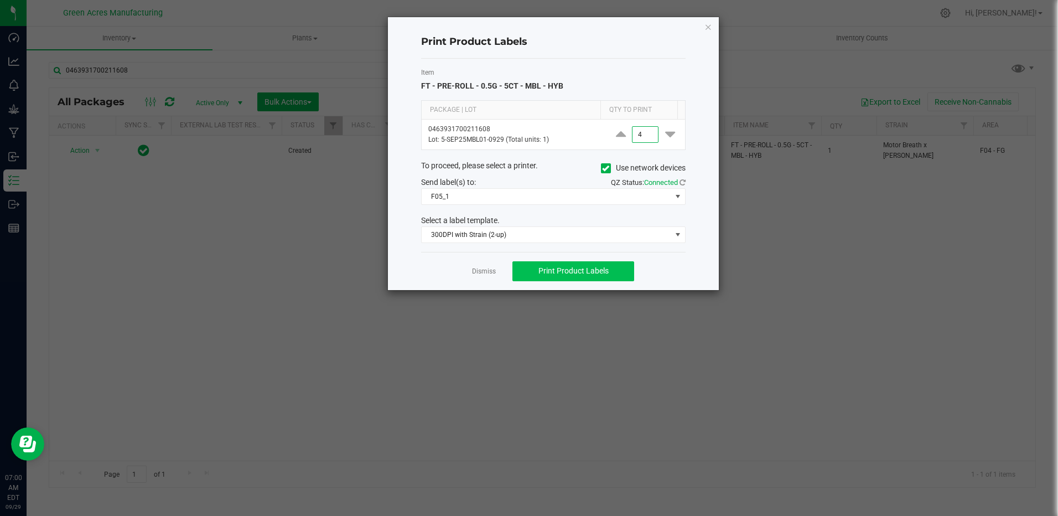
type input "4"
click at [618, 274] on button "Print Product Labels" at bounding box center [573, 271] width 122 height 20
click at [708, 28] on icon "button" at bounding box center [708, 26] width 8 height 13
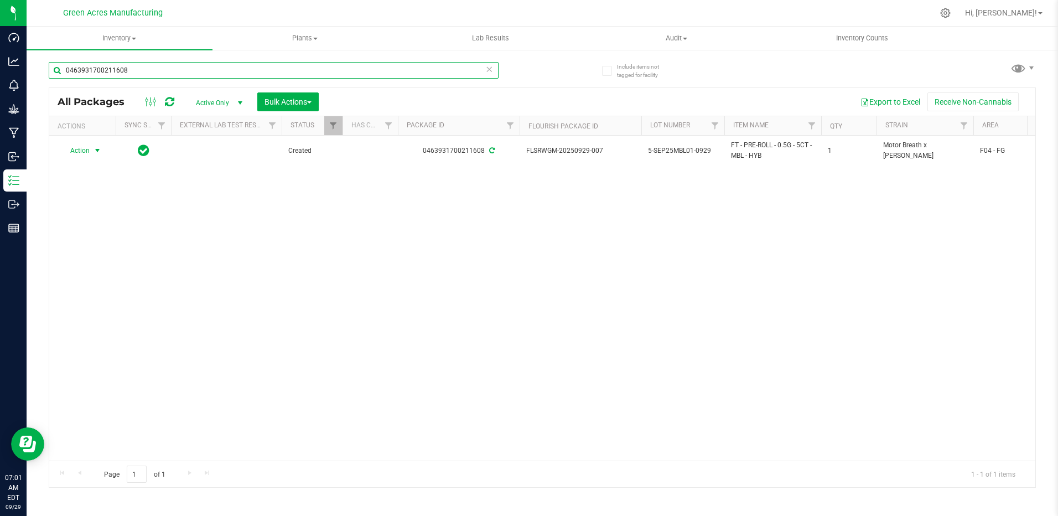
click at [232, 73] on input "0463931700211608" at bounding box center [274, 70] width 450 height 17
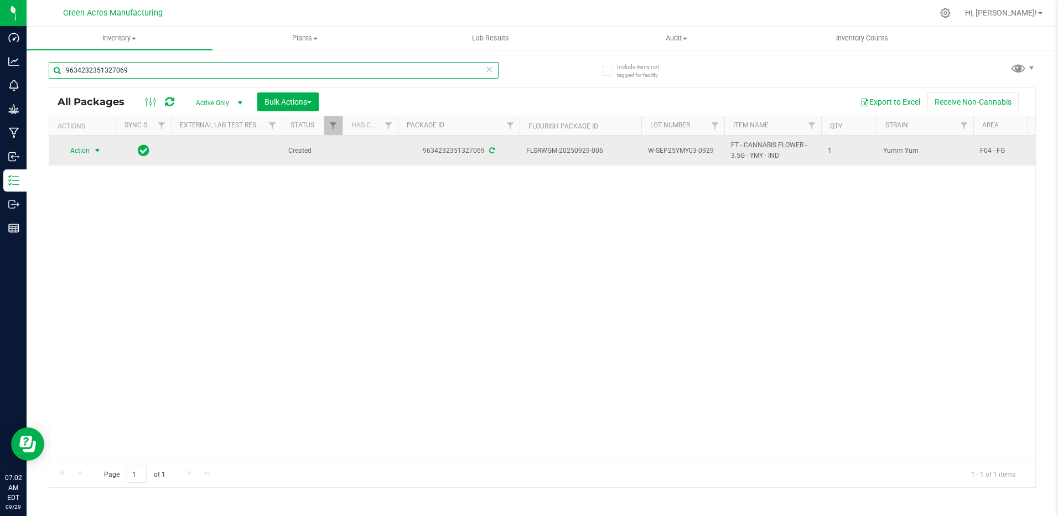
type input "9634232351327069"
click at [96, 151] on span "select" at bounding box center [97, 150] width 9 height 9
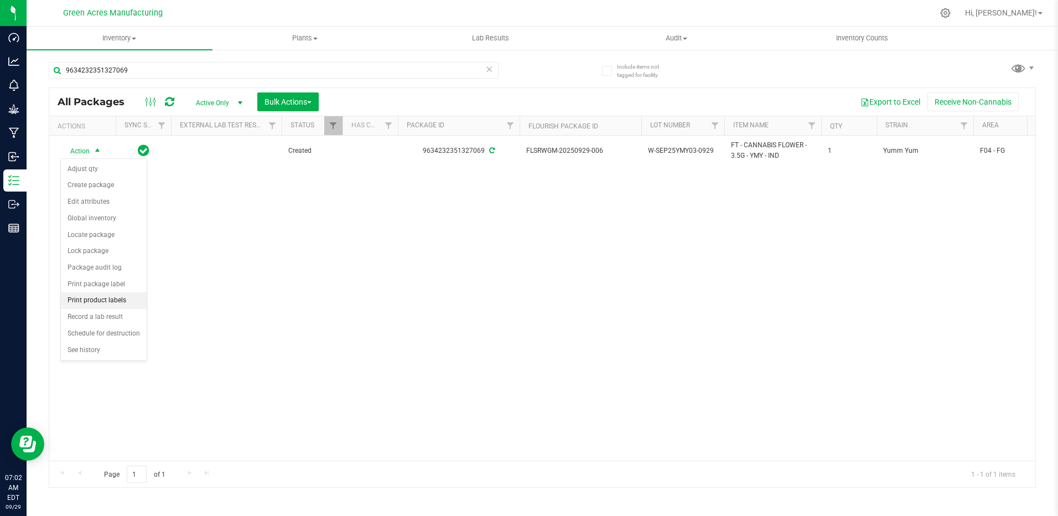
click at [100, 304] on li "Print product labels" at bounding box center [104, 300] width 86 height 17
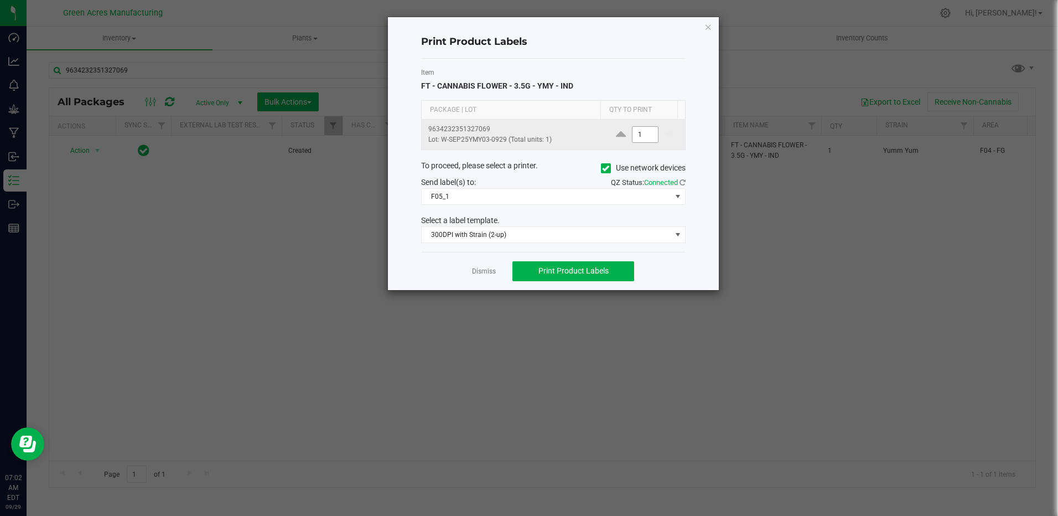
click at [640, 137] on input "1" at bounding box center [645, 134] width 25 height 15
click at [587, 282] on div "Dismiss Print Product Labels" at bounding box center [553, 271] width 265 height 38
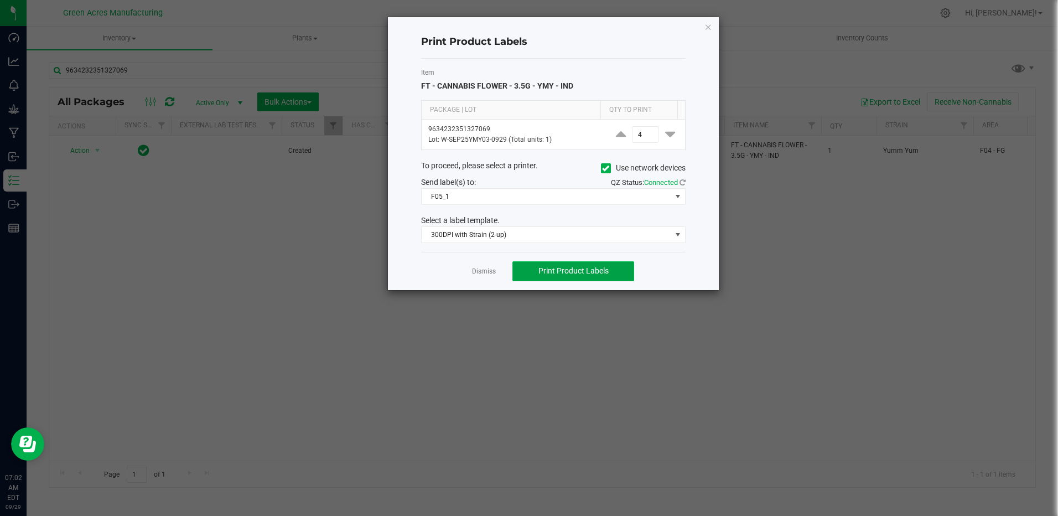
click at [586, 277] on button "Print Product Labels" at bounding box center [573, 271] width 122 height 20
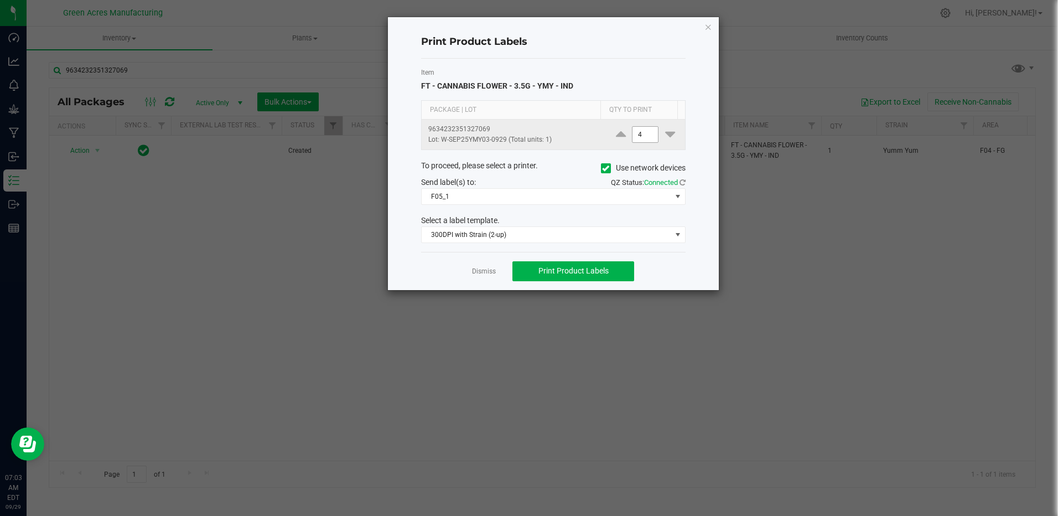
click at [639, 132] on input "4" at bounding box center [645, 134] width 25 height 15
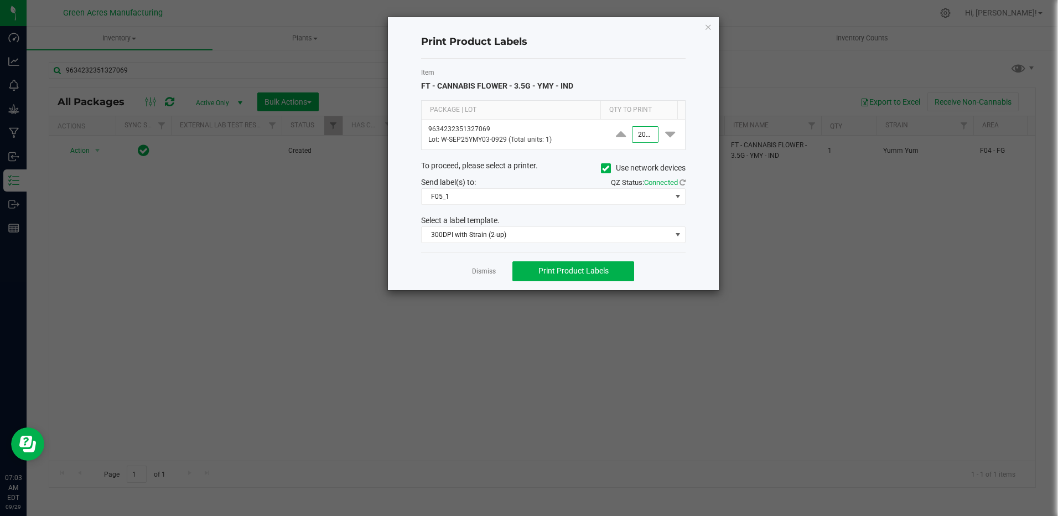
scroll to position [0, 1]
type input "2,000"
click at [541, 268] on span "Print Product Labels" at bounding box center [573, 270] width 70 height 9
click at [708, 23] on icon "button" at bounding box center [708, 26] width 8 height 13
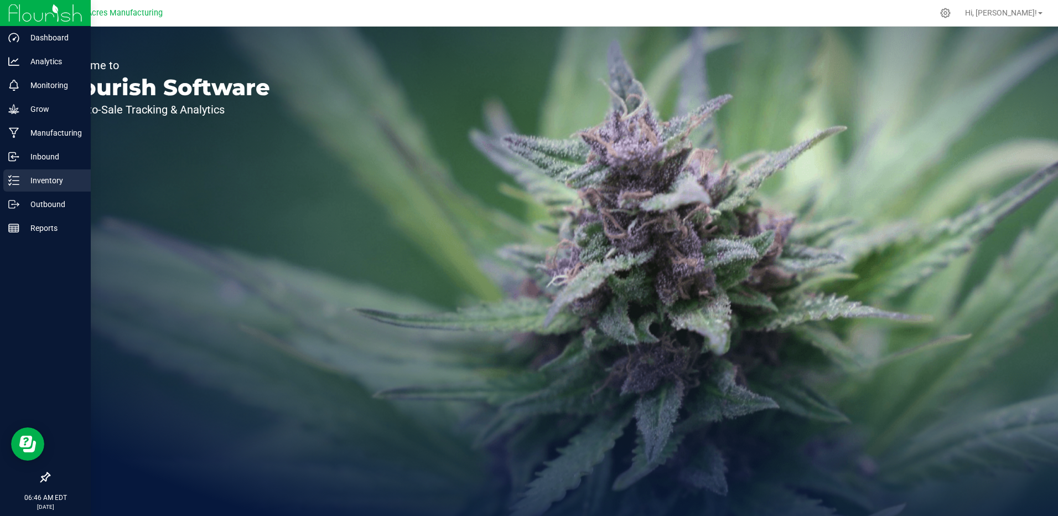
click at [18, 177] on line at bounding box center [16, 177] width 6 height 0
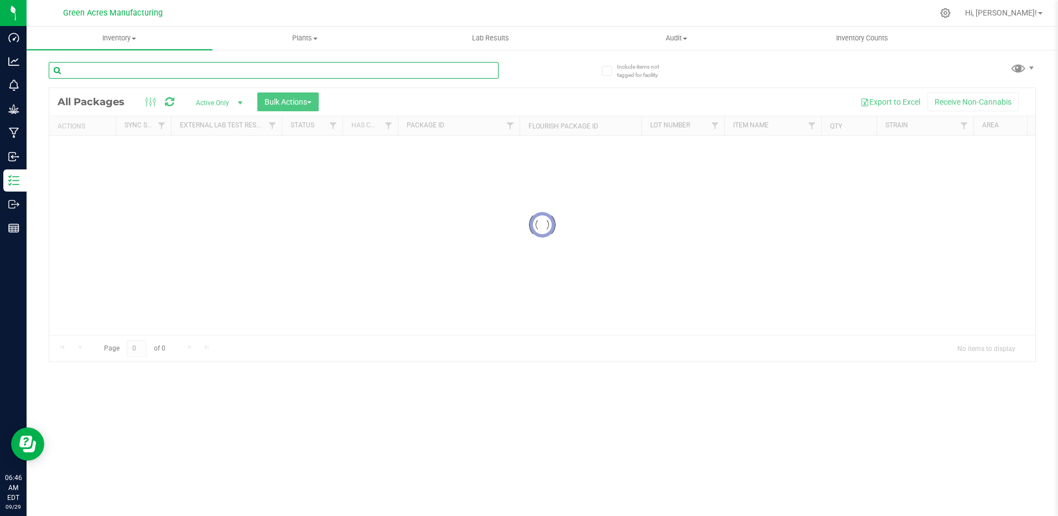
click at [136, 73] on input "text" at bounding box center [274, 70] width 450 height 17
type input "3377384140121521"
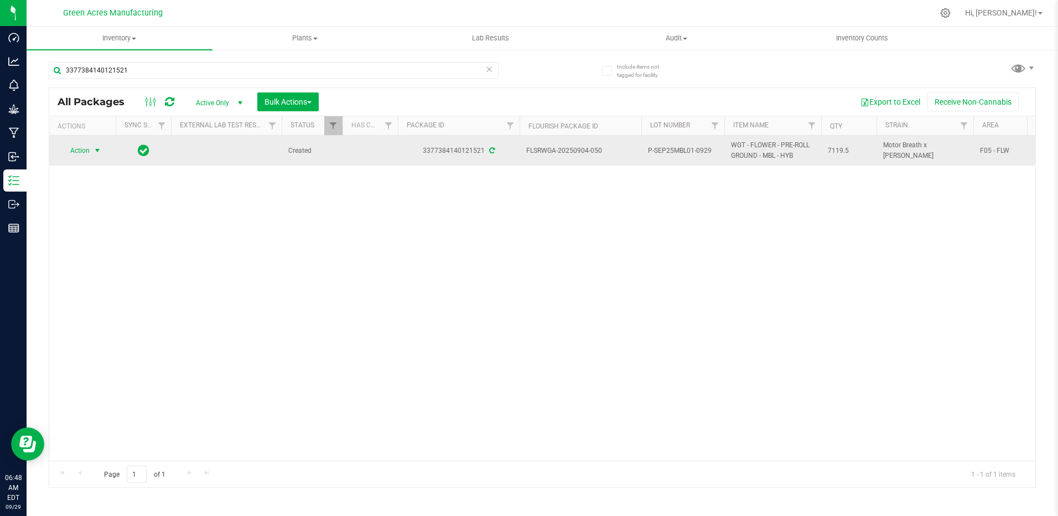
click at [77, 155] on span "Action" at bounding box center [75, 150] width 30 height 15
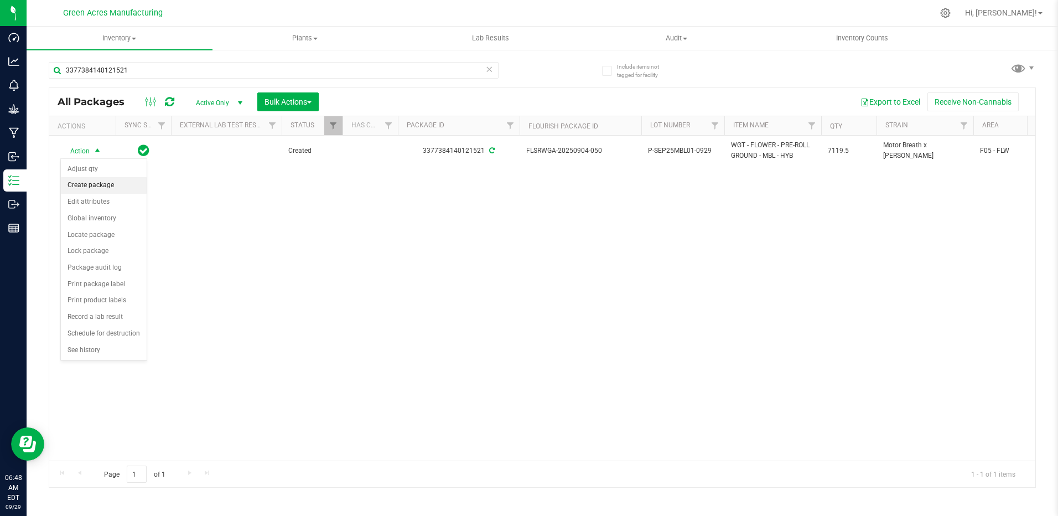
click at [99, 189] on li "Create package" at bounding box center [104, 185] width 86 height 17
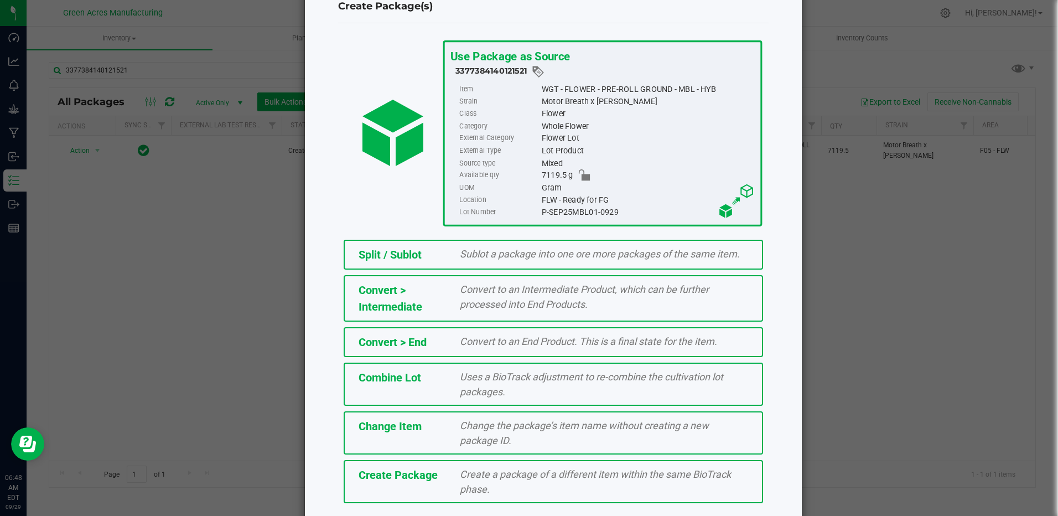
scroll to position [72, 0]
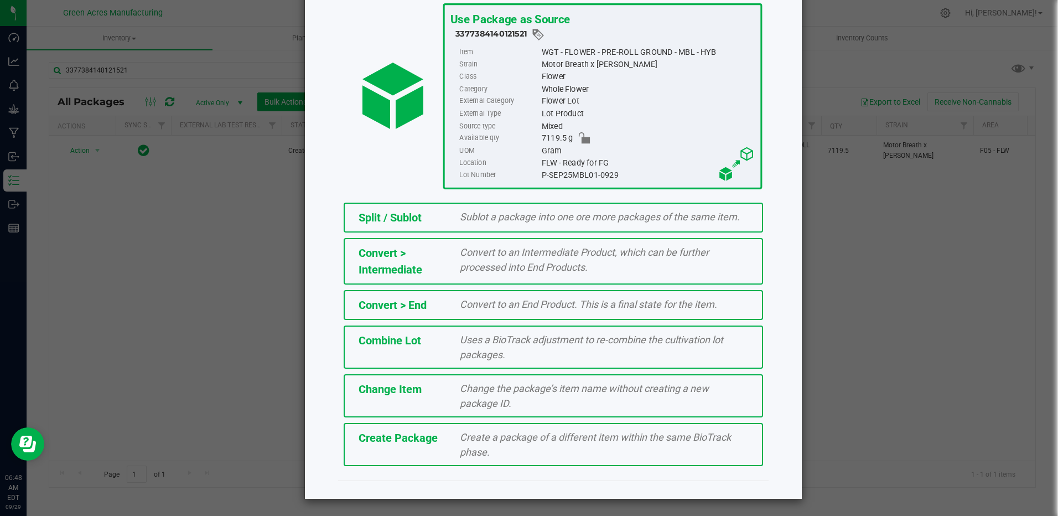
click at [388, 436] on span "Create Package" at bounding box center [398, 437] width 79 height 13
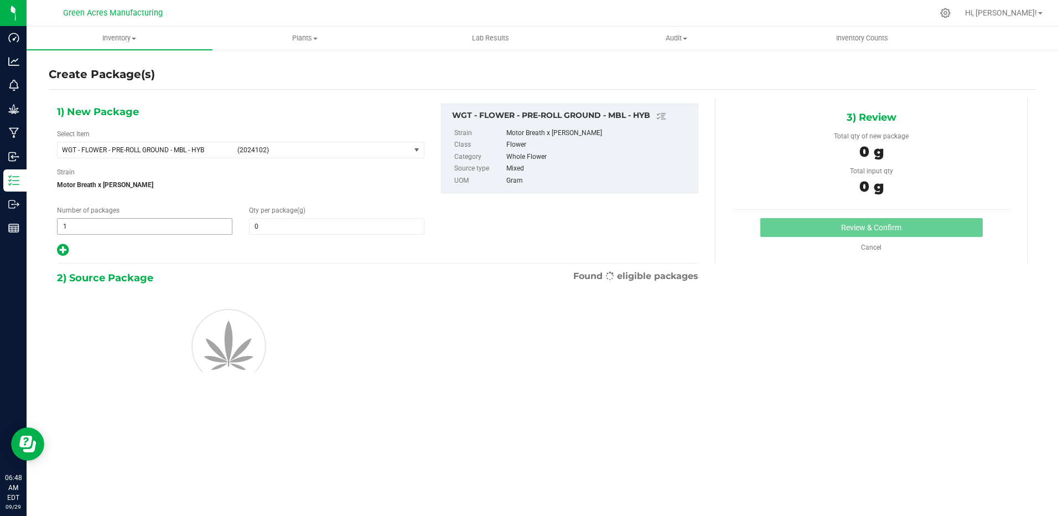
type input "0.0000"
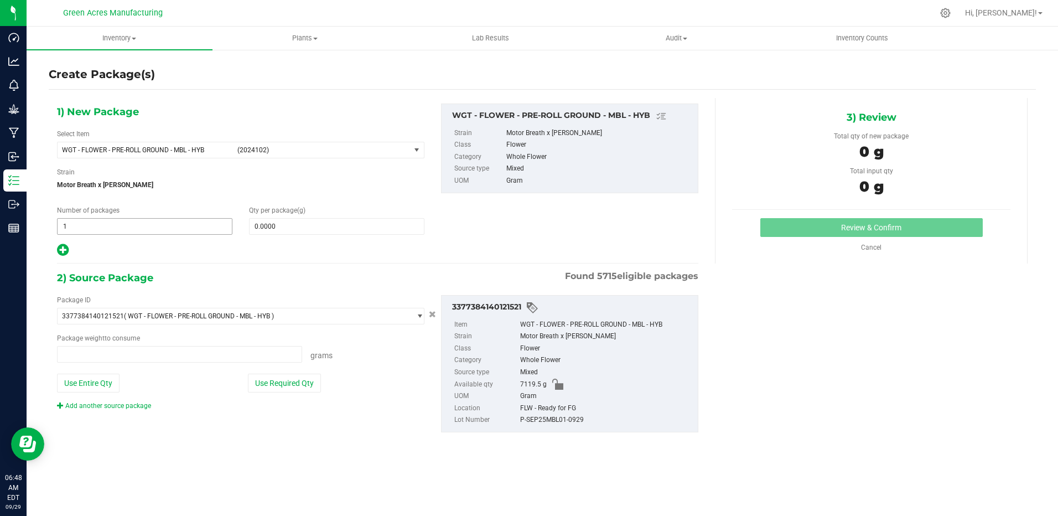
type input "0.0000 g"
click at [289, 221] on span at bounding box center [336, 226] width 175 height 17
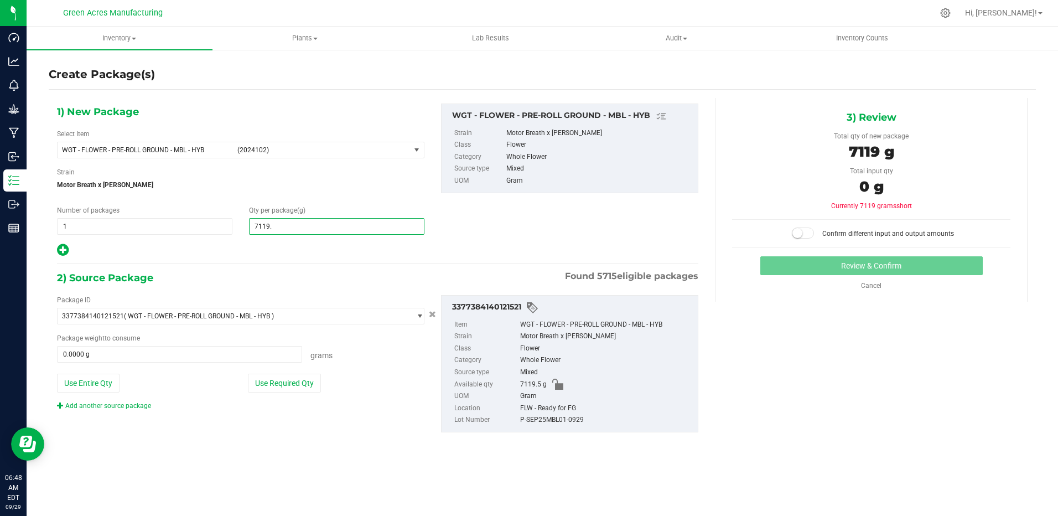
type input "7119.5"
type input "7,119.5000"
click at [263, 390] on button "Use Required Qty" at bounding box center [284, 383] width 73 height 19
type input "7119.5000 g"
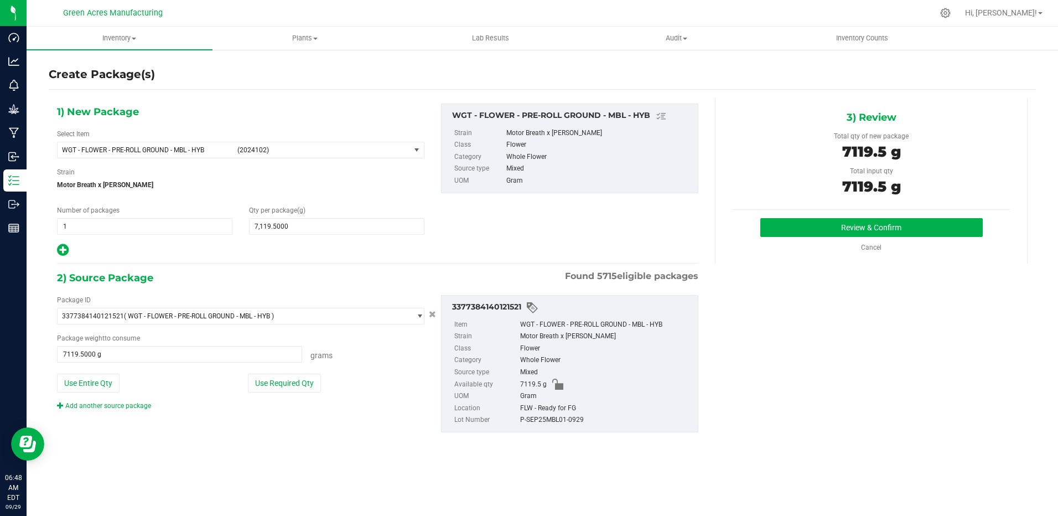
click at [779, 237] on div "Review & Confirm Cancel" at bounding box center [871, 235] width 278 height 34
click at [779, 227] on button "Review & Confirm" at bounding box center [871, 227] width 222 height 19
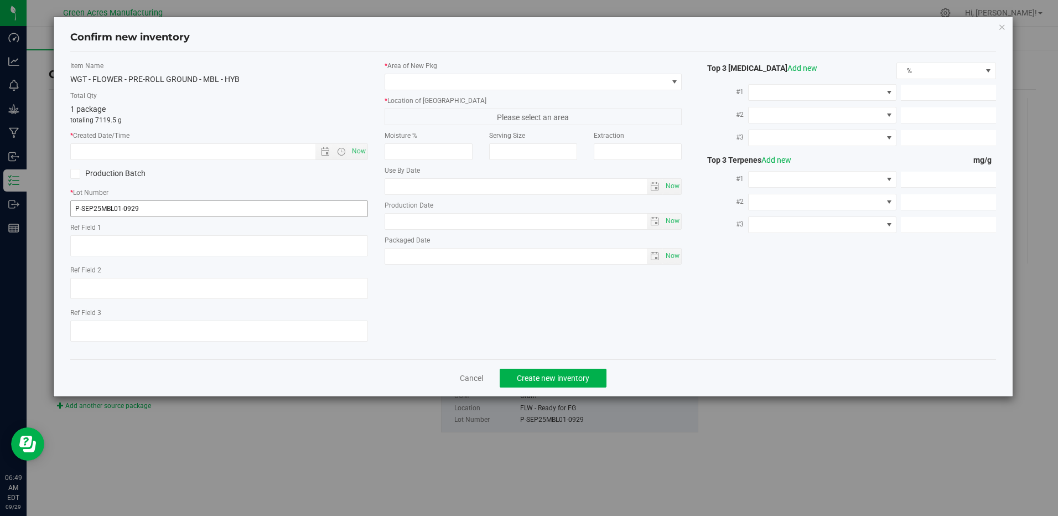
type textarea "Pckg on [DATE]"
click at [79, 212] on input "P-SEP25MBL01-0929" at bounding box center [218, 208] width 297 height 17
click at [349, 155] on span "Open the time view" at bounding box center [341, 151] width 19 height 9
type input "5-SEP25MBL01-0929"
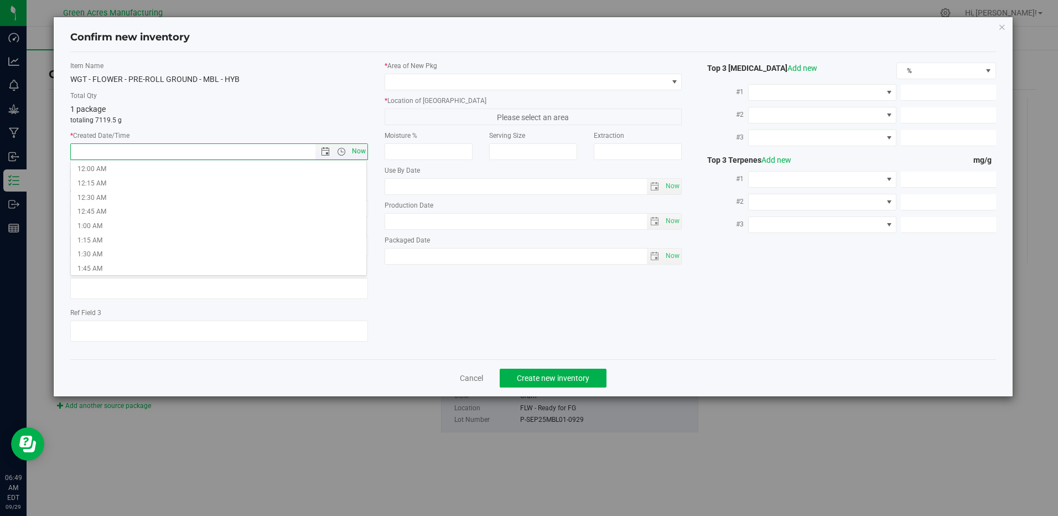
click at [355, 149] on span "Now" at bounding box center [358, 151] width 19 height 16
type input "9/29/2025 6:49 AM"
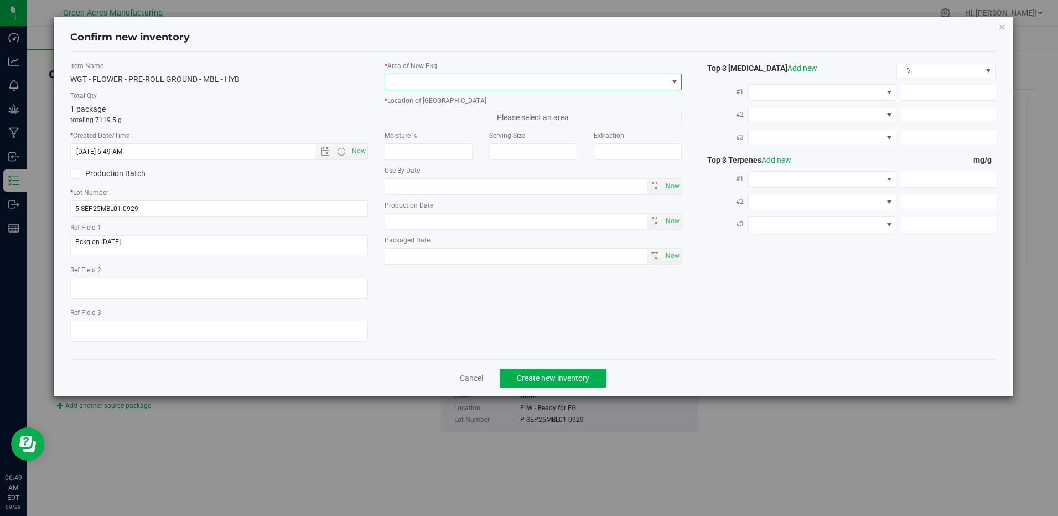
click at [411, 86] on span at bounding box center [526, 81] width 282 height 15
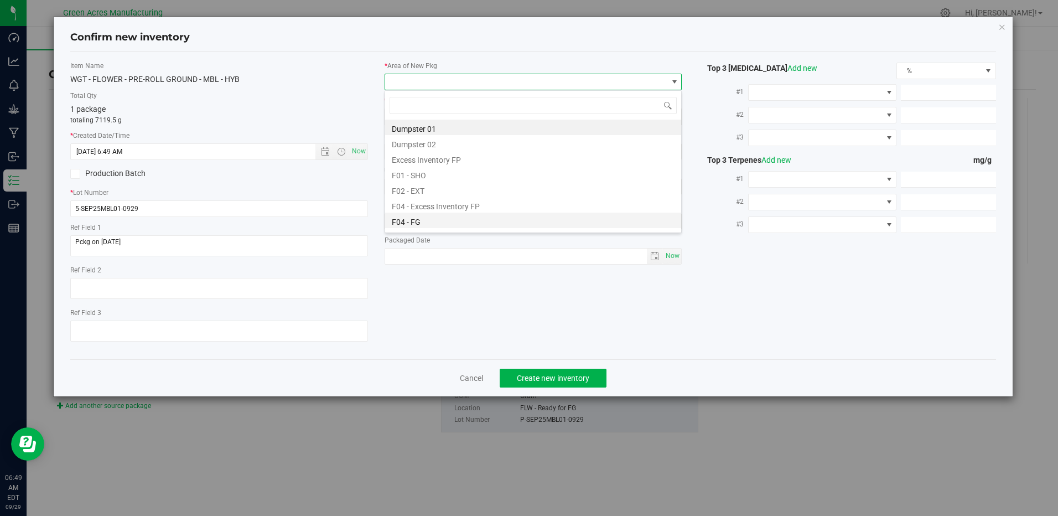
scroll to position [17, 298]
click at [429, 221] on li "F04 - FG" at bounding box center [533, 219] width 296 height 15
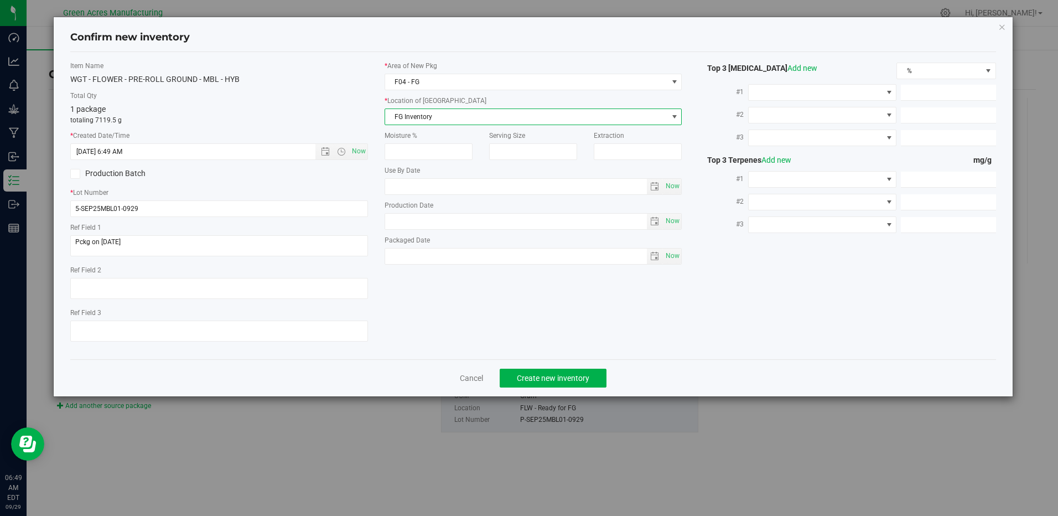
click at [424, 117] on span "FG Inventory" at bounding box center [526, 116] width 282 height 15
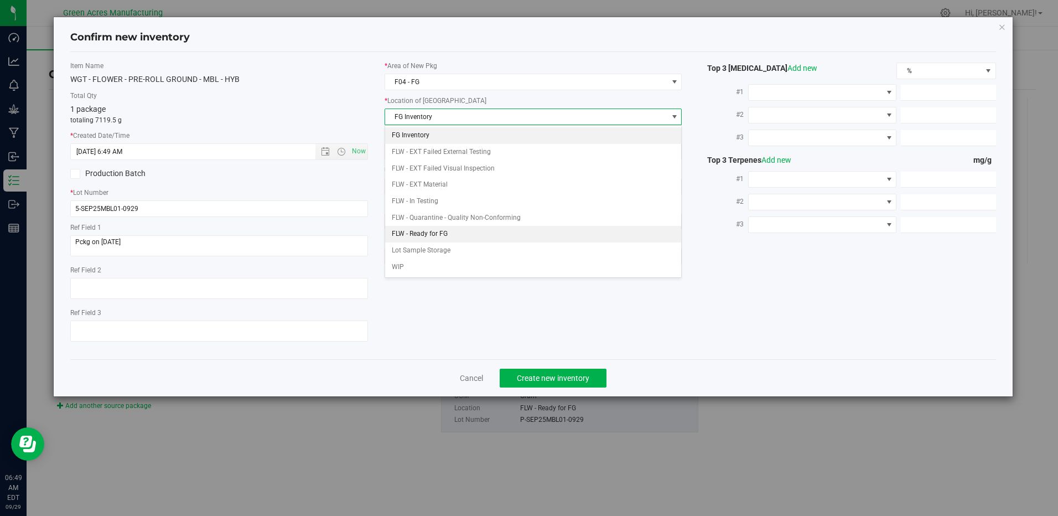
click at [426, 235] on li "FLW - Ready for FG" at bounding box center [533, 234] width 296 height 17
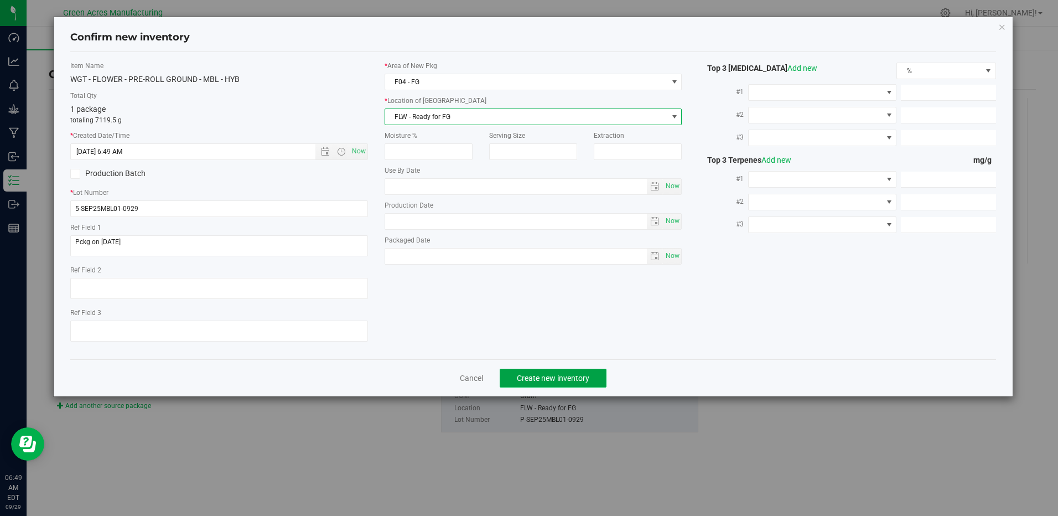
click at [535, 374] on span "Create new inventory" at bounding box center [553, 378] width 72 height 9
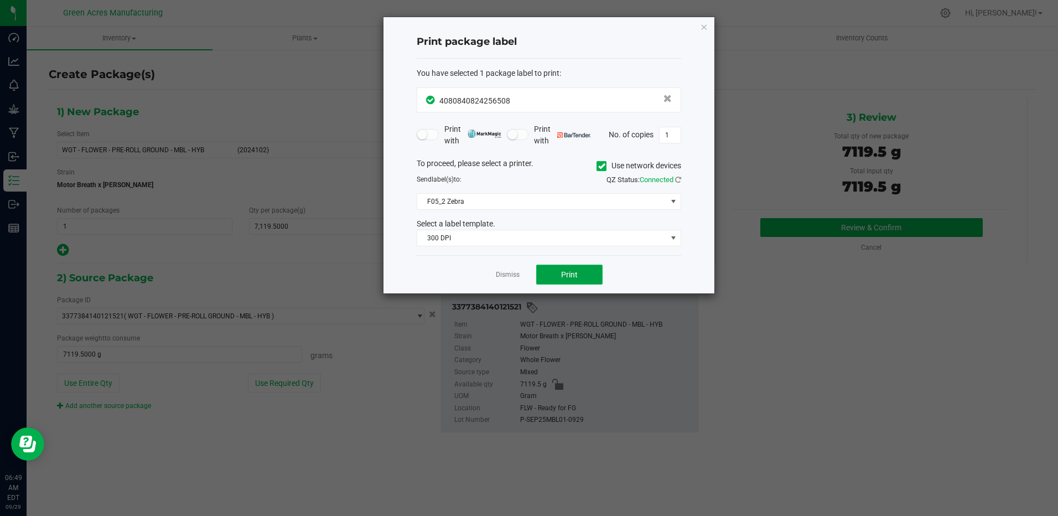
click at [553, 278] on button "Print" at bounding box center [569, 275] width 66 height 20
click at [703, 26] on icon "button" at bounding box center [704, 26] width 8 height 13
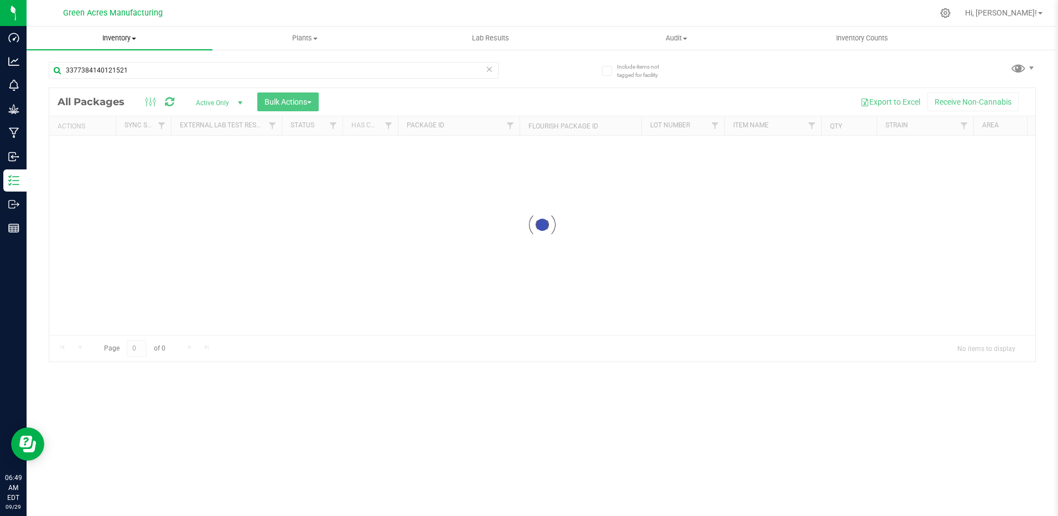
click at [131, 40] on span "Inventory" at bounding box center [120, 38] width 186 height 10
click at [103, 132] on span "From bill of materials" at bounding box center [77, 132] width 100 height 9
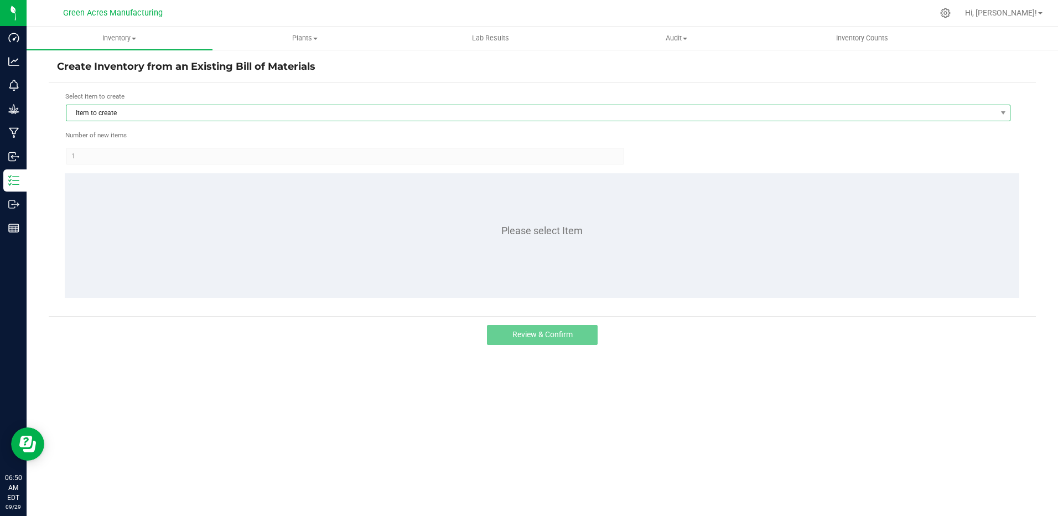
click at [226, 114] on span "Item to create" at bounding box center [531, 112] width 930 height 15
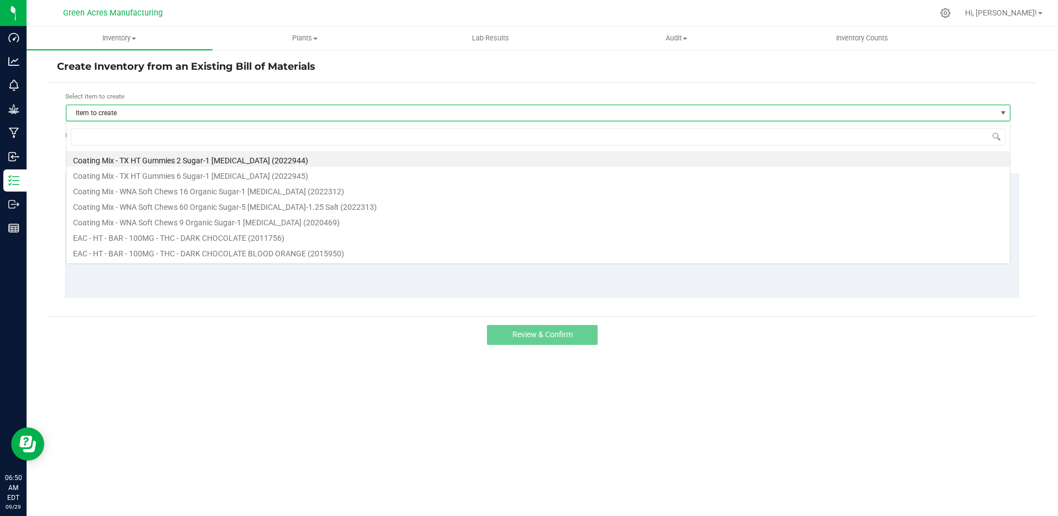
scroll to position [17, 945]
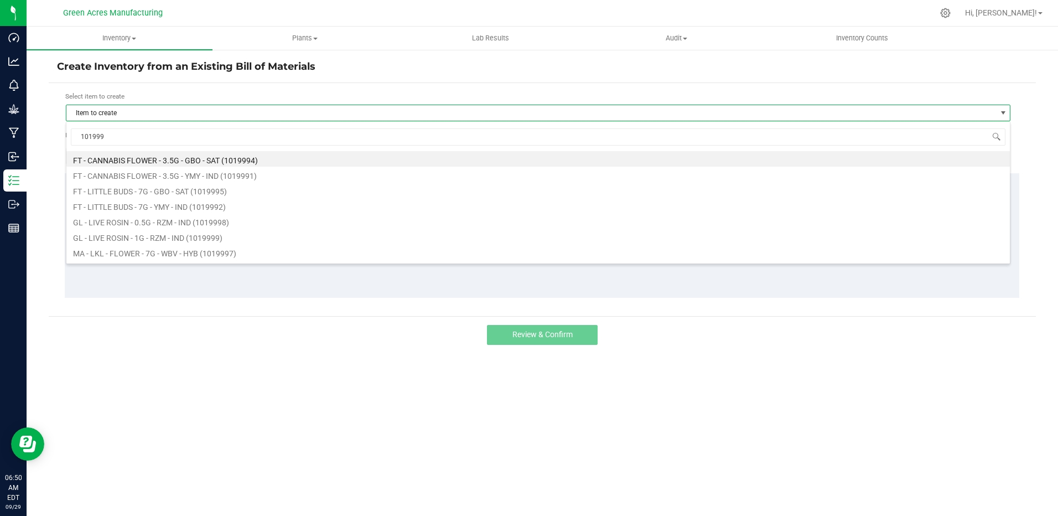
type input "1019991"
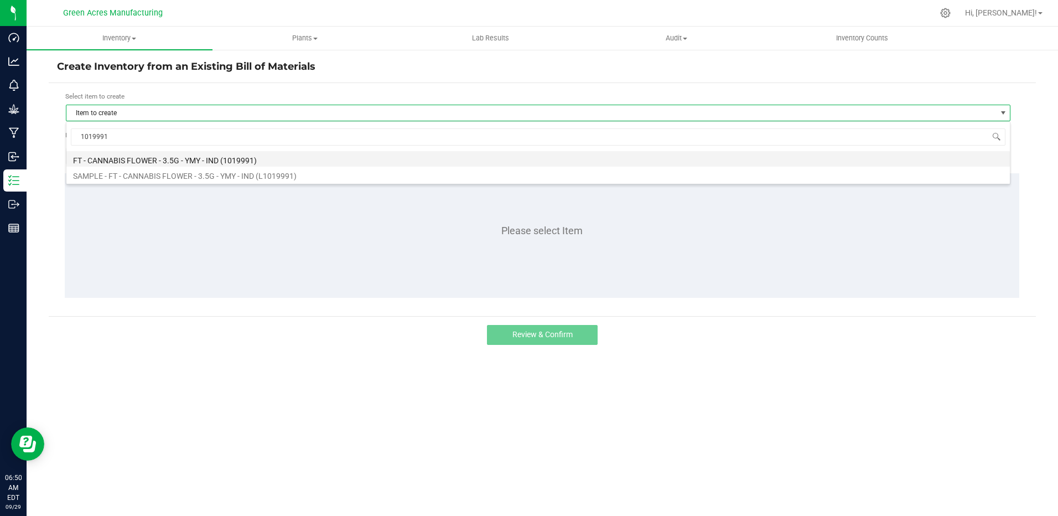
click at [250, 162] on li "FT - CANNABIS FLOWER - 3.5G - YMY - IND (1019991)" at bounding box center [538, 158] width 944 height 15
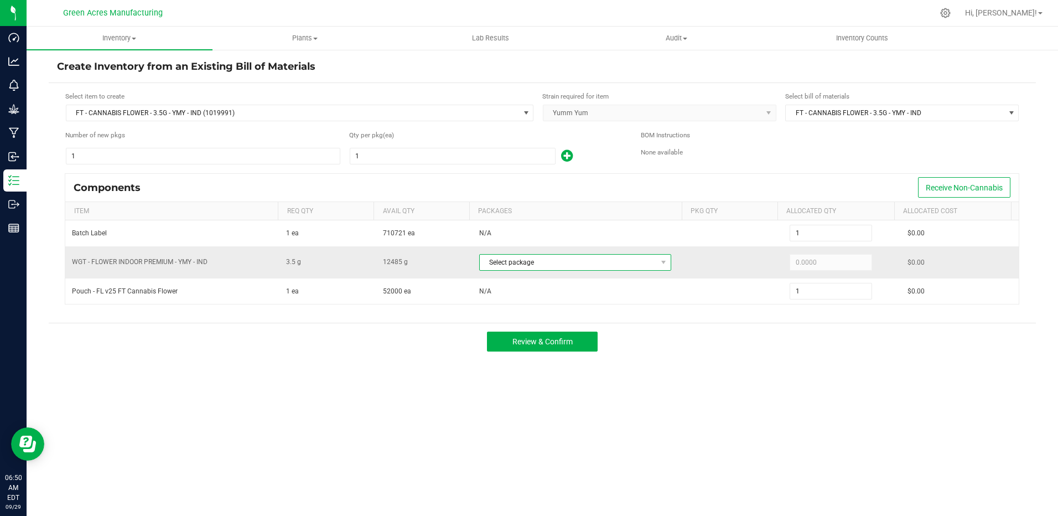
click at [530, 262] on span "Select package" at bounding box center [568, 262] width 177 height 15
click at [570, 305] on li "2009495898793522 (W-SEP25YMY03-0929)" at bounding box center [575, 307] width 198 height 15
type input "3.5000"
click at [568, 346] on button "Review & Confirm" at bounding box center [542, 341] width 111 height 20
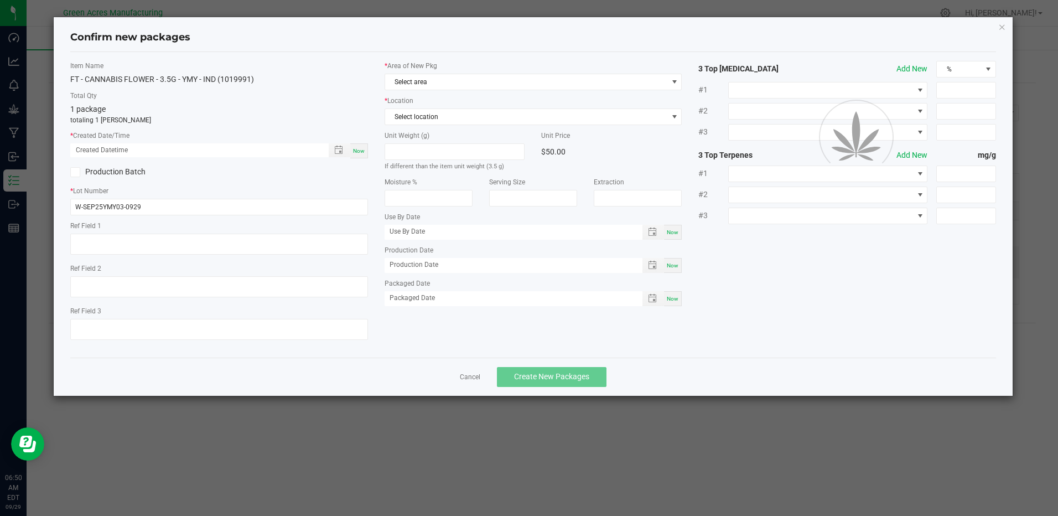
type textarea "Pckg on [DATE]"
click at [362, 145] on div "Now" at bounding box center [359, 150] width 18 height 15
type input "09/29/2025 06:50 AM"
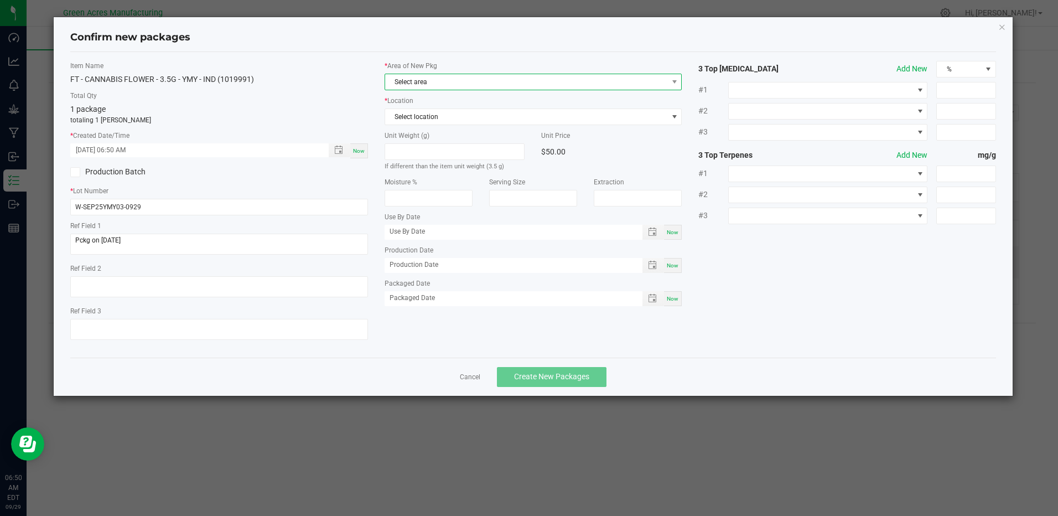
click at [446, 87] on span "Select area" at bounding box center [526, 81] width 282 height 15
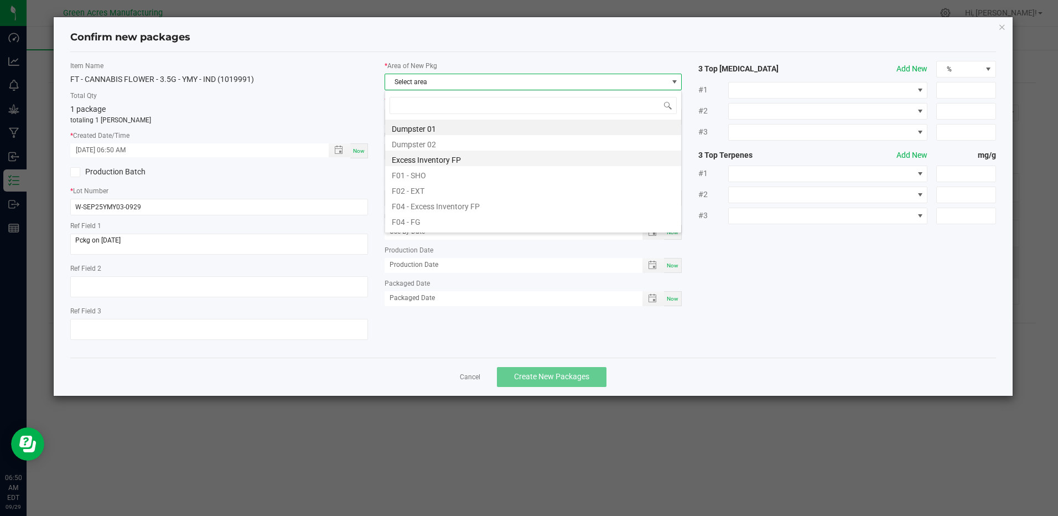
scroll to position [17, 298]
click at [434, 221] on li "F04 - FG" at bounding box center [533, 219] width 296 height 15
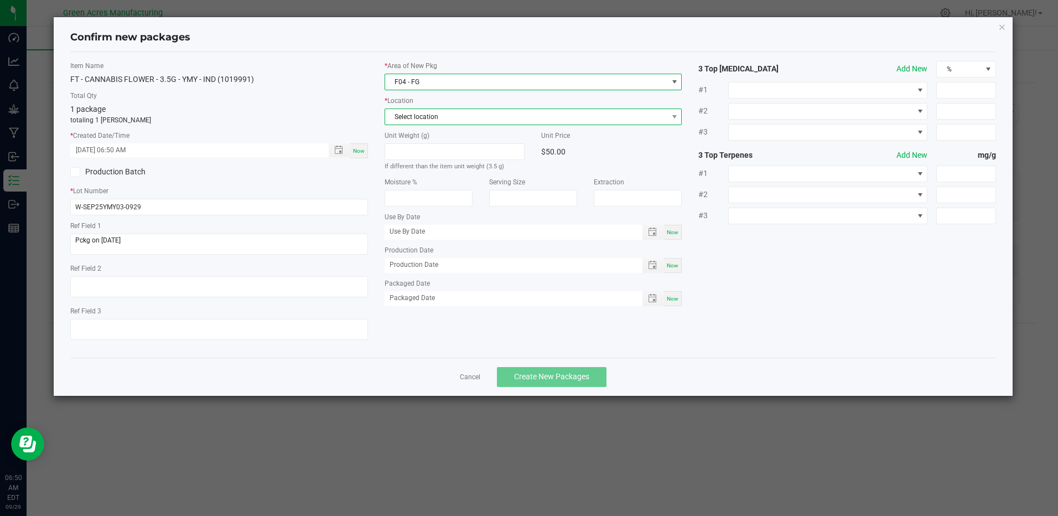
click at [429, 118] on span "Select location" at bounding box center [526, 116] width 282 height 15
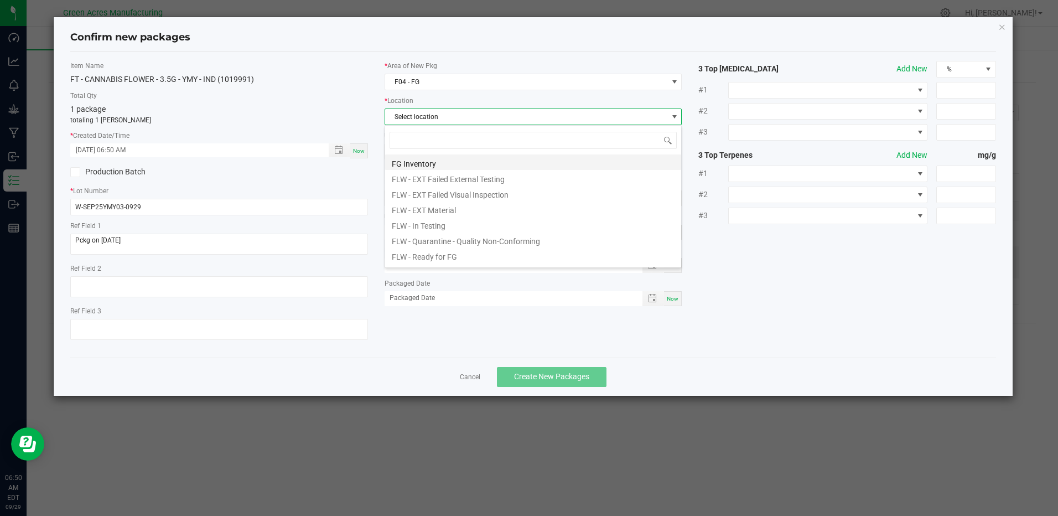
click at [423, 163] on li "FG Inventory" at bounding box center [533, 161] width 296 height 15
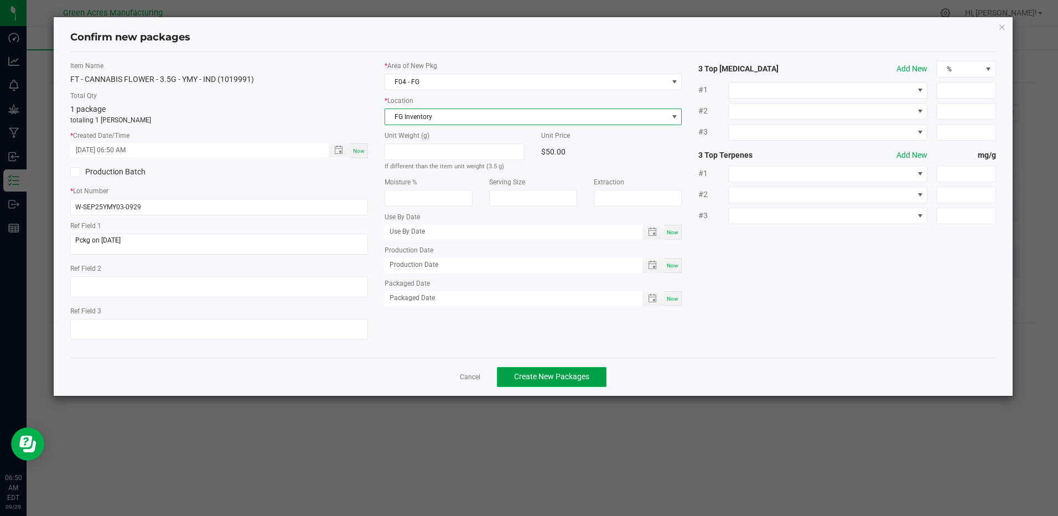
click at [523, 378] on span "Create New Packages" at bounding box center [551, 376] width 75 height 9
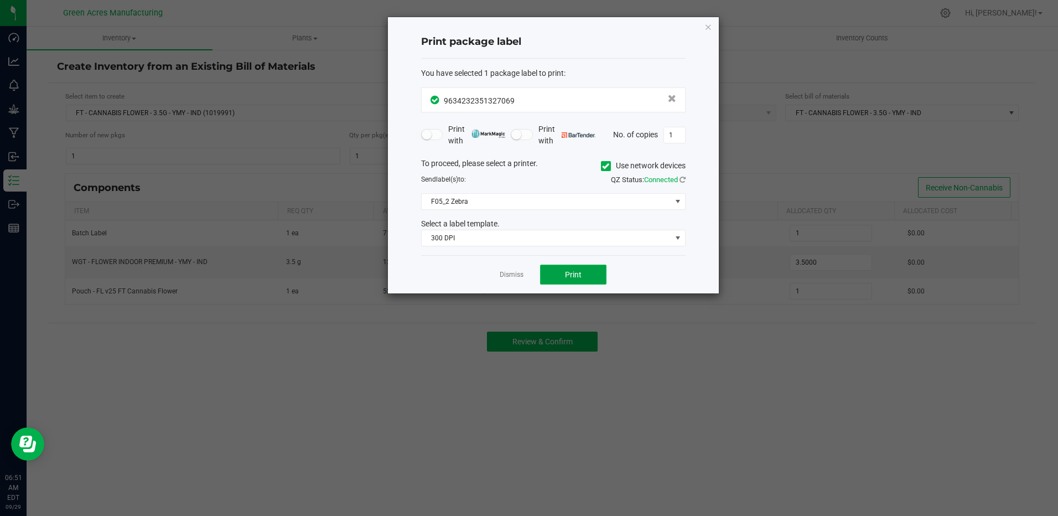
click at [578, 283] on button "Print" at bounding box center [573, 275] width 66 height 20
click at [712, 32] on div "Print package label You have selected 1 package label to print : 96342323513270…" at bounding box center [553, 155] width 331 height 276
click at [704, 25] on icon "button" at bounding box center [708, 26] width 8 height 13
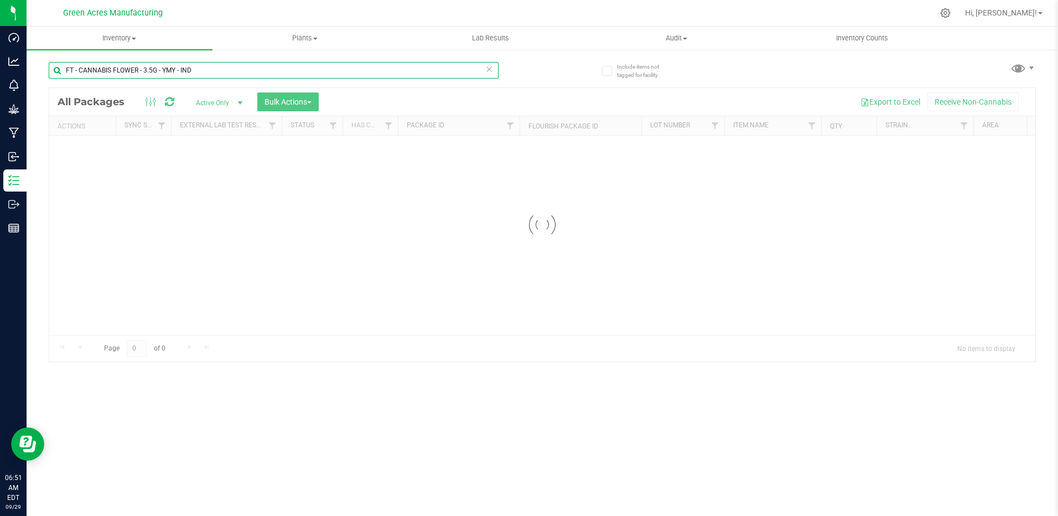
click at [136, 69] on input "FT - CANNABIS FLOWER - 3.5G - YMY - IND" at bounding box center [274, 70] width 450 height 17
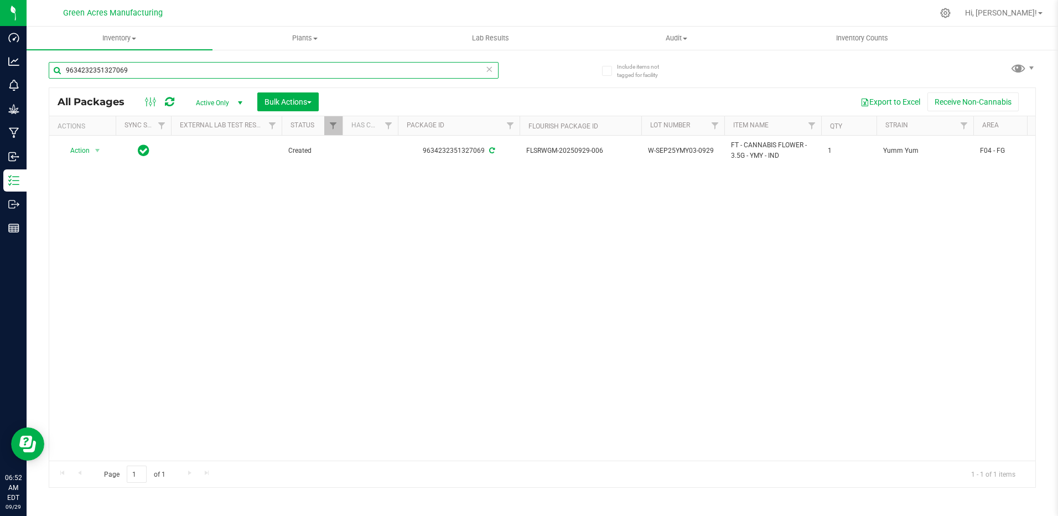
type input "9634232351327069"
drag, startPoint x: 192, startPoint y: 359, endPoint x: 182, endPoint y: 196, distance: 162.4
click at [192, 357] on div "Action Action Adjust qty Create package Edit attributes Global inventory Locate…" at bounding box center [542, 298] width 986 height 325
click at [348, 381] on div "Action Action Adjust qty Create package Edit attributes Global inventory Locate…" at bounding box center [542, 298] width 986 height 325
click at [234, 73] on input "9634232351327069" at bounding box center [274, 70] width 450 height 17
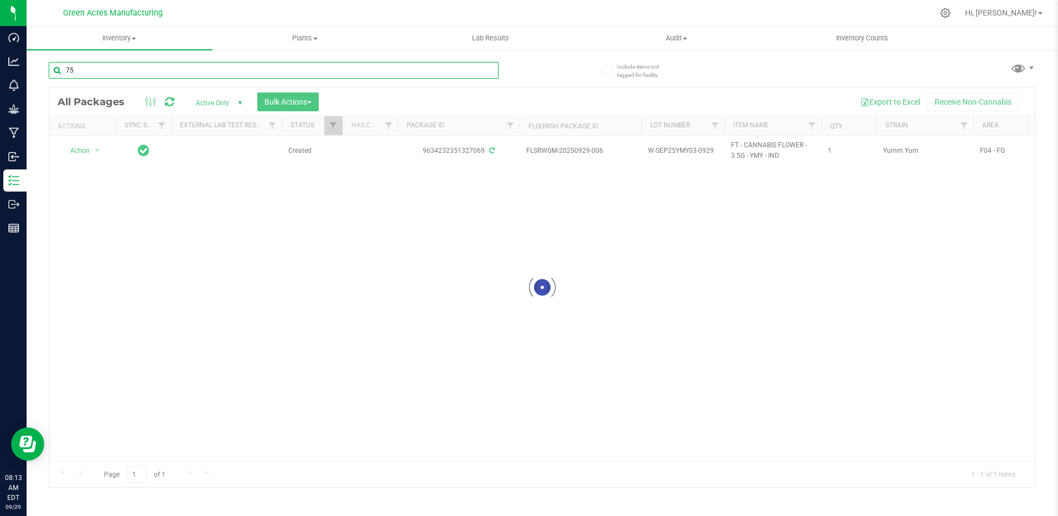
type input "7"
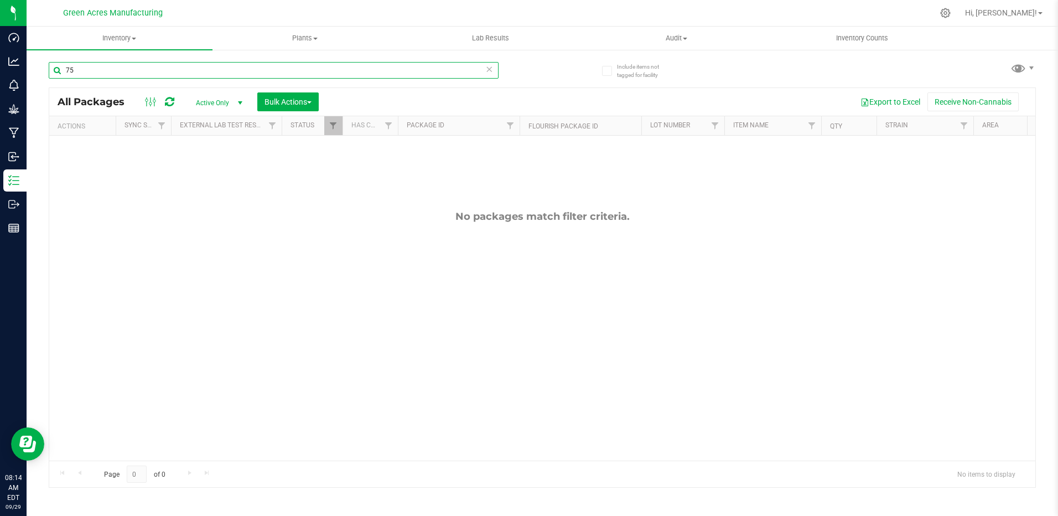
type input "7"
type input "H"
